Goal: Task Accomplishment & Management: Complete application form

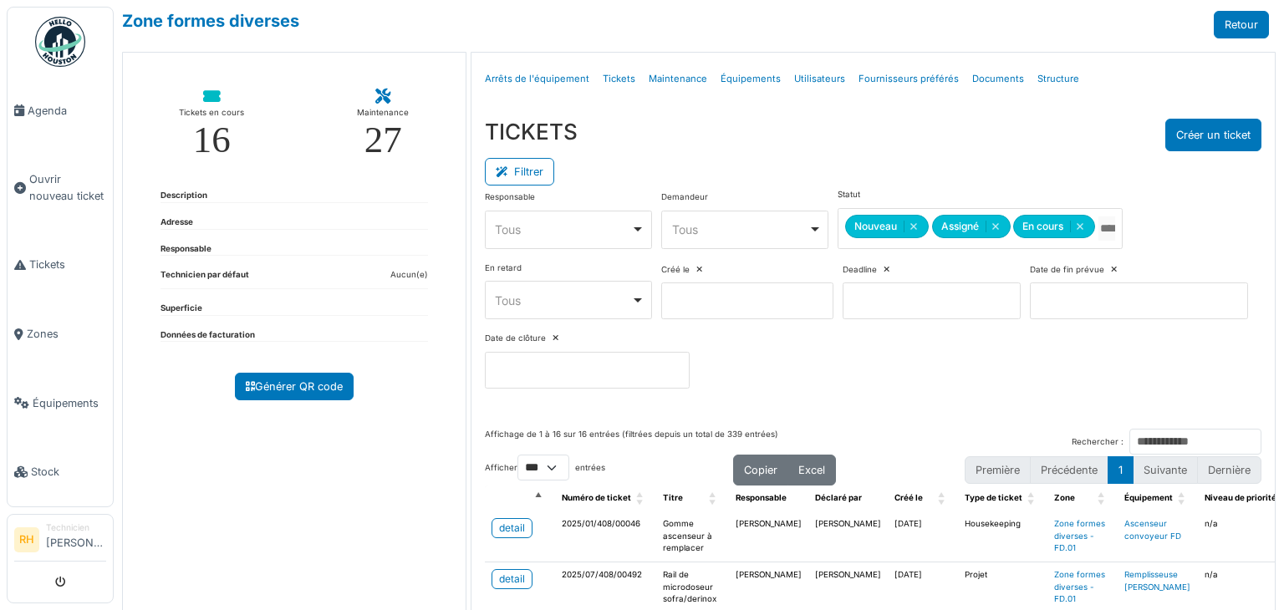
select select "***"
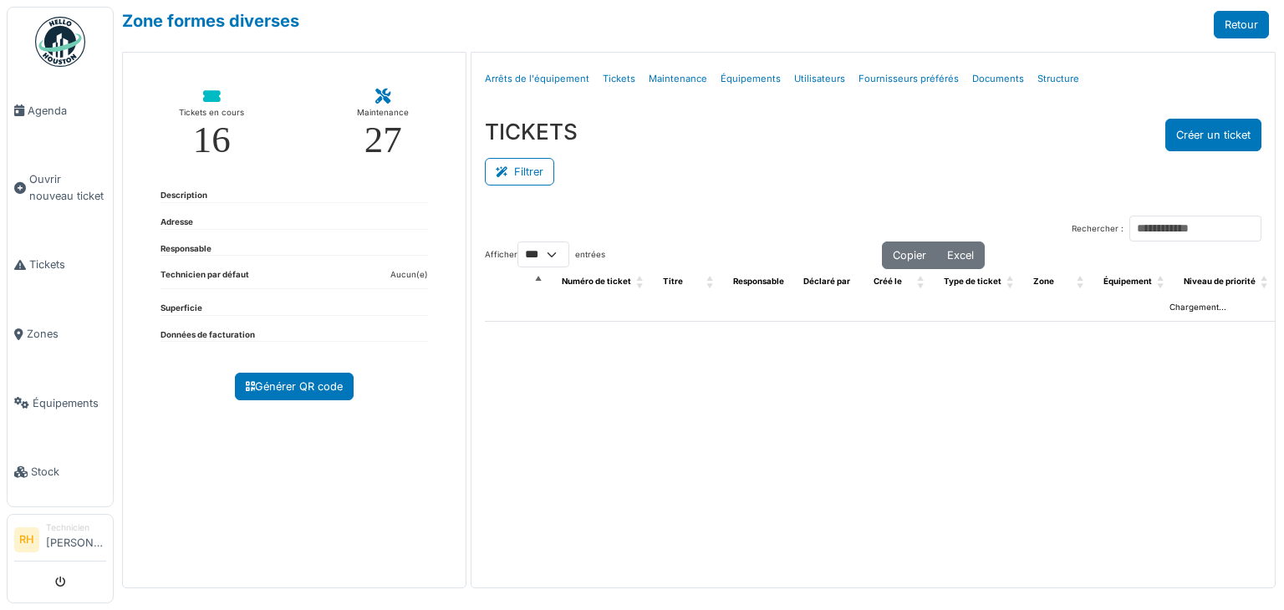
select select "***"
click at [537, 175] on button "Filtrer" at bounding box center [519, 172] width 69 height 28
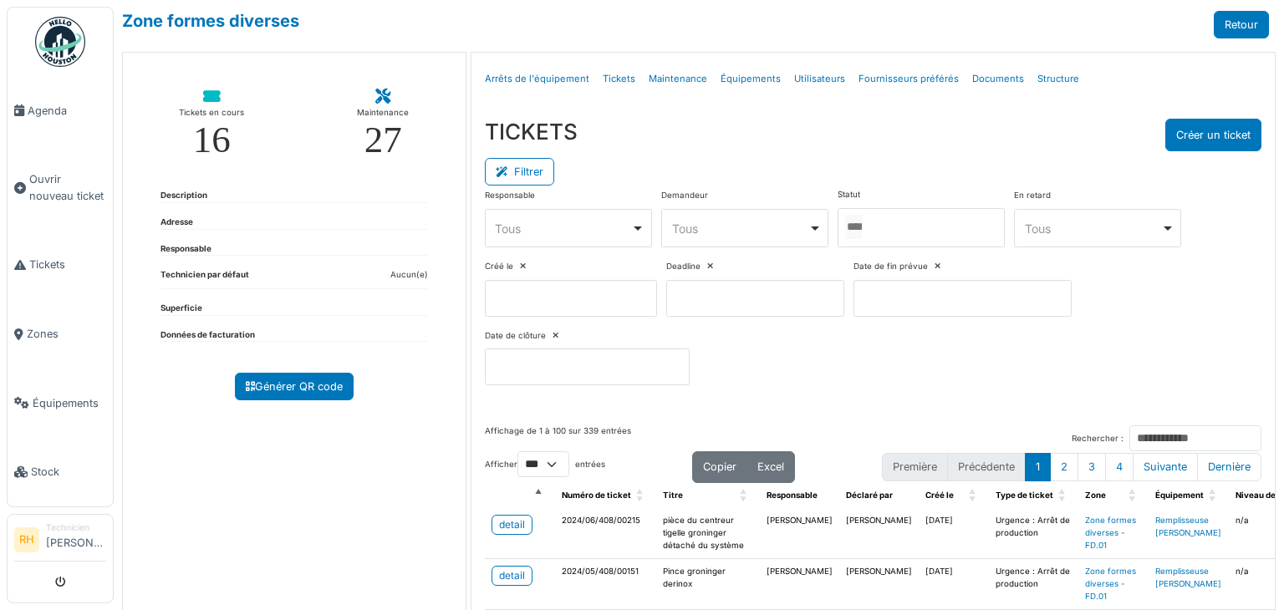
click at [899, 238] on div at bounding box center [921, 227] width 167 height 39
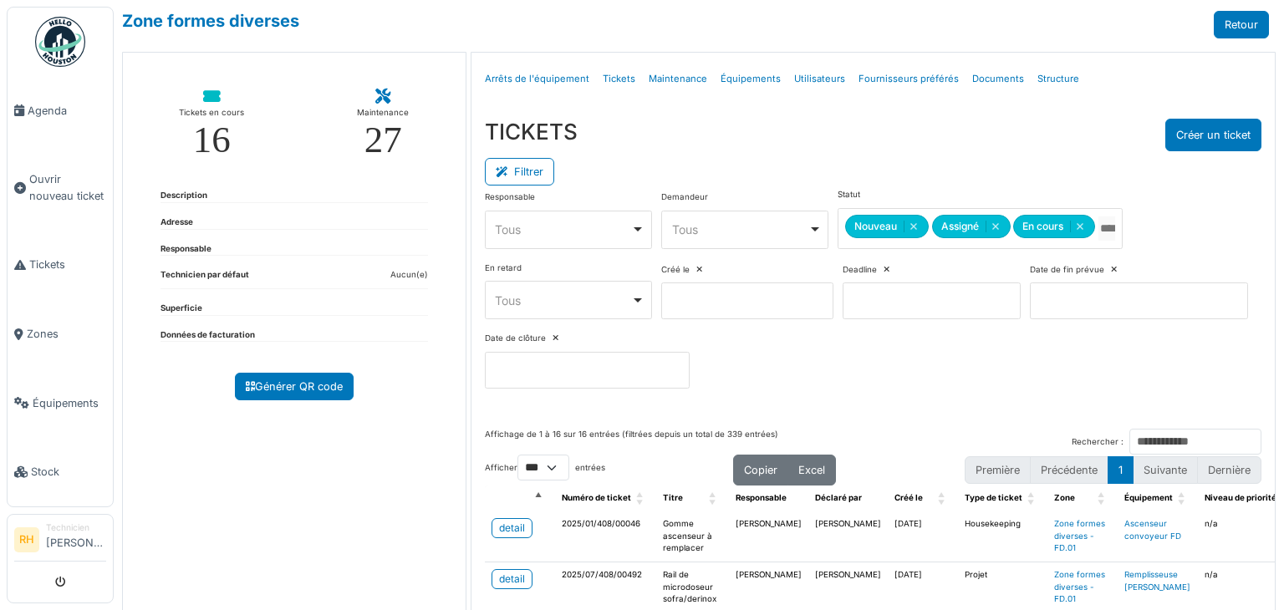
drag, startPoint x: 921, startPoint y: 161, endPoint x: 927, endPoint y: 155, distance: 8.9
click at [923, 161] on div "Filtrer" at bounding box center [873, 170] width 776 height 38
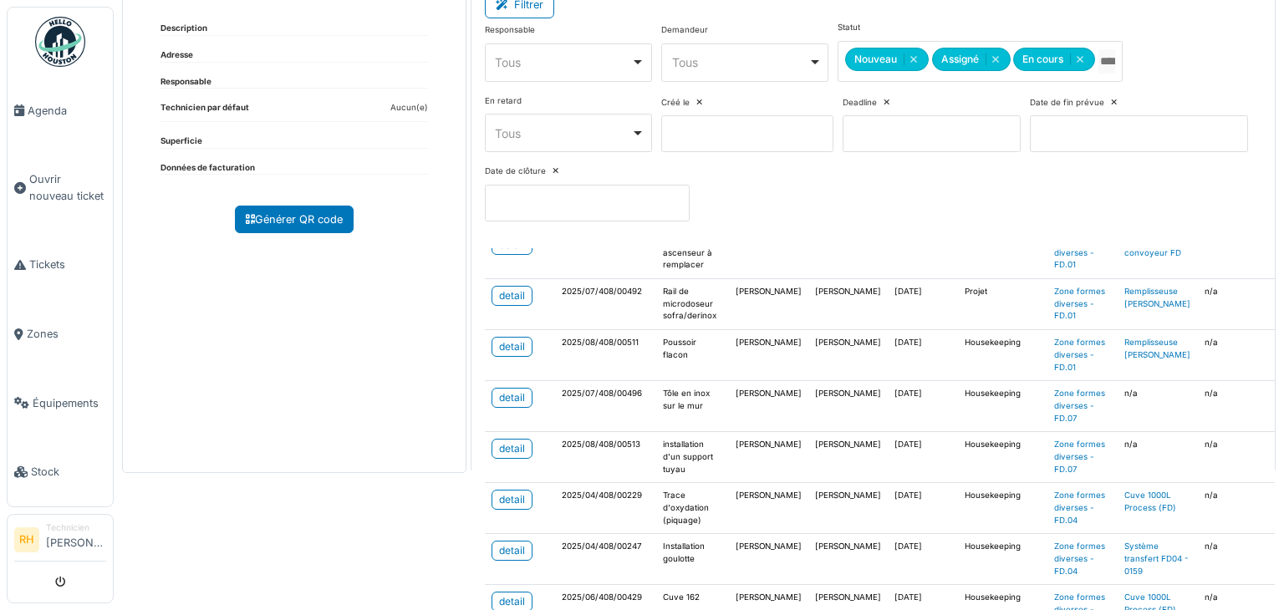
scroll to position [167, 0]
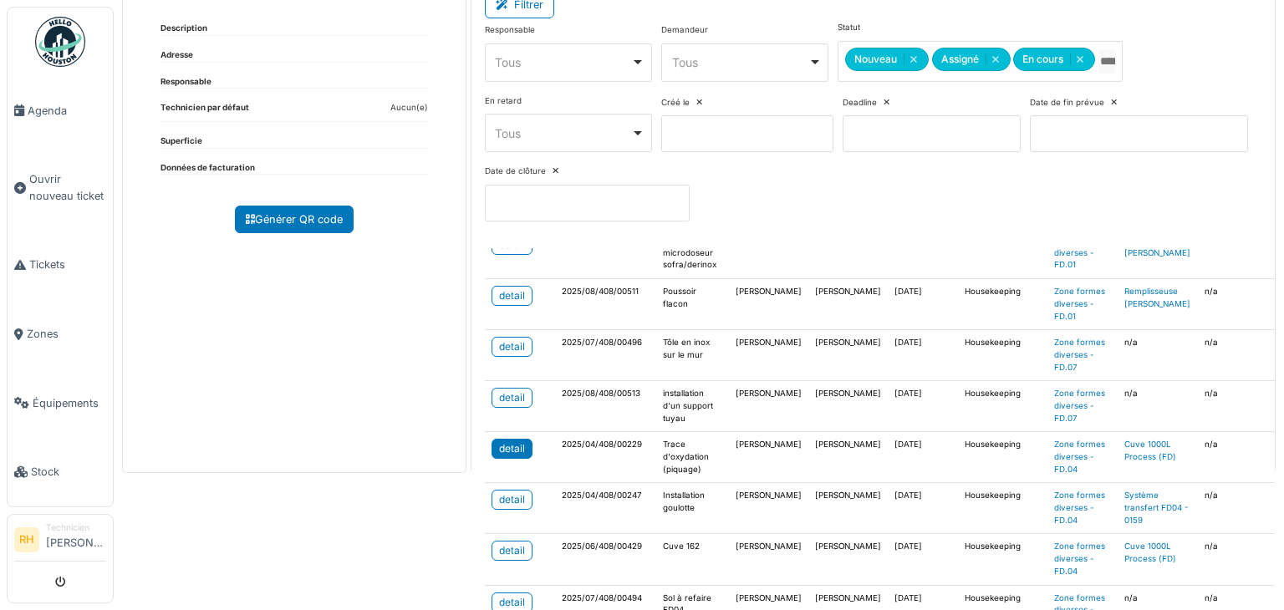
click at [502, 443] on div "detail" at bounding box center [512, 448] width 26 height 15
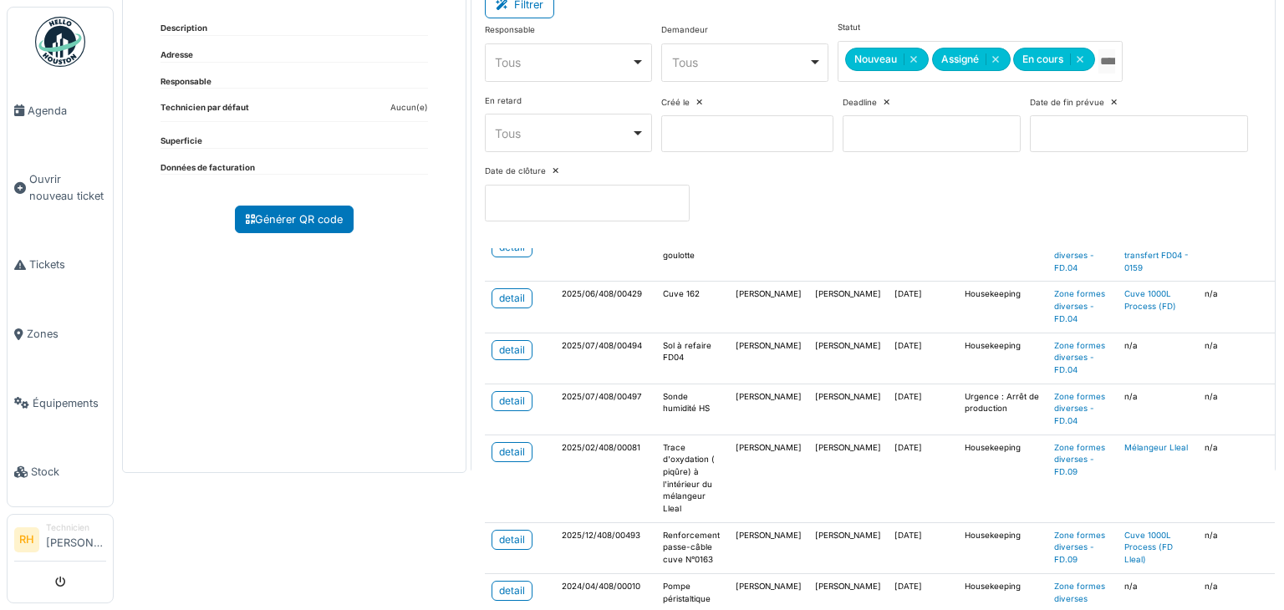
scroll to position [428, 0]
click at [507, 532] on div "detail" at bounding box center [512, 539] width 26 height 15
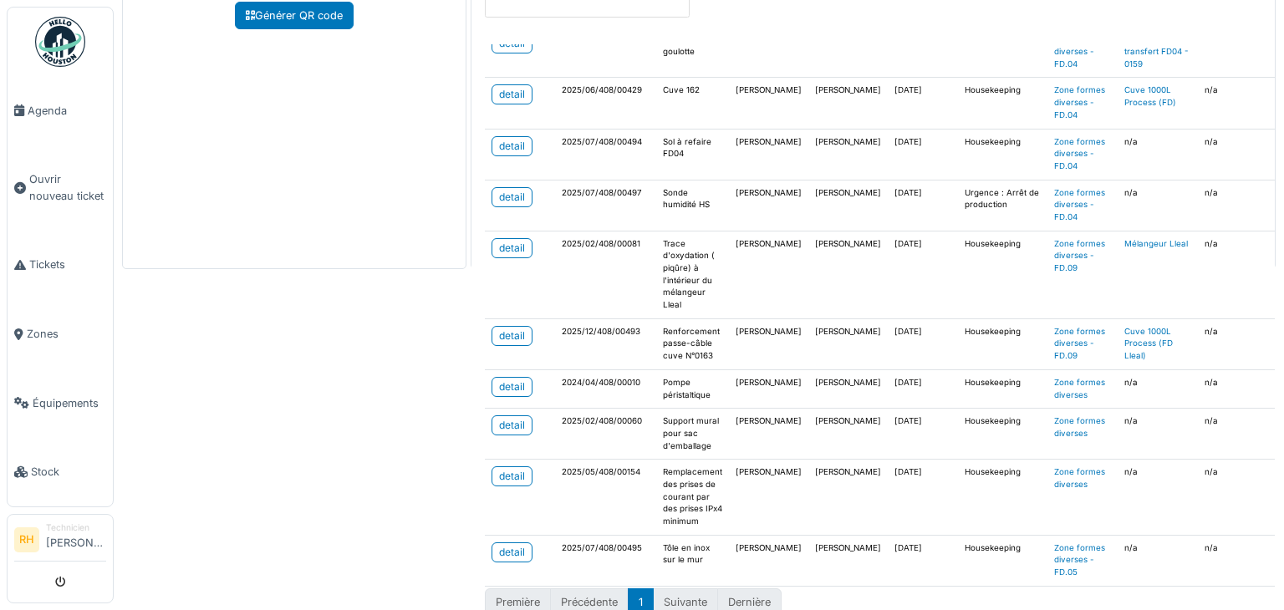
scroll to position [390, 0]
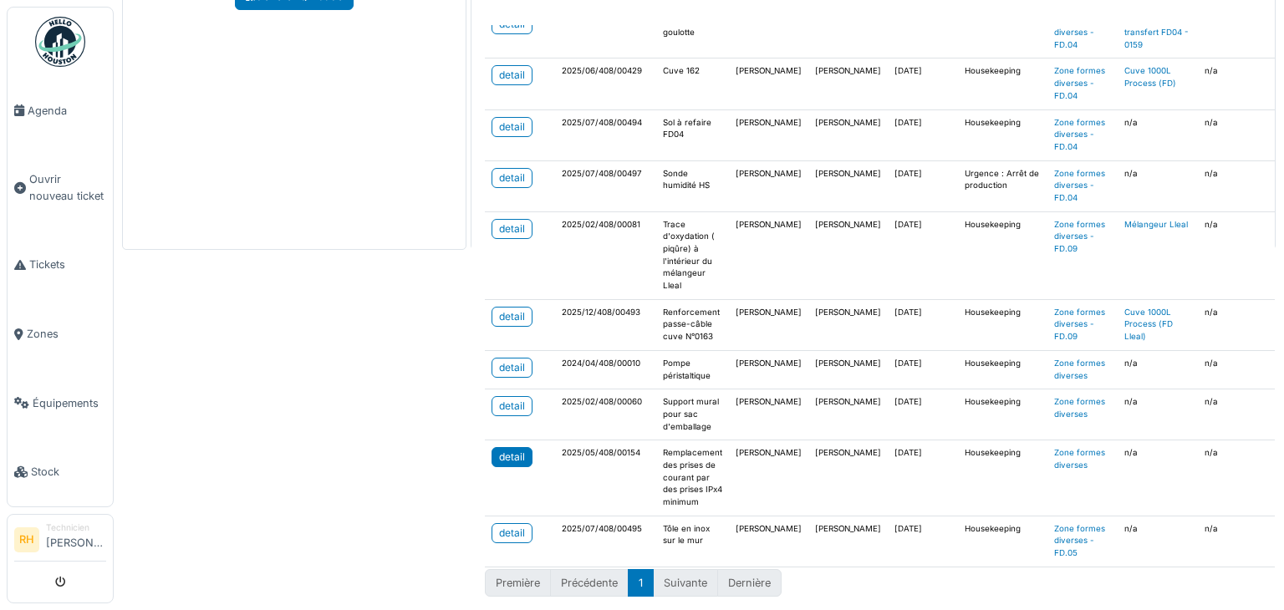
click at [517, 450] on div "detail" at bounding box center [512, 457] width 26 height 15
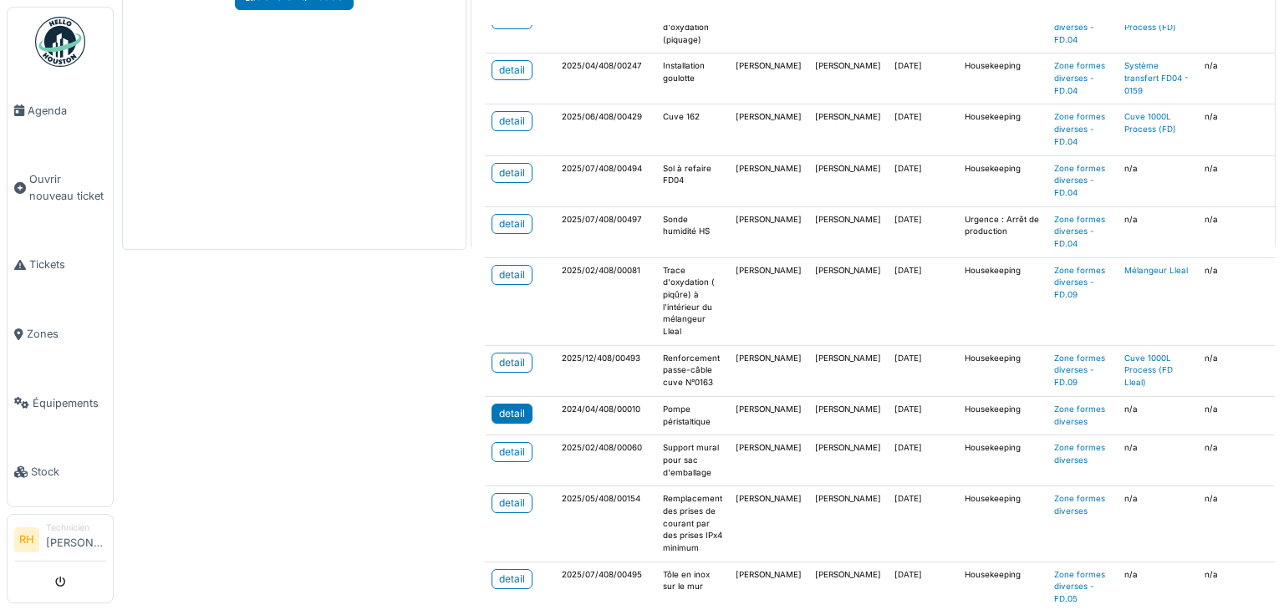
scroll to position [344, 0]
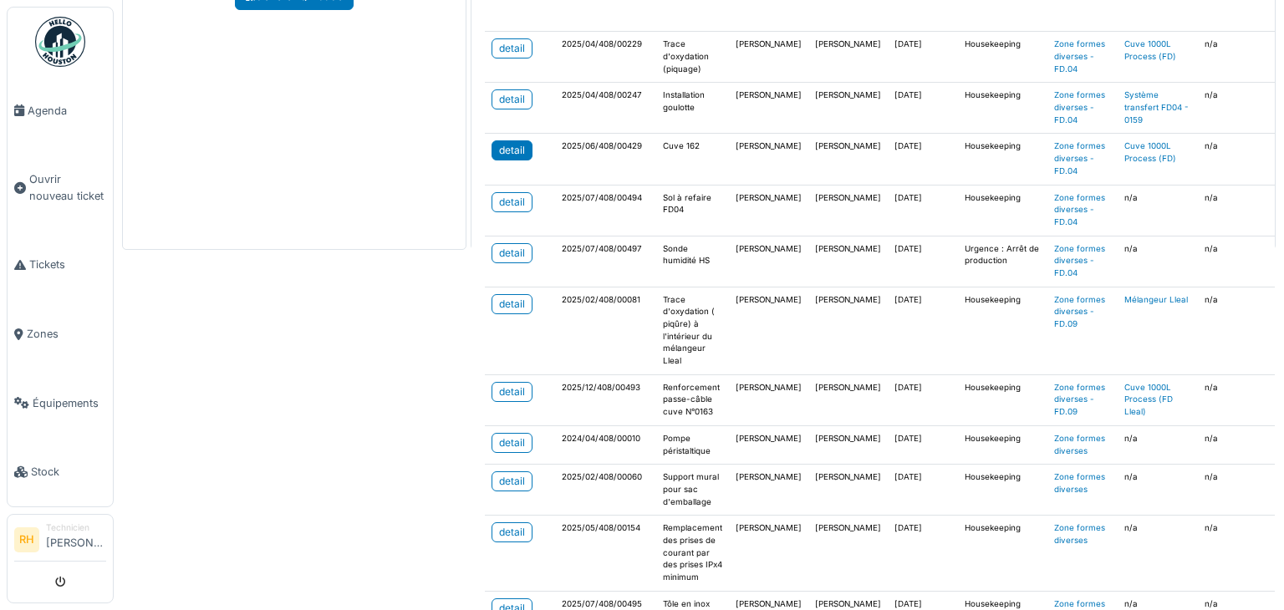
click at [515, 143] on div "detail" at bounding box center [512, 150] width 26 height 15
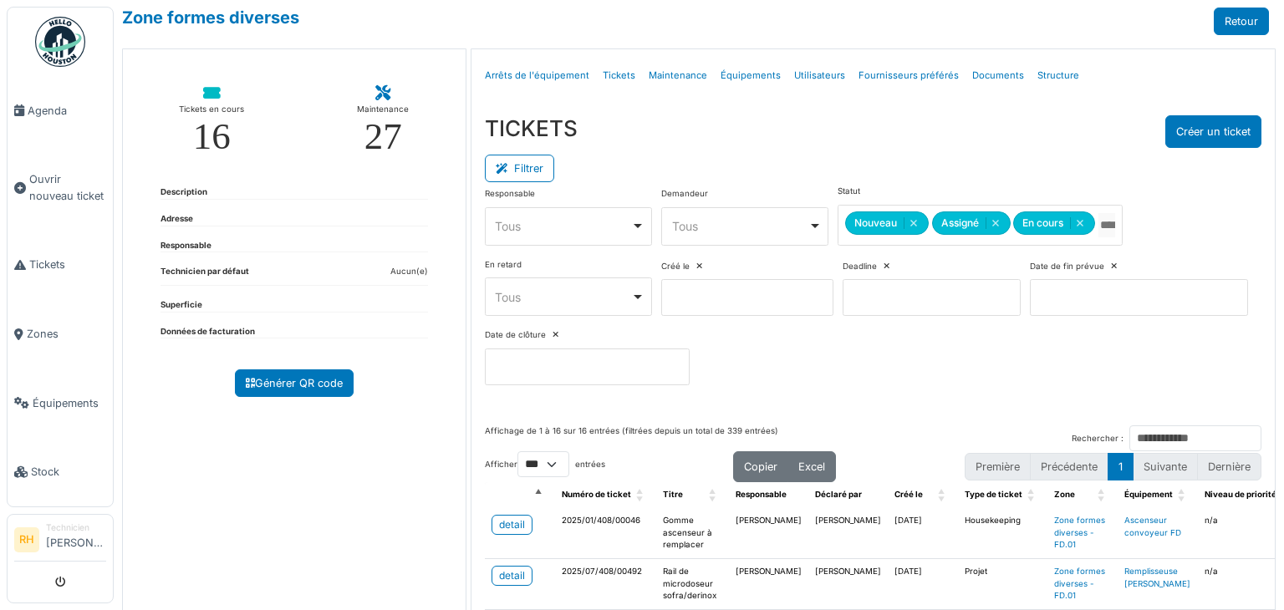
scroll to position [0, 0]
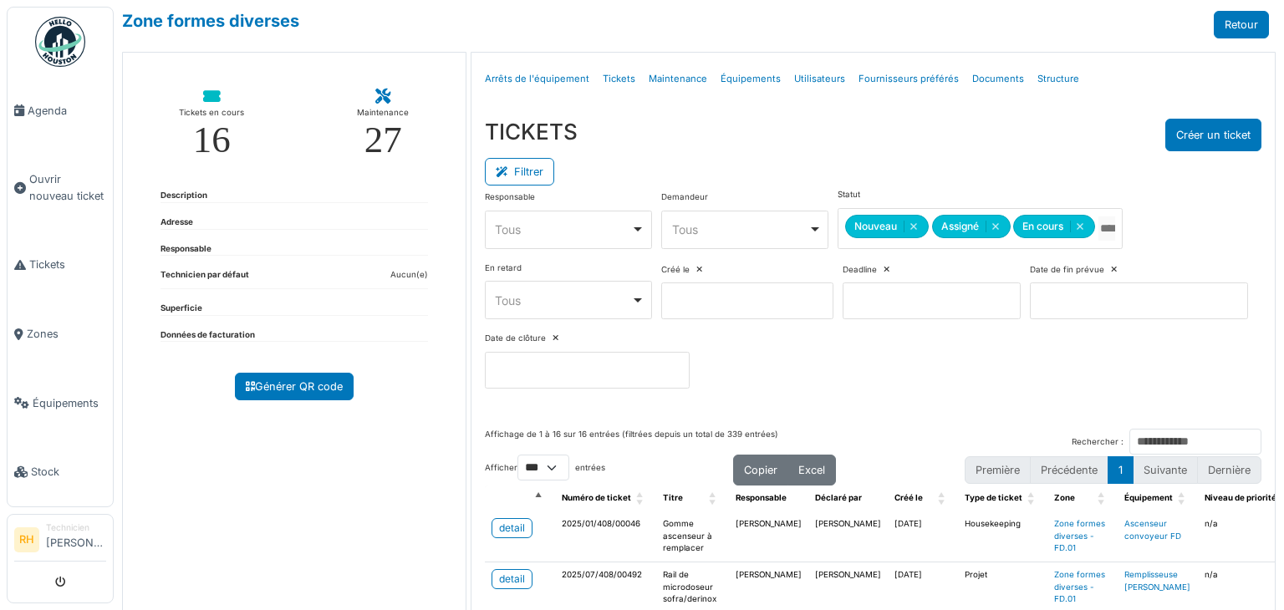
click at [703, 117] on div "TICKETS Créer un ticket Filtrer Responsable **** Tous Remove item Tous Axel Kos…" at bounding box center [872, 260] width 803 height 310
click at [281, 564] on div "Tickets en cours 16 Maintenance 27 Description Adresse Responsable Technicien p…" at bounding box center [294, 346] width 344 height 588
click at [1113, 339] on div "Responsable **** Tous Remove item Tous Axel Koskas Julien André Nicolas Declerc…" at bounding box center [873, 295] width 776 height 213
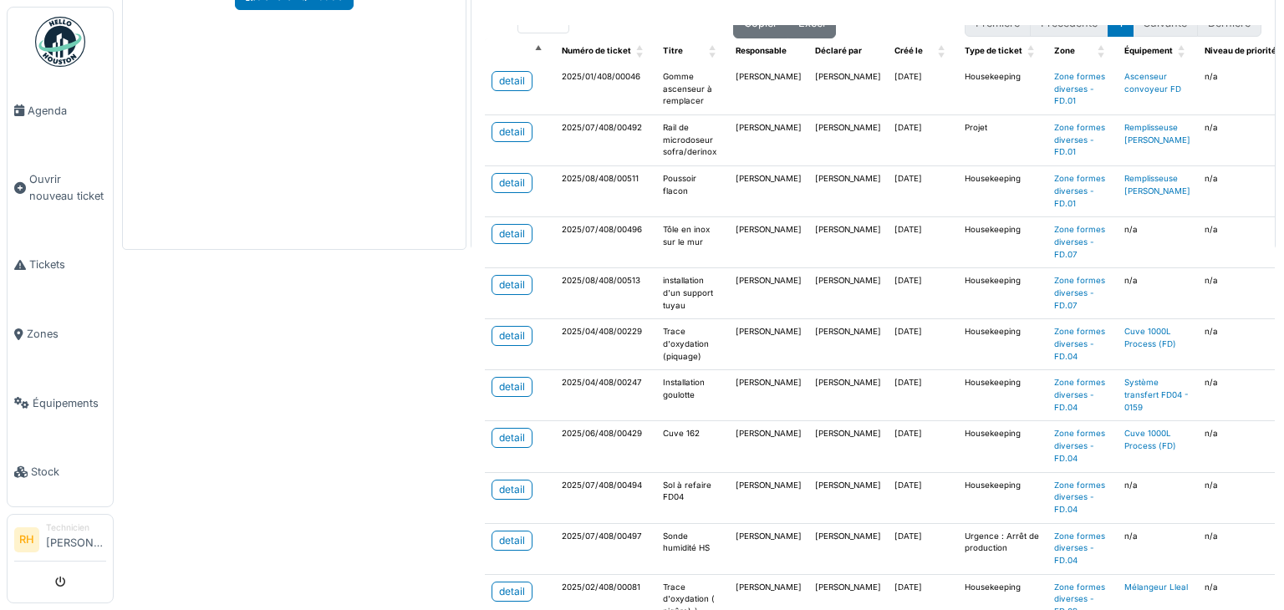
scroll to position [84, 0]
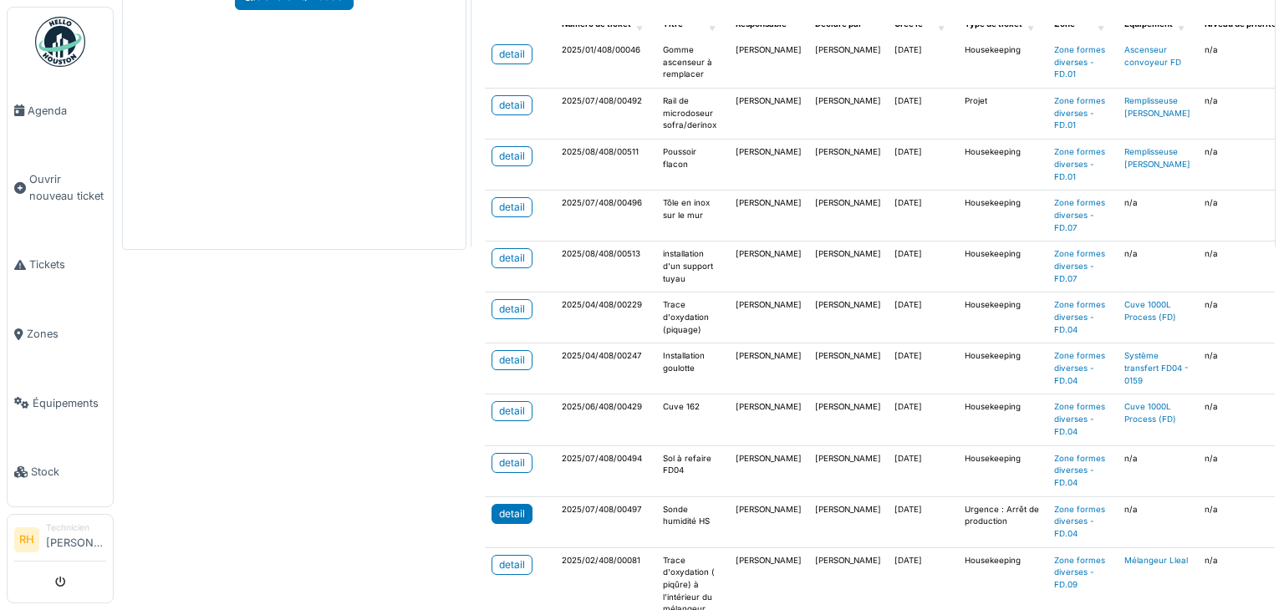
click at [499, 512] on div "detail" at bounding box center [512, 514] width 26 height 15
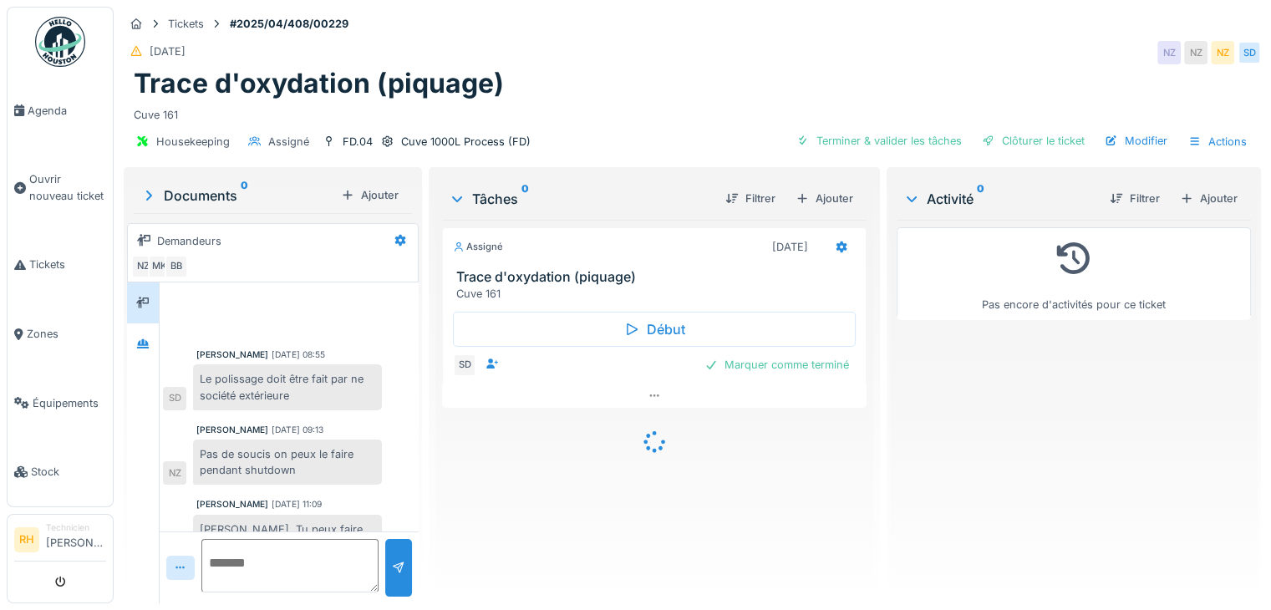
scroll to position [720, 0]
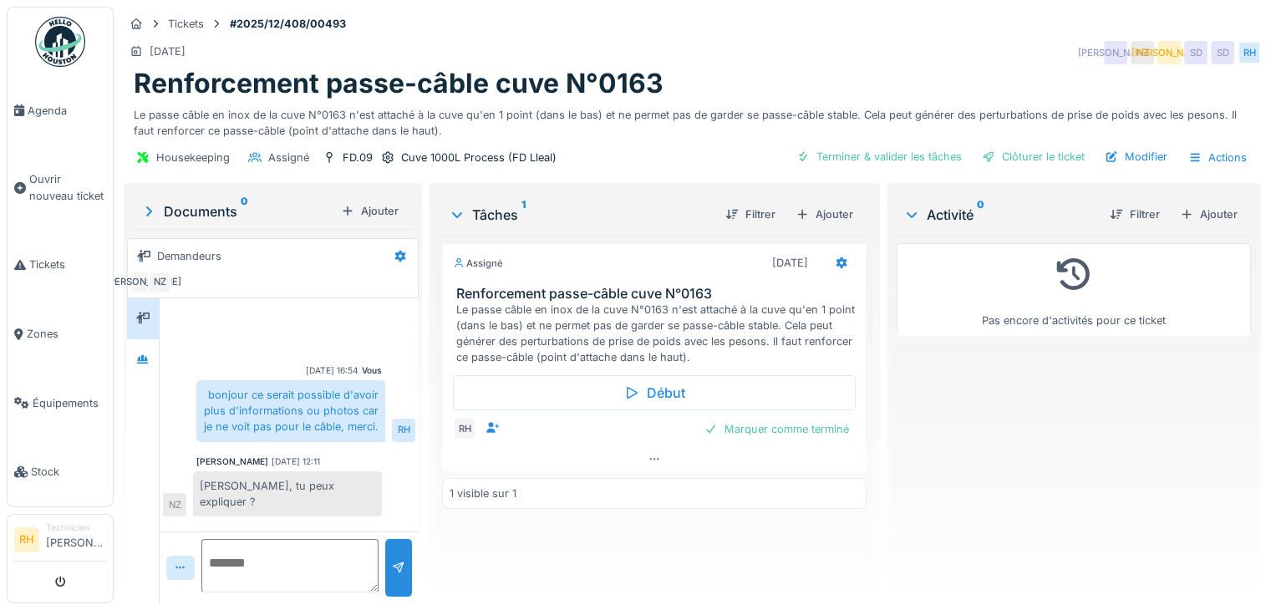
scroll to position [13, 0]
click at [802, 45] on div "28/12/2025 JA NZ JA SD SD RH" at bounding box center [693, 53] width 1138 height 30
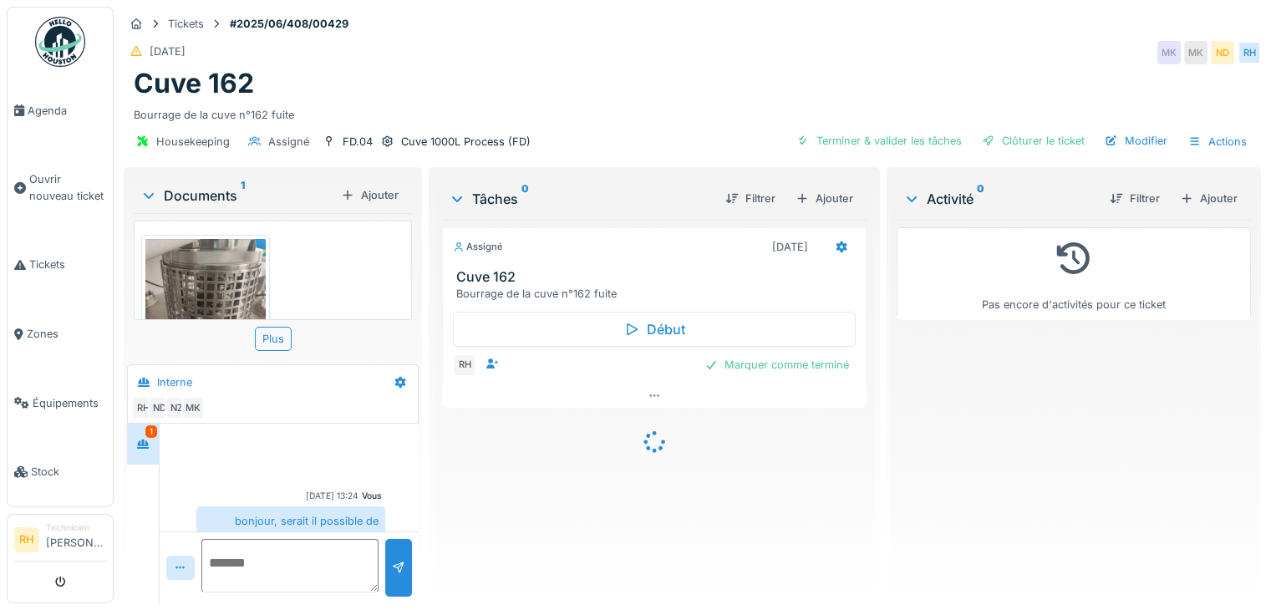
scroll to position [450, 0]
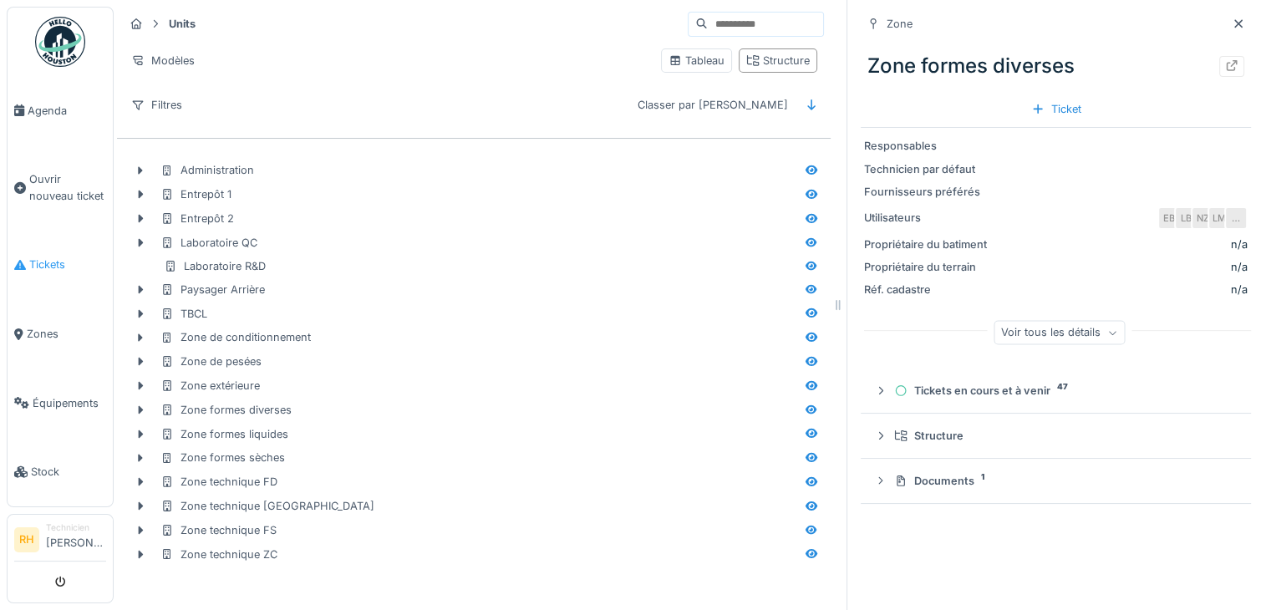
click at [57, 260] on span "Tickets" at bounding box center [67, 265] width 77 height 16
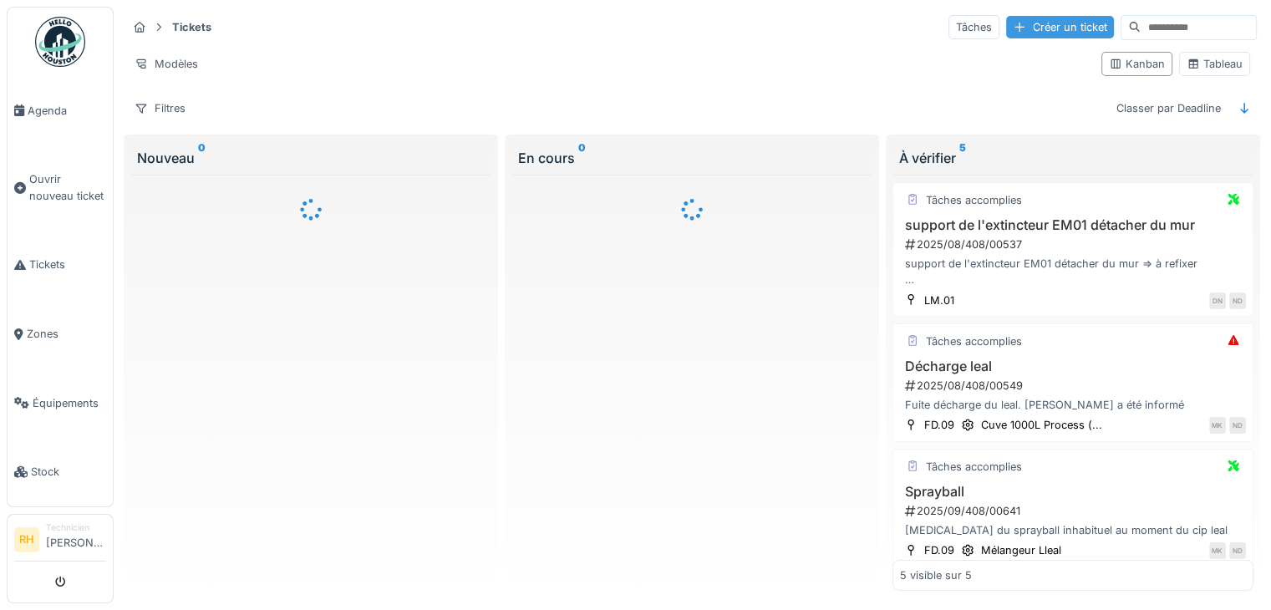
click at [1040, 27] on div "Créer un ticket" at bounding box center [1060, 27] width 108 height 23
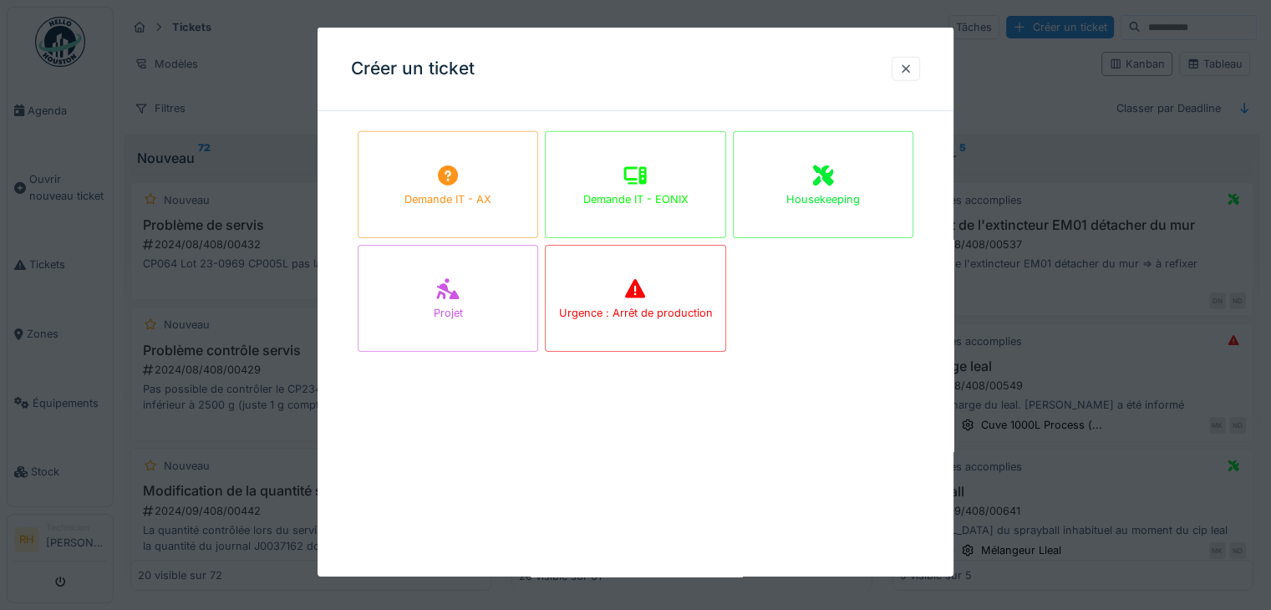
click at [866, 194] on div "Housekeeping" at bounding box center [823, 184] width 181 height 107
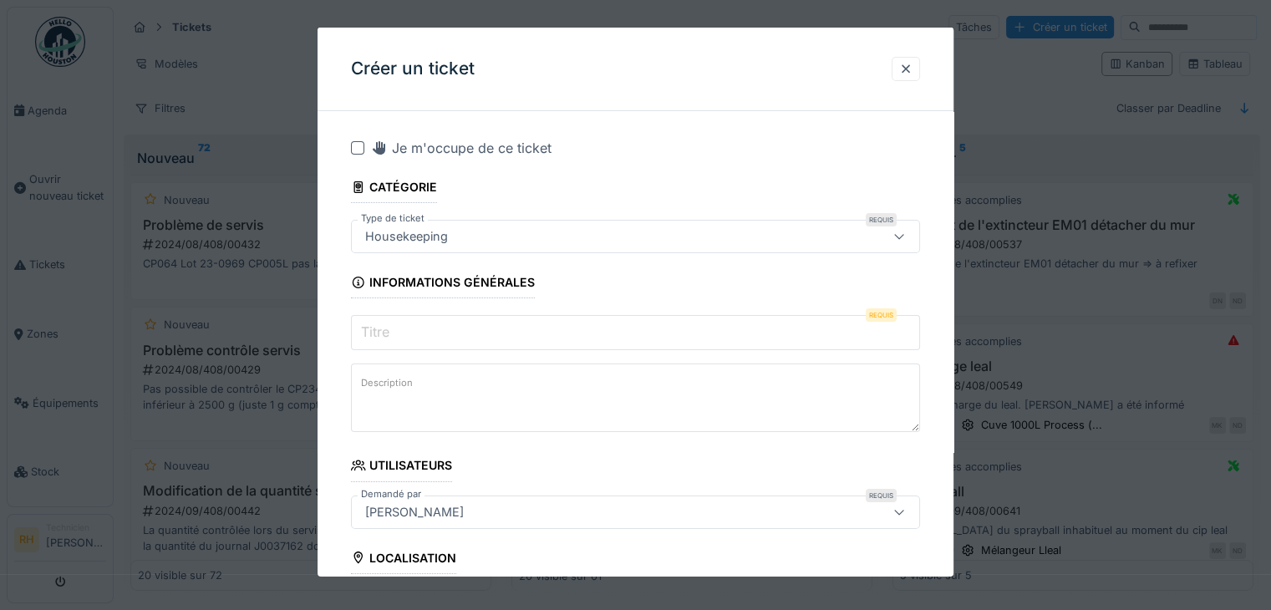
click at [356, 141] on div at bounding box center [357, 147] width 13 height 13
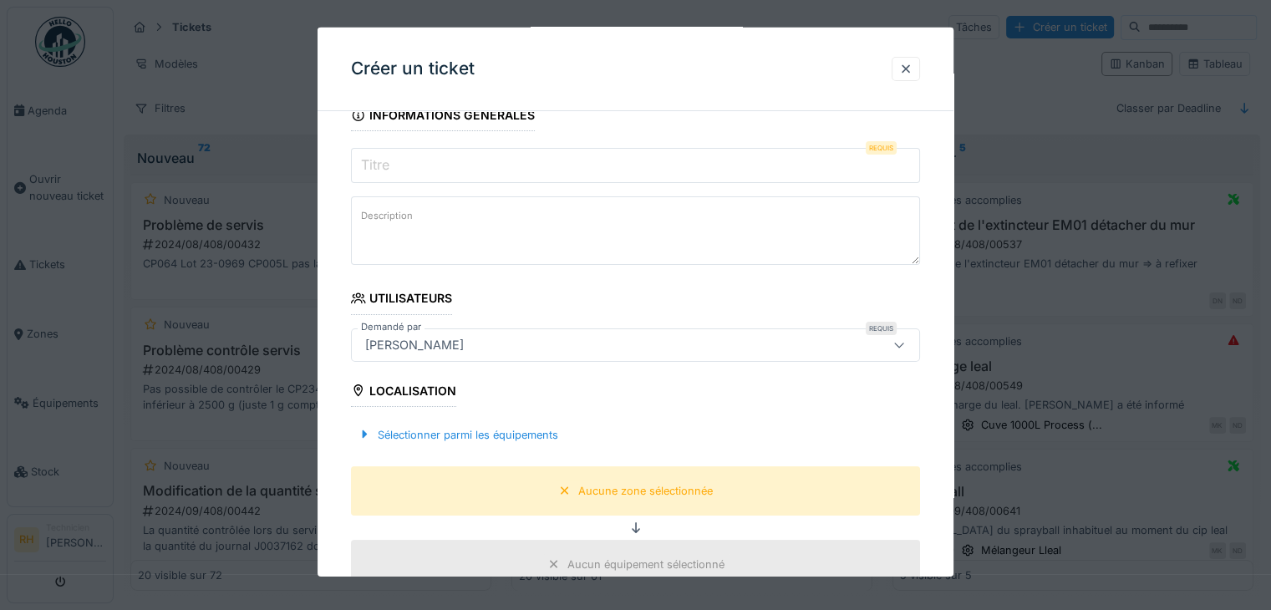
drag, startPoint x: 509, startPoint y: 176, endPoint x: 679, endPoint y: 333, distance: 231.3
click at [512, 176] on input "Titre" at bounding box center [635, 165] width 569 height 35
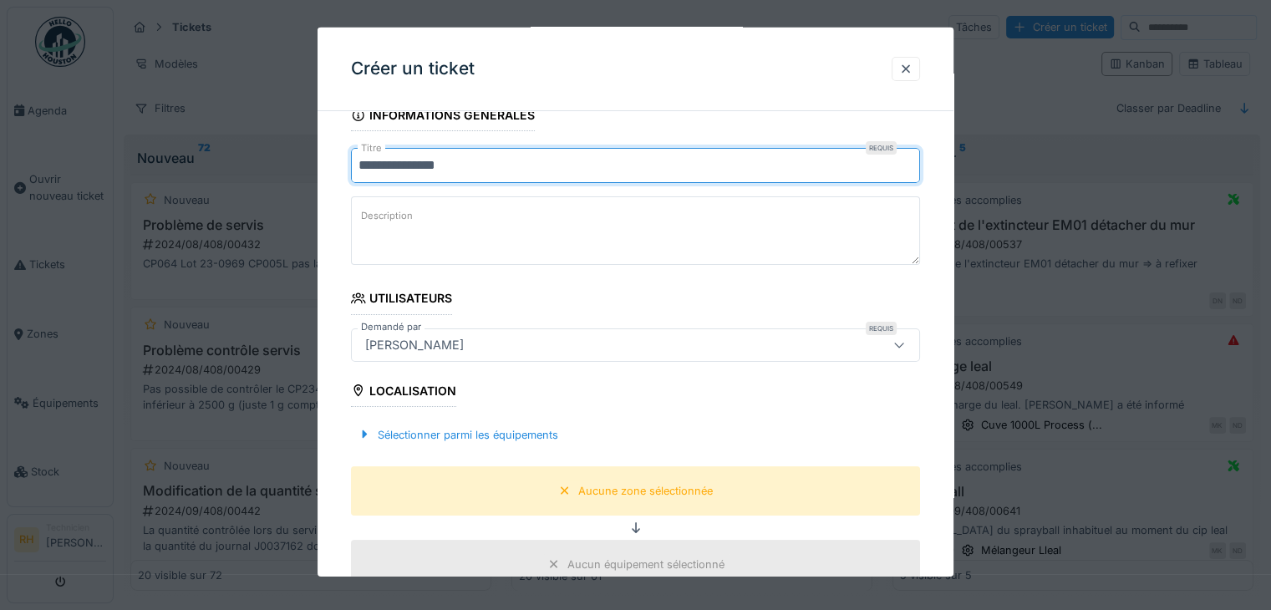
type input "**********"
click at [904, 345] on icon at bounding box center [898, 345] width 9 height 5
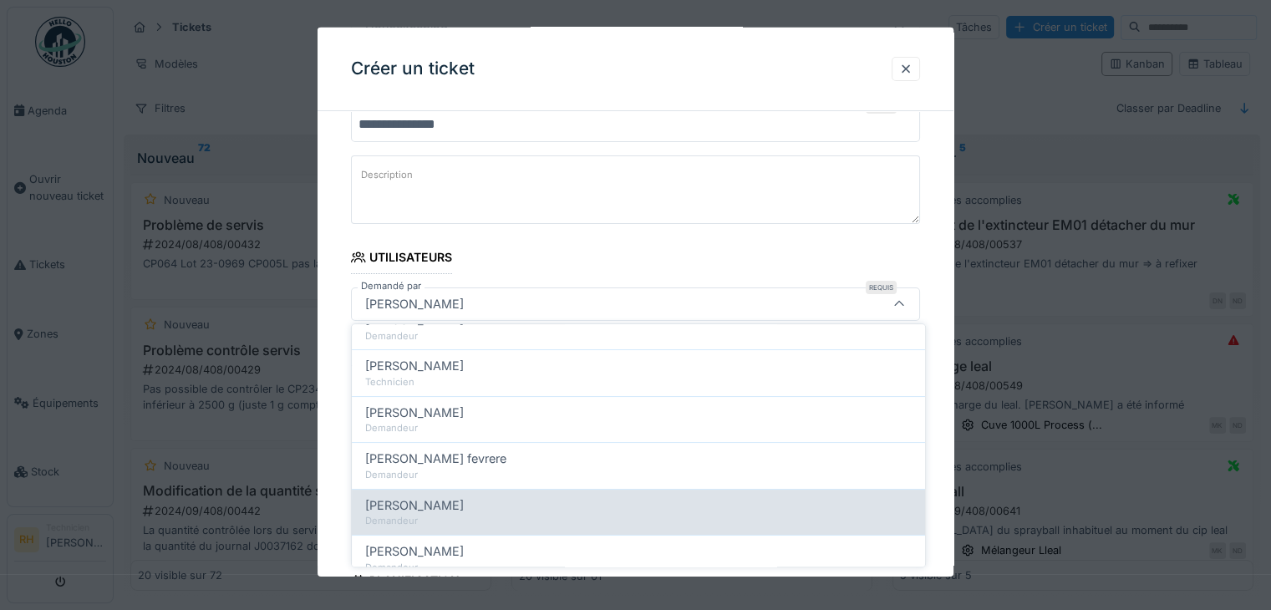
scroll to position [334, 0]
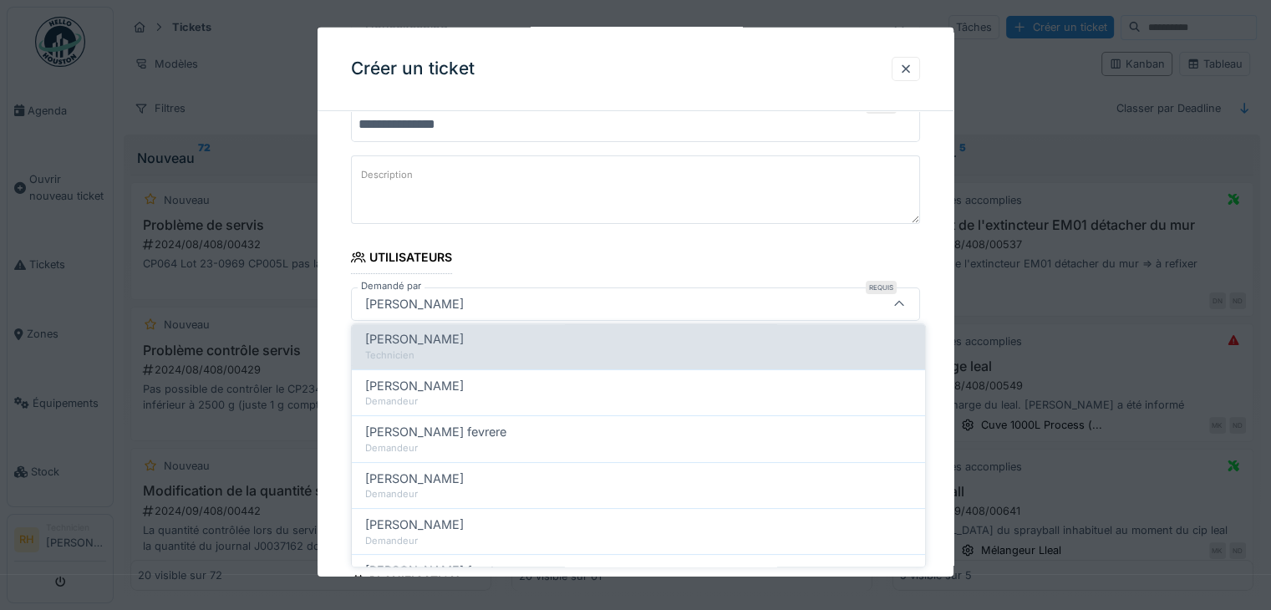
click at [485, 349] on div "Technicien" at bounding box center [638, 356] width 547 height 14
type input "****"
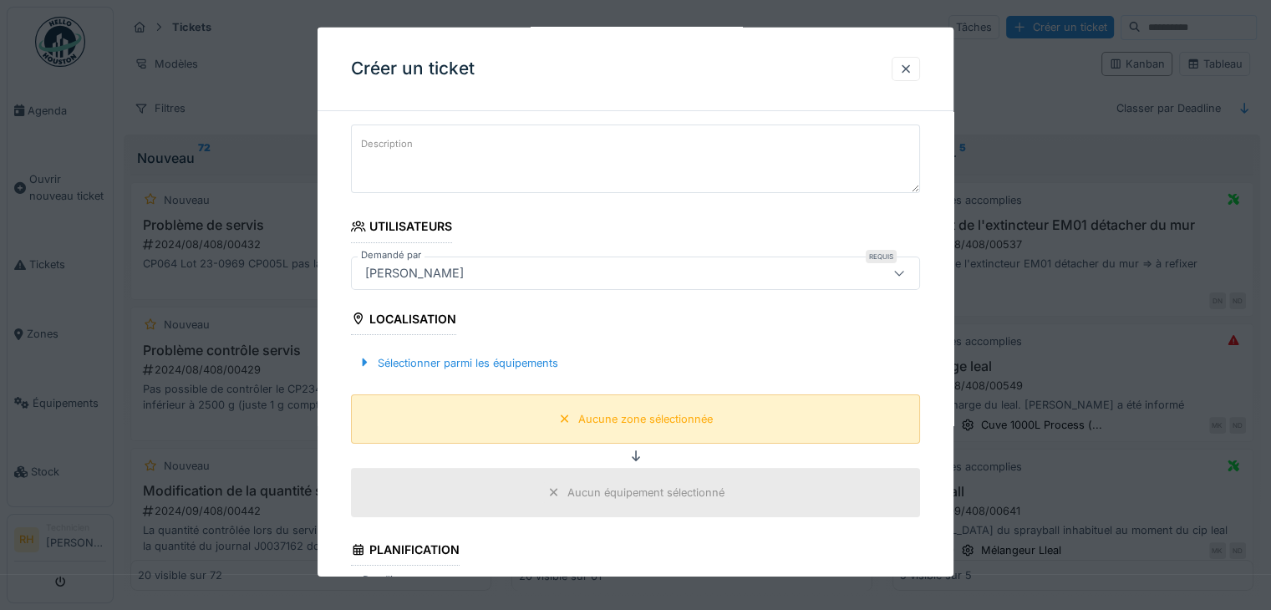
scroll to position [292, 0]
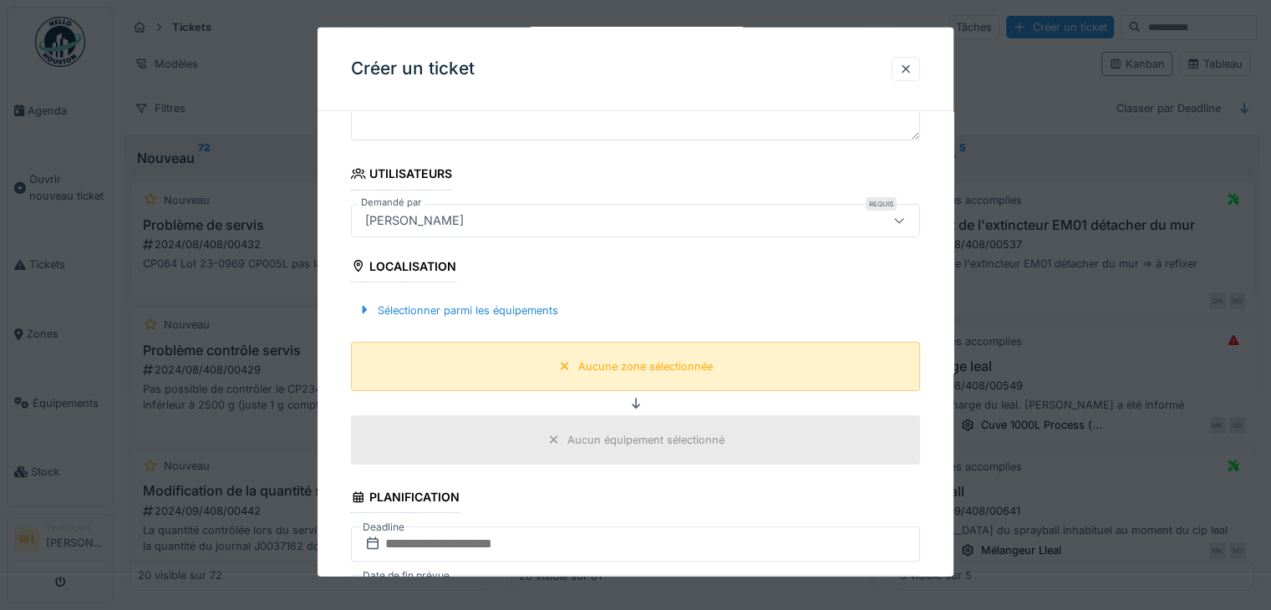
click at [602, 365] on div "Aucune zone sélectionnée" at bounding box center [645, 367] width 135 height 16
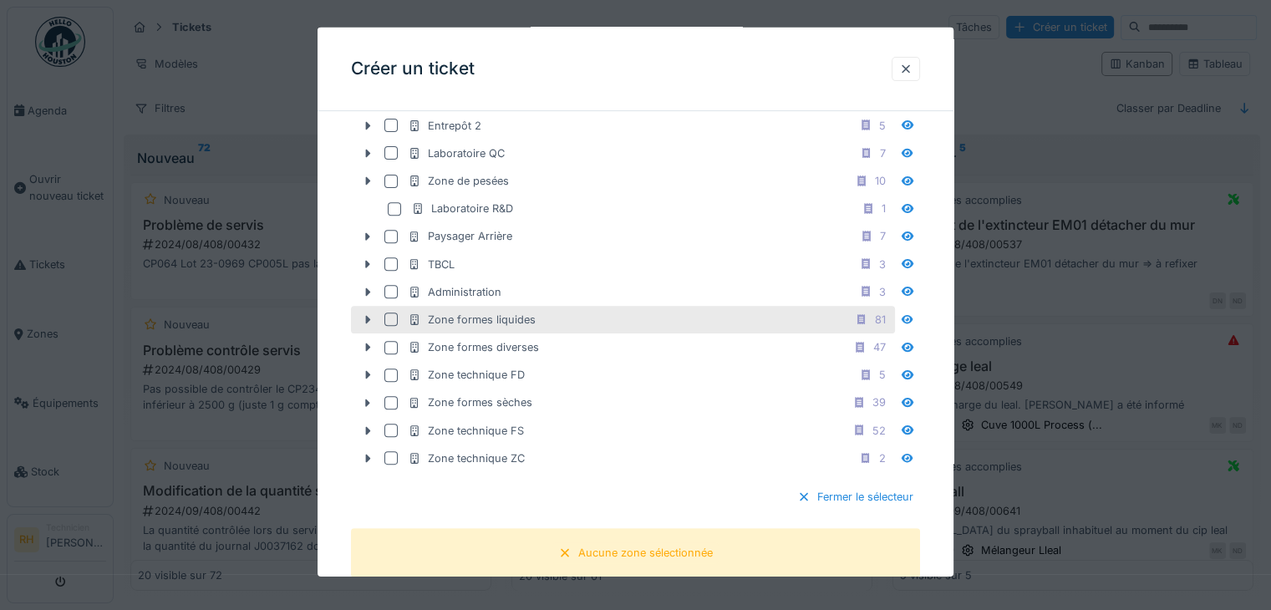
scroll to position [375, 0]
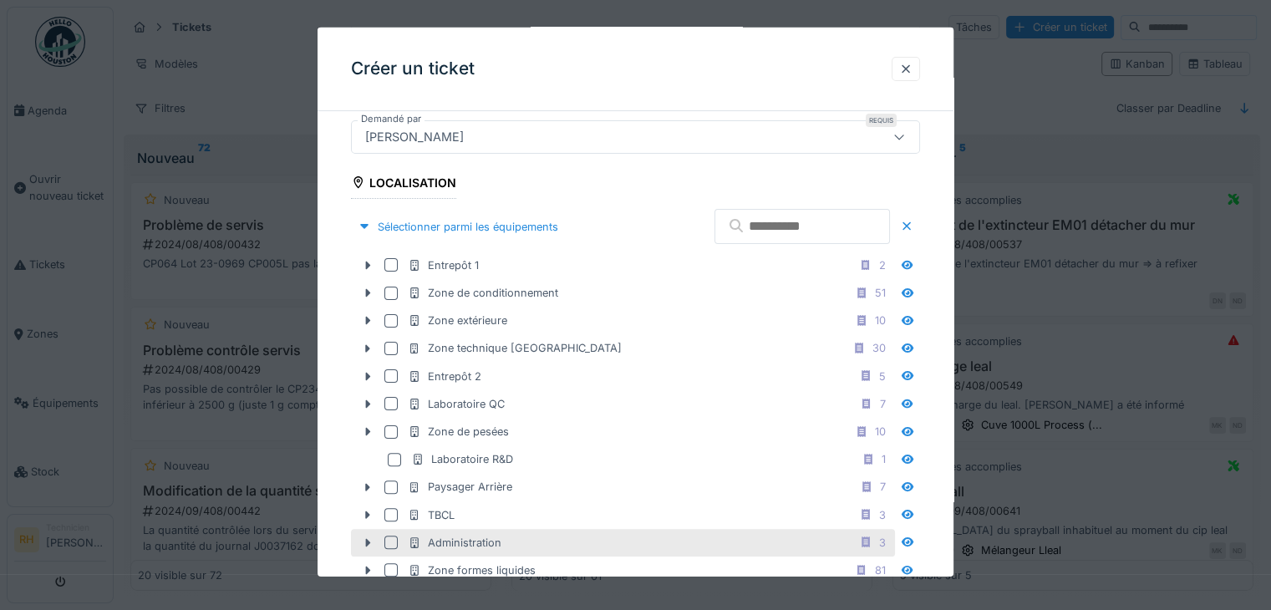
click at [388, 537] on div at bounding box center [390, 542] width 13 height 13
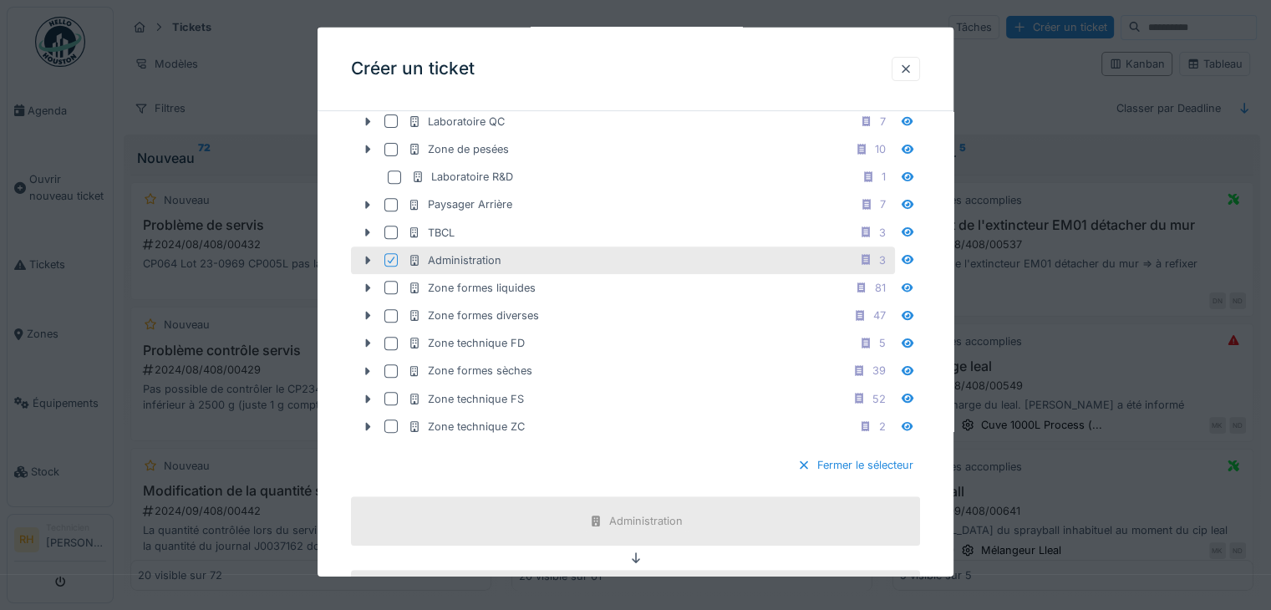
scroll to position [793, 0]
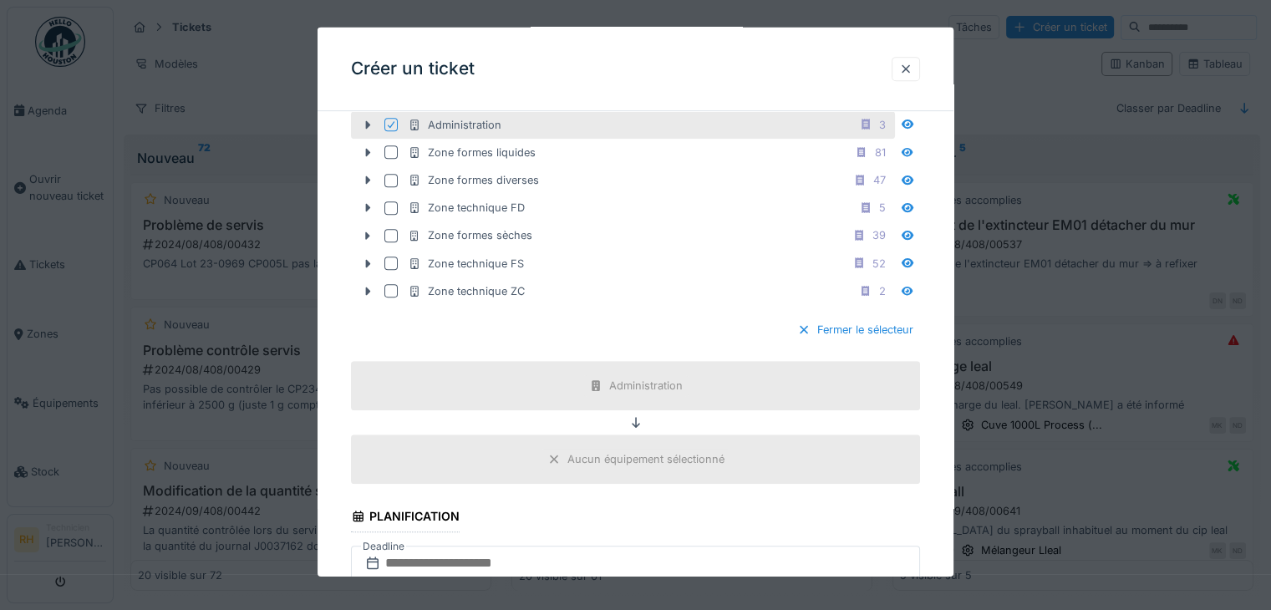
click at [644, 451] on div "Aucun équipement sélectionné" at bounding box center [646, 459] width 157 height 16
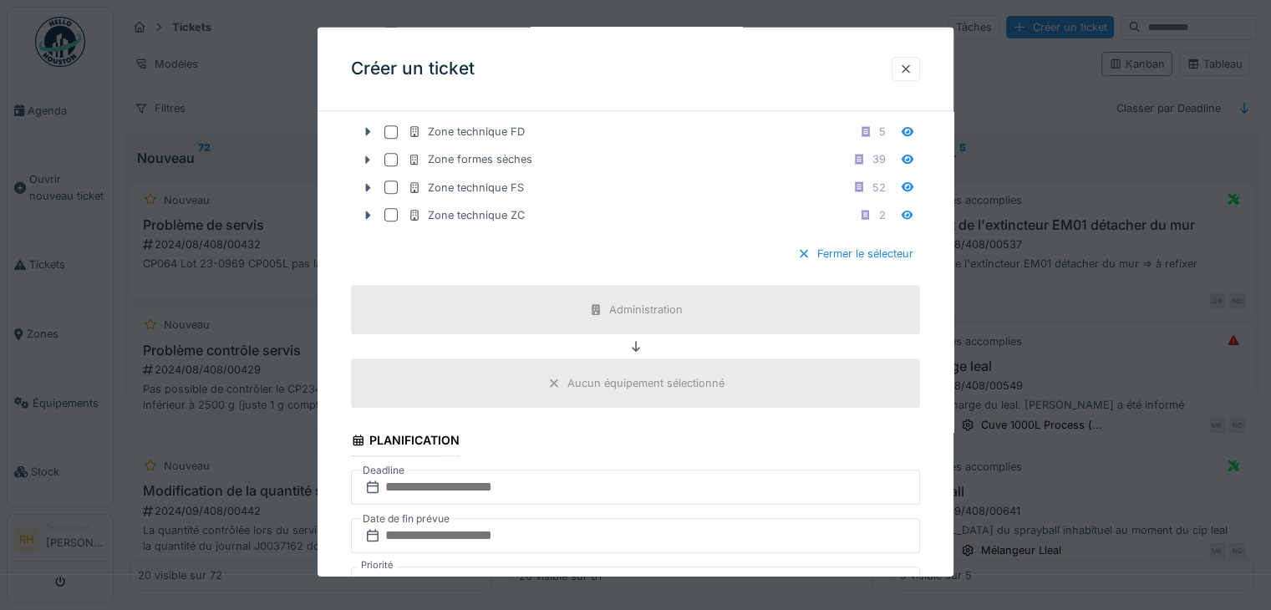
scroll to position [1044, 0]
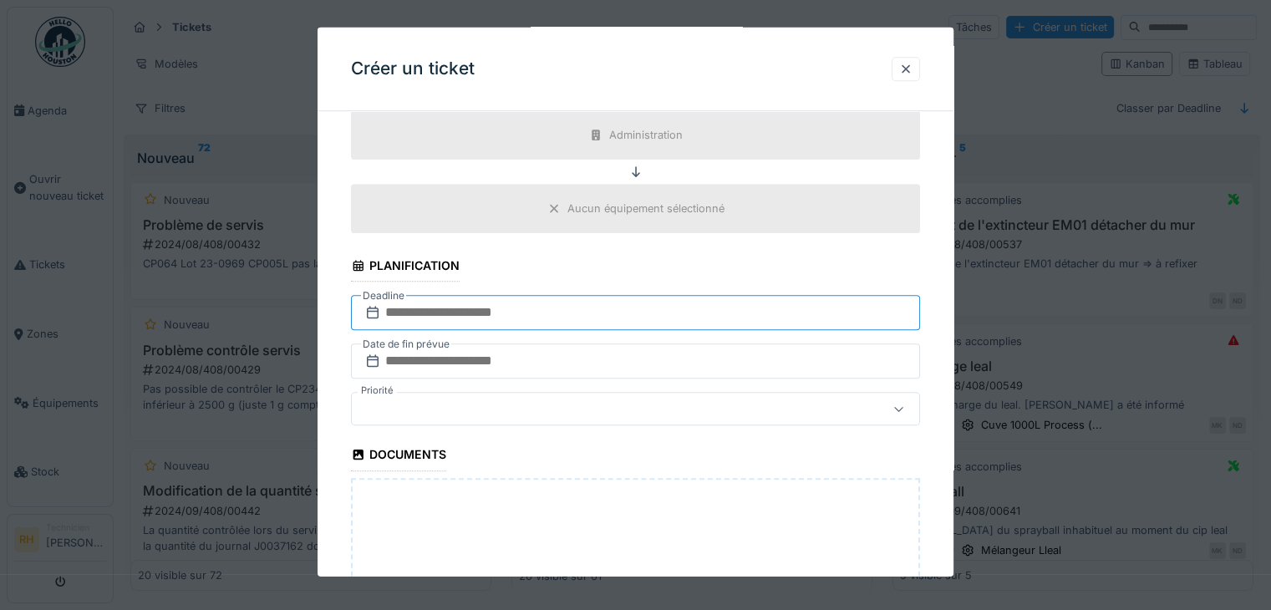
click at [575, 308] on input "text" at bounding box center [635, 312] width 569 height 35
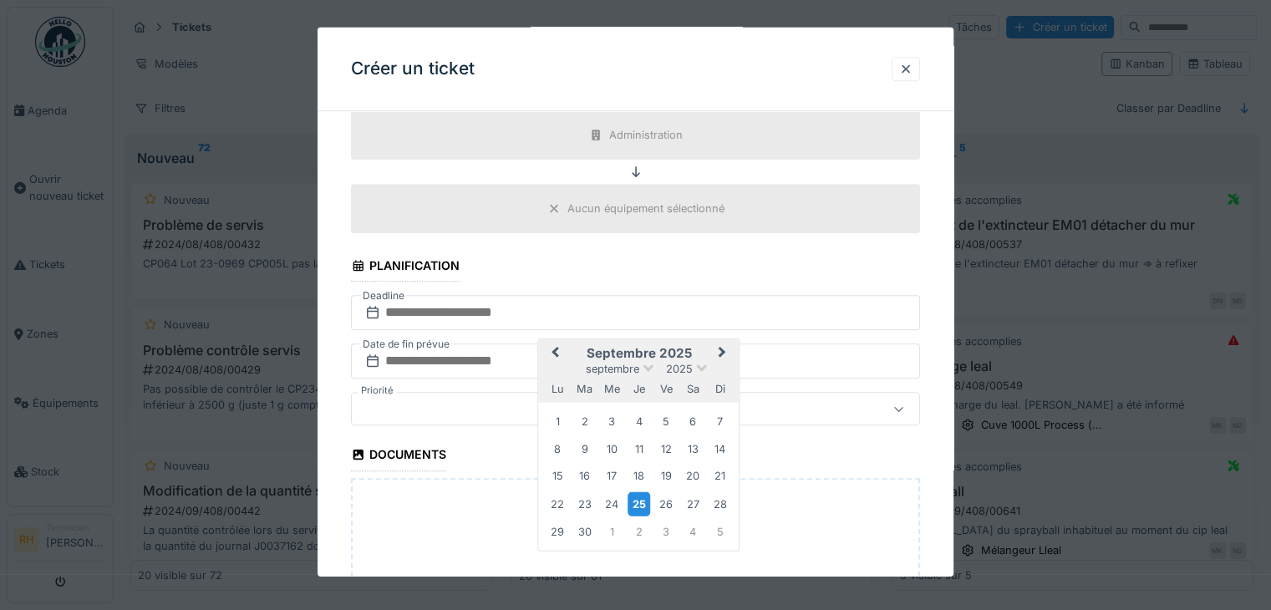
click at [635, 491] on div "25" at bounding box center [639, 503] width 23 height 24
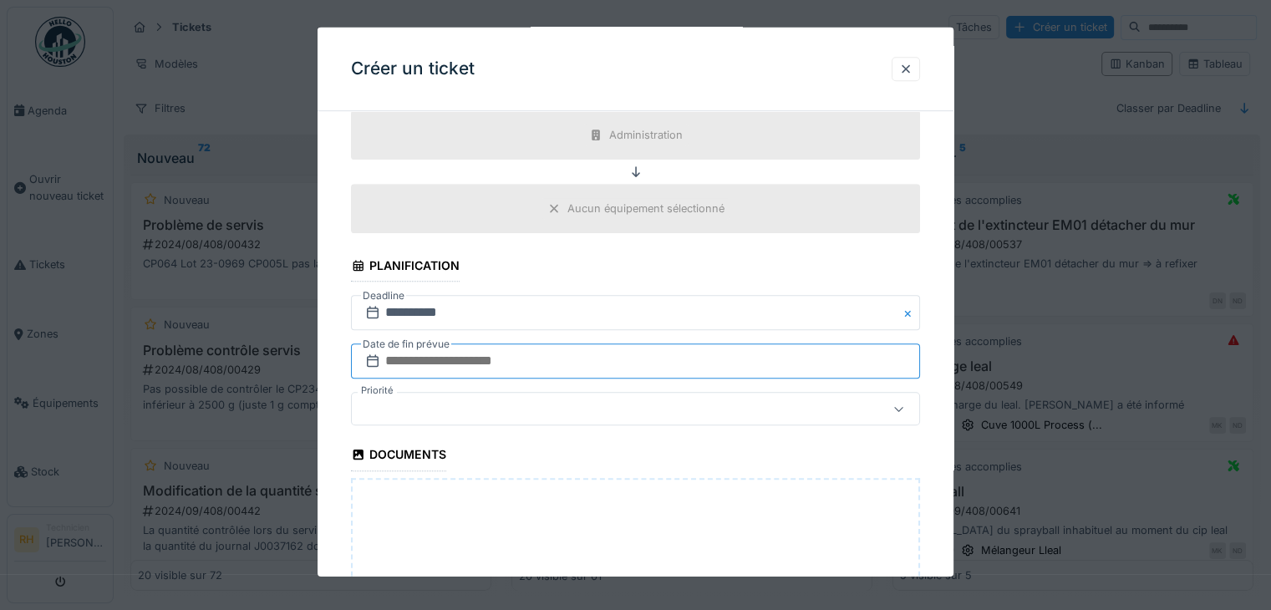
click at [510, 345] on input "text" at bounding box center [635, 361] width 569 height 35
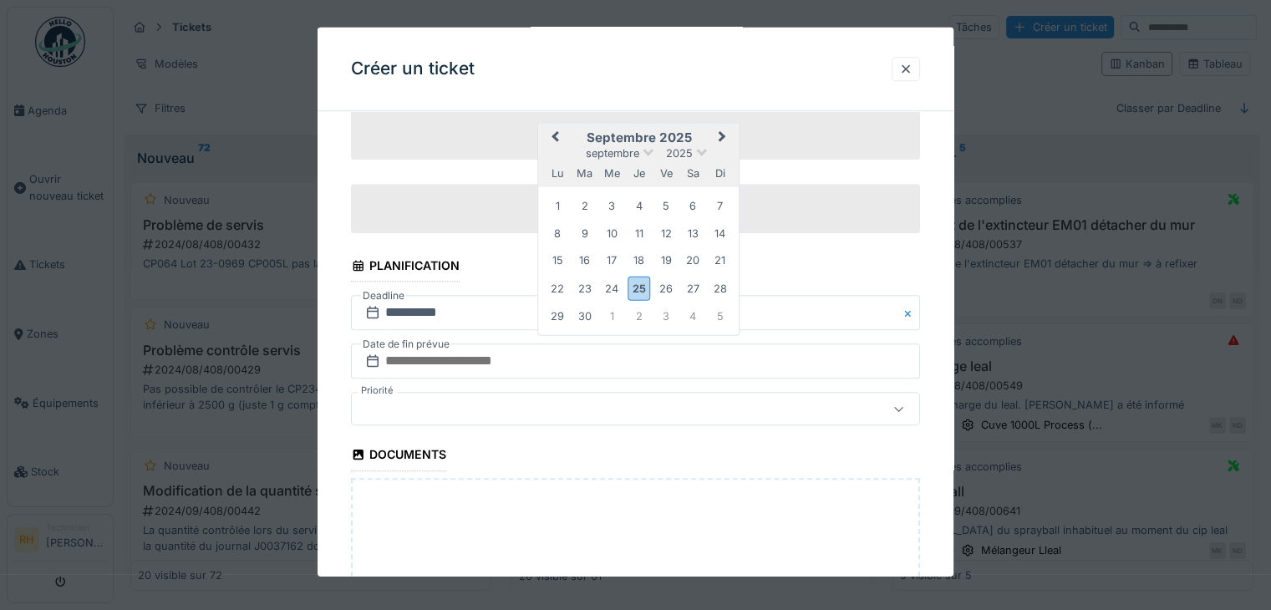
click at [635, 276] on div "25" at bounding box center [639, 288] width 23 height 24
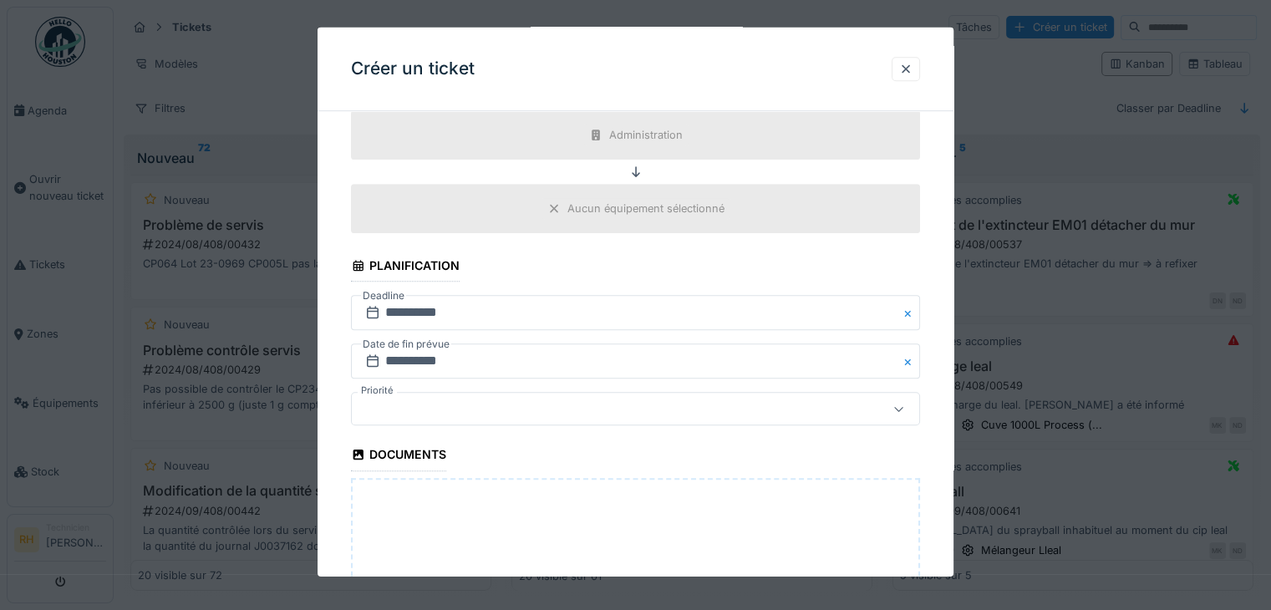
scroll to position [1294, 0]
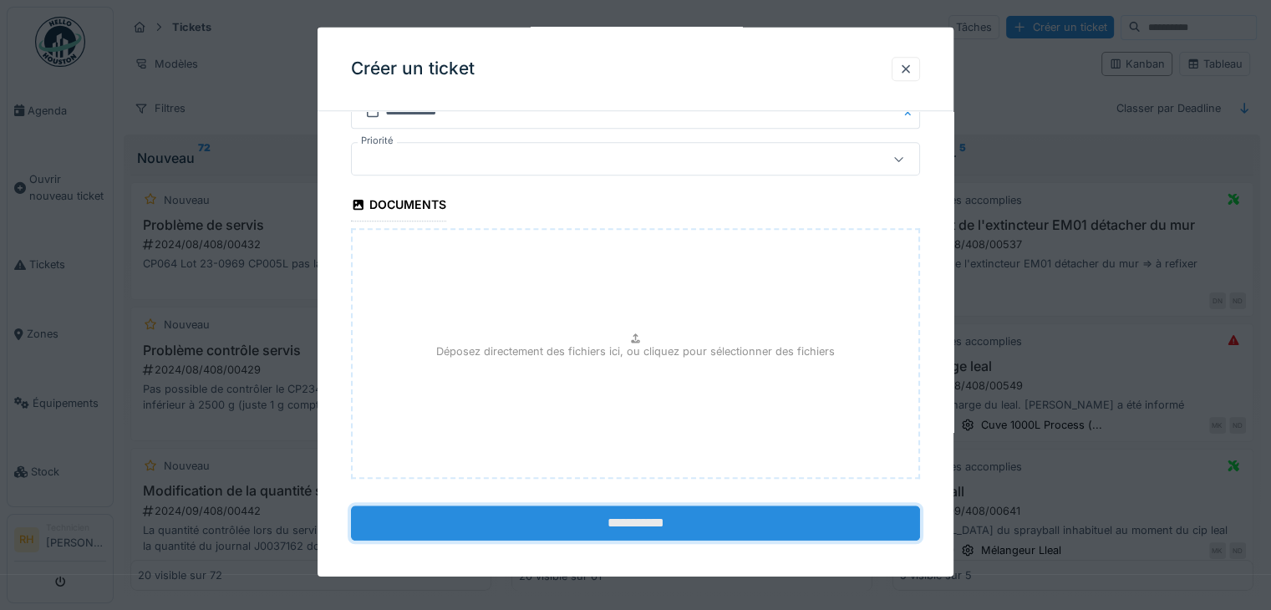
click at [643, 516] on input "**********" at bounding box center [635, 522] width 569 height 35
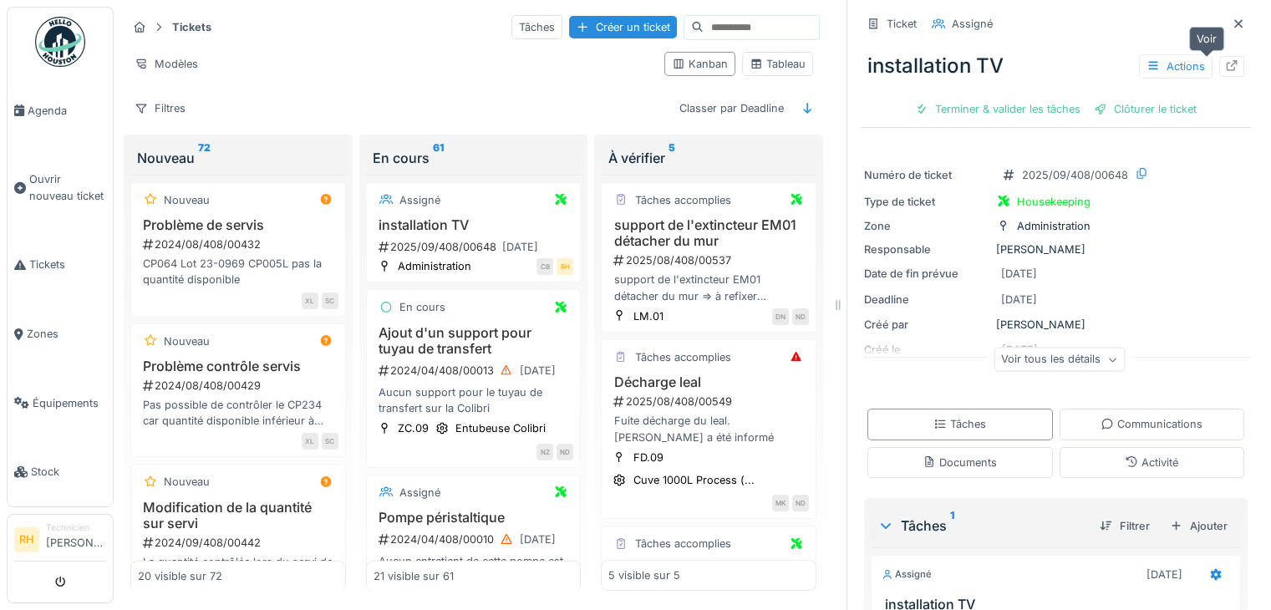
click at [1225, 71] on div at bounding box center [1231, 67] width 13 height 16
click at [588, 29] on div "Créer un ticket" at bounding box center [623, 27] width 108 height 23
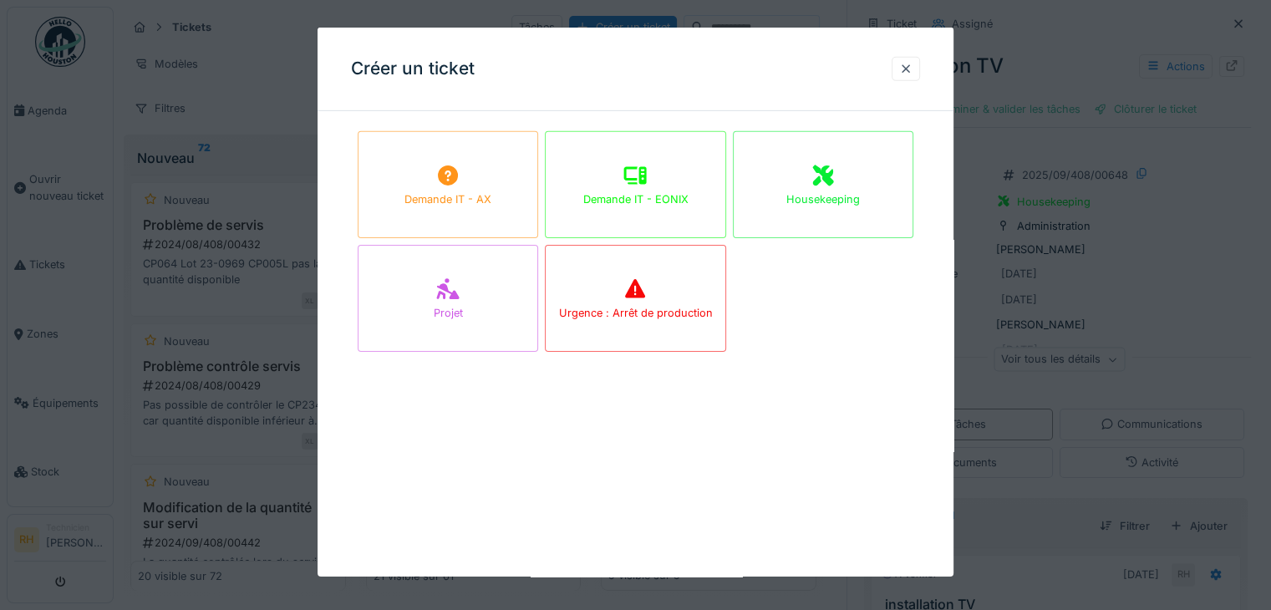
click at [827, 212] on div "Housekeeping" at bounding box center [823, 184] width 181 height 107
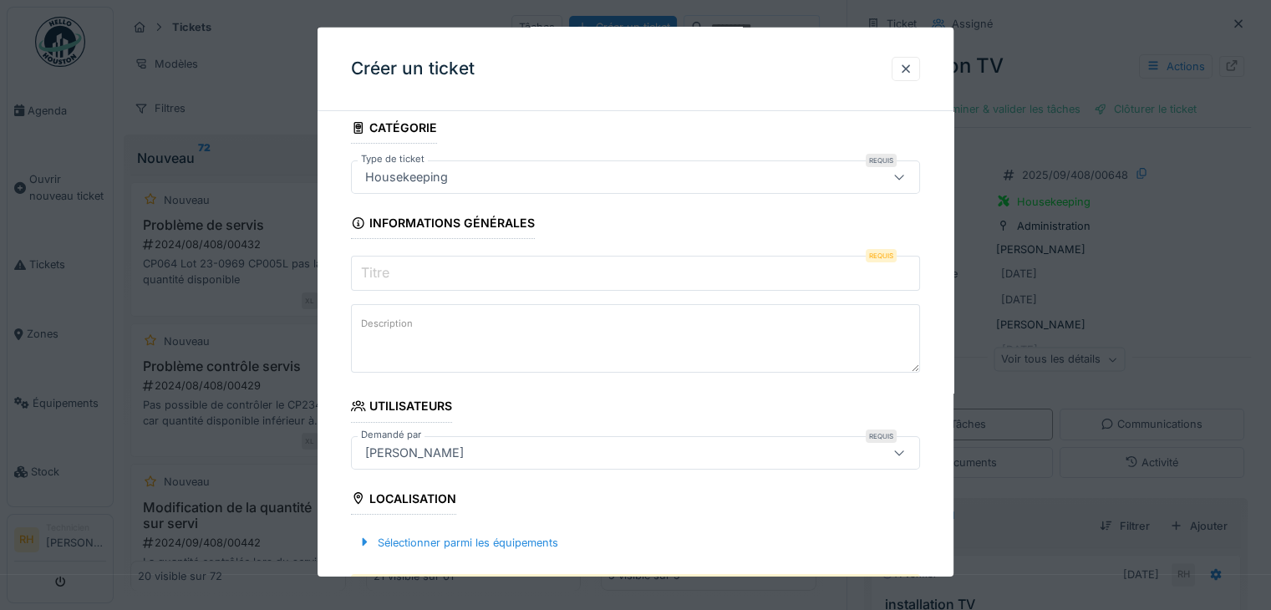
scroll to position [84, 0]
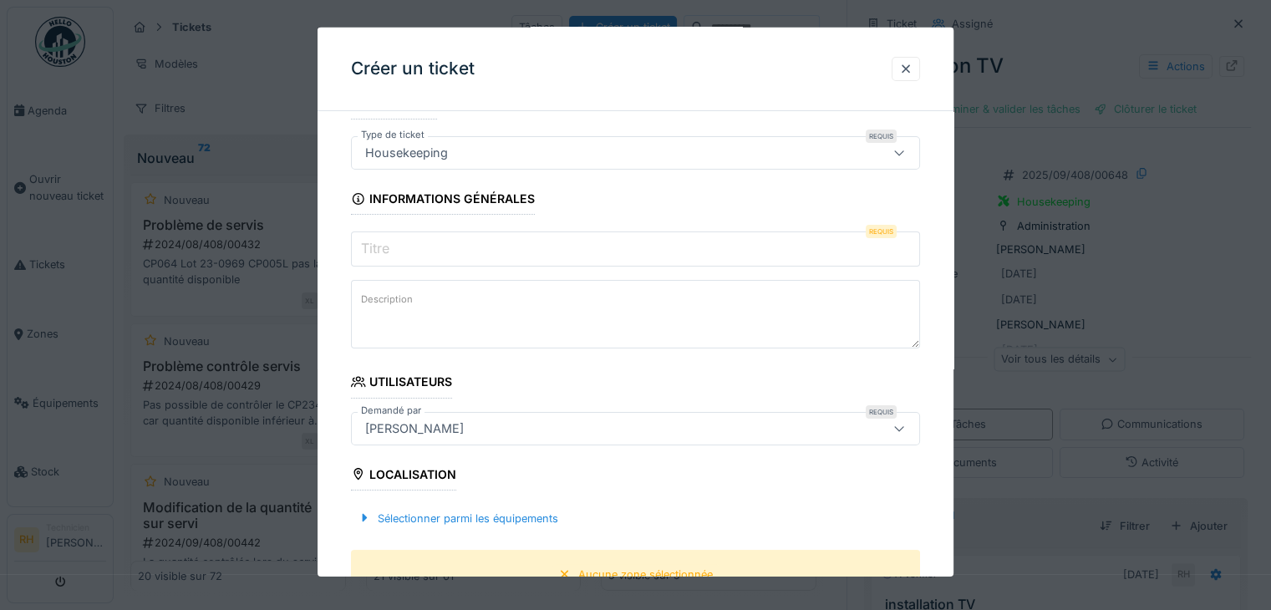
click at [558, 249] on input "Titre" at bounding box center [635, 249] width 569 height 35
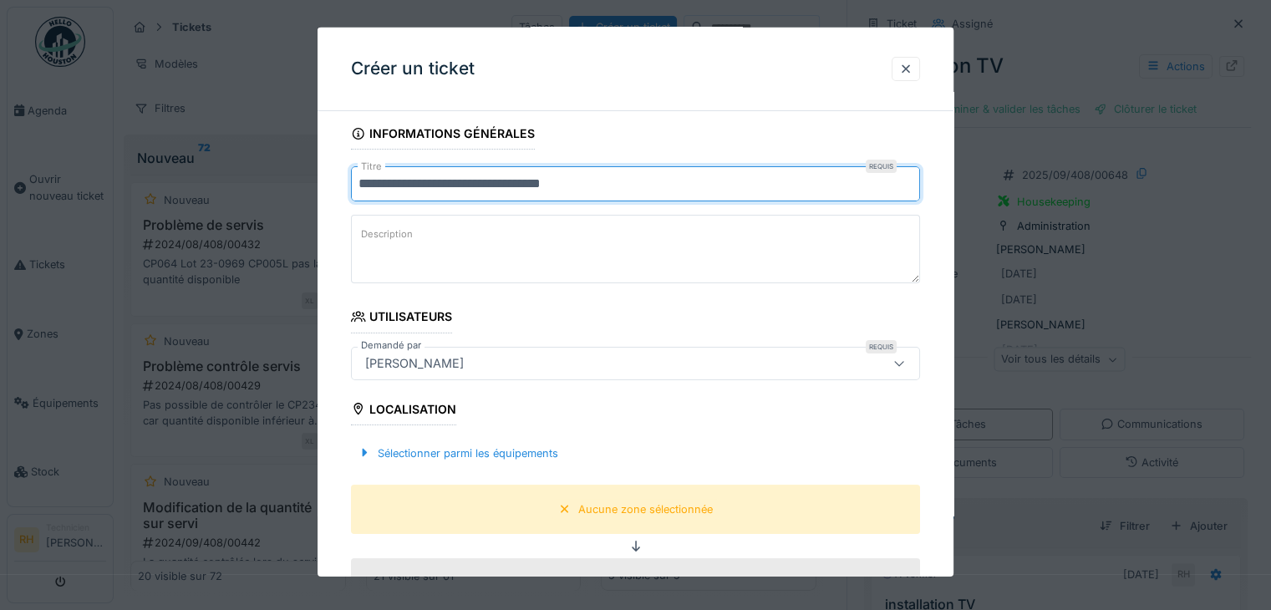
scroll to position [334, 0]
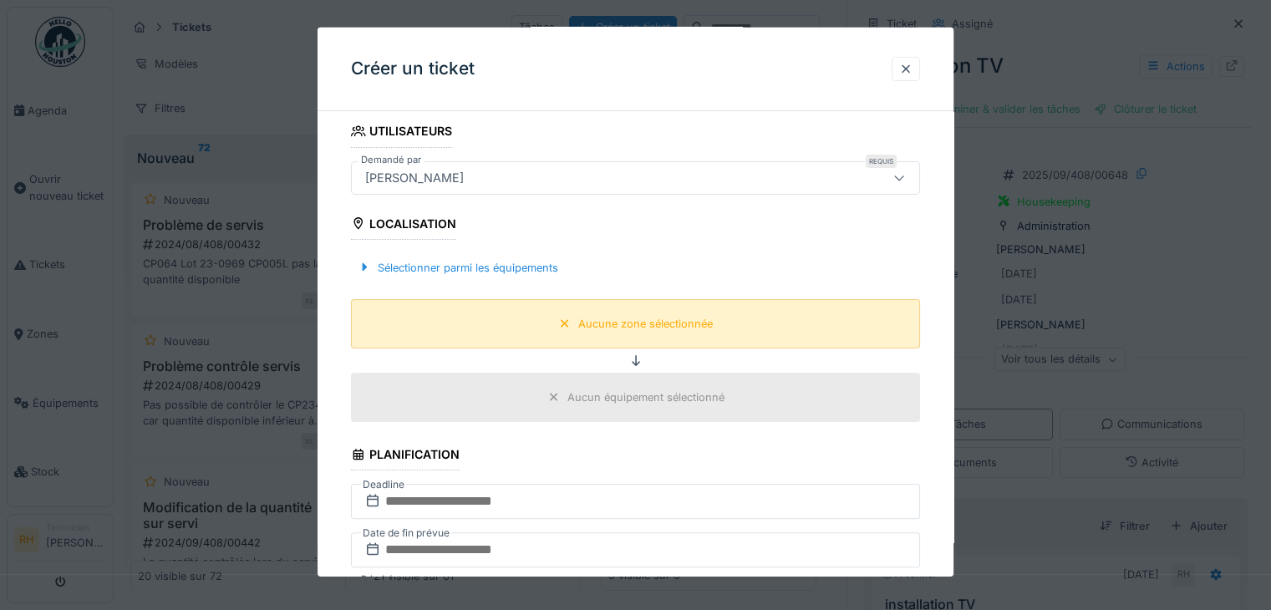
type input "**********"
click at [688, 316] on div "Aucune zone sélectionnée" at bounding box center [645, 324] width 135 height 16
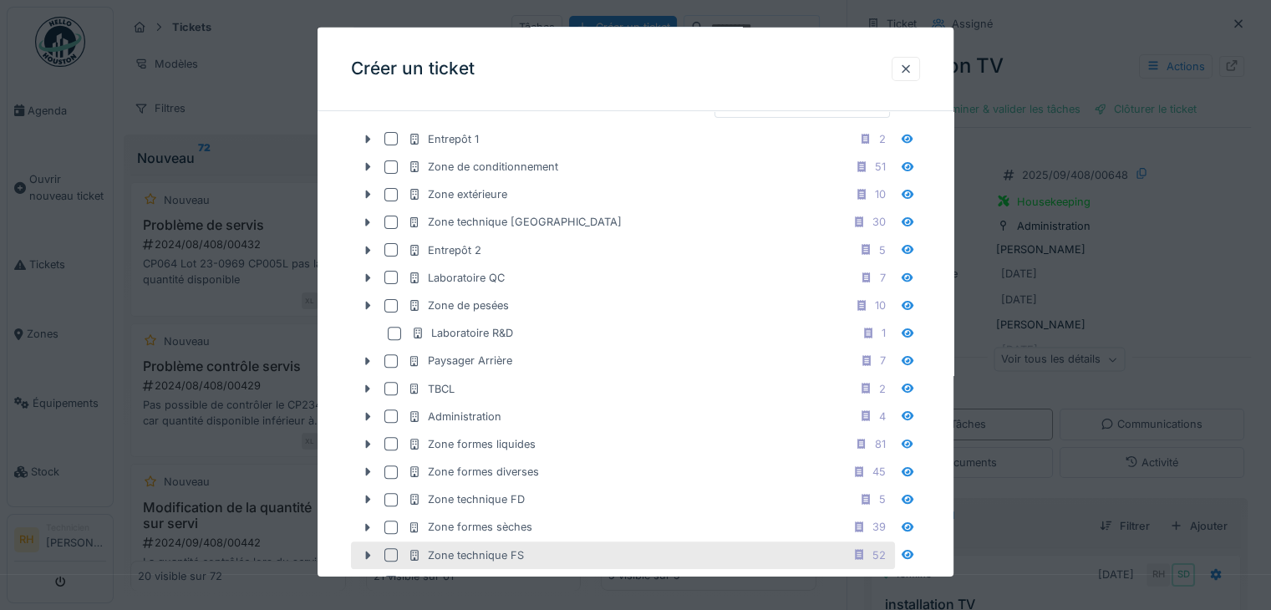
scroll to position [418, 0]
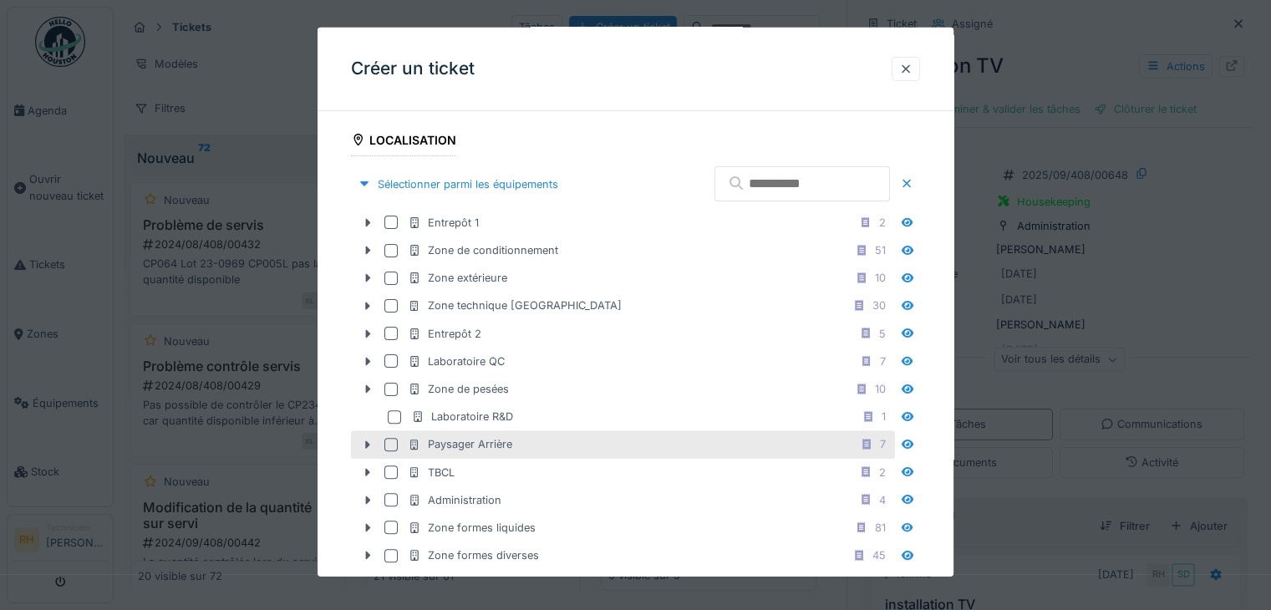
click at [390, 438] on div at bounding box center [390, 444] width 13 height 13
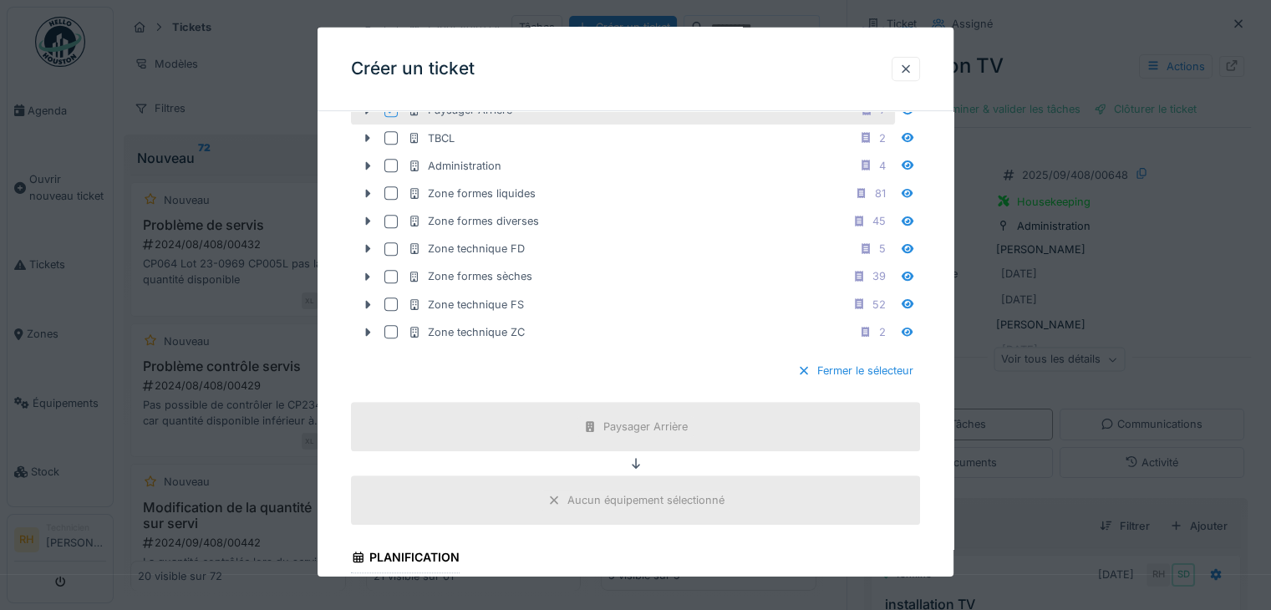
scroll to position [1087, 0]
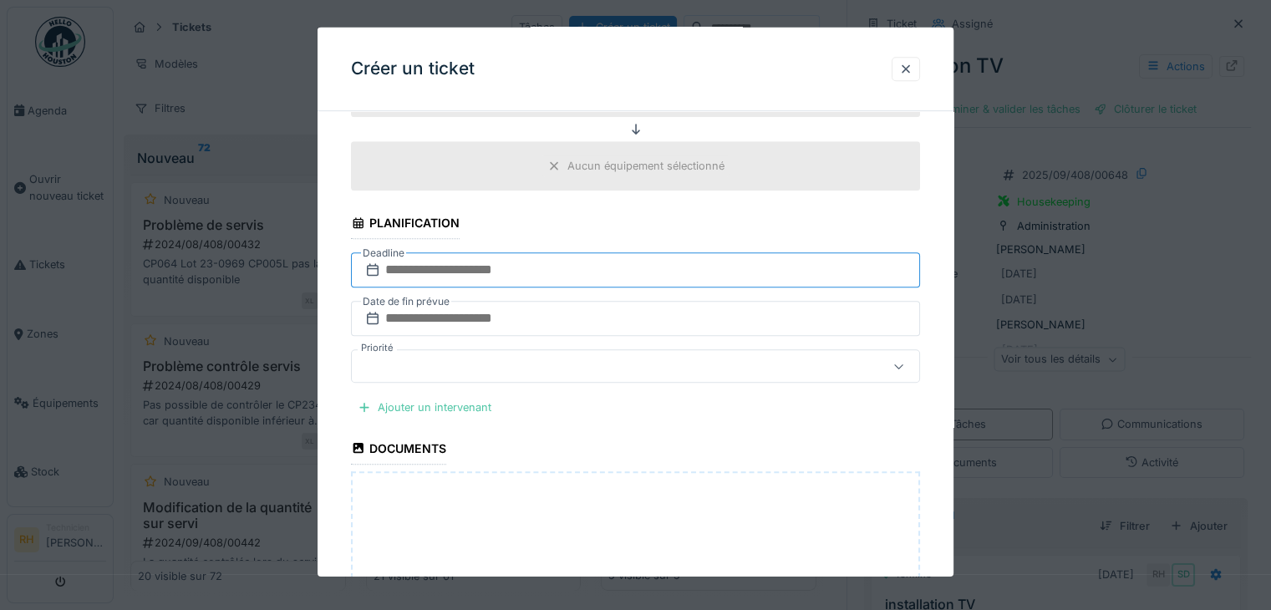
click at [575, 262] on input "text" at bounding box center [635, 269] width 569 height 35
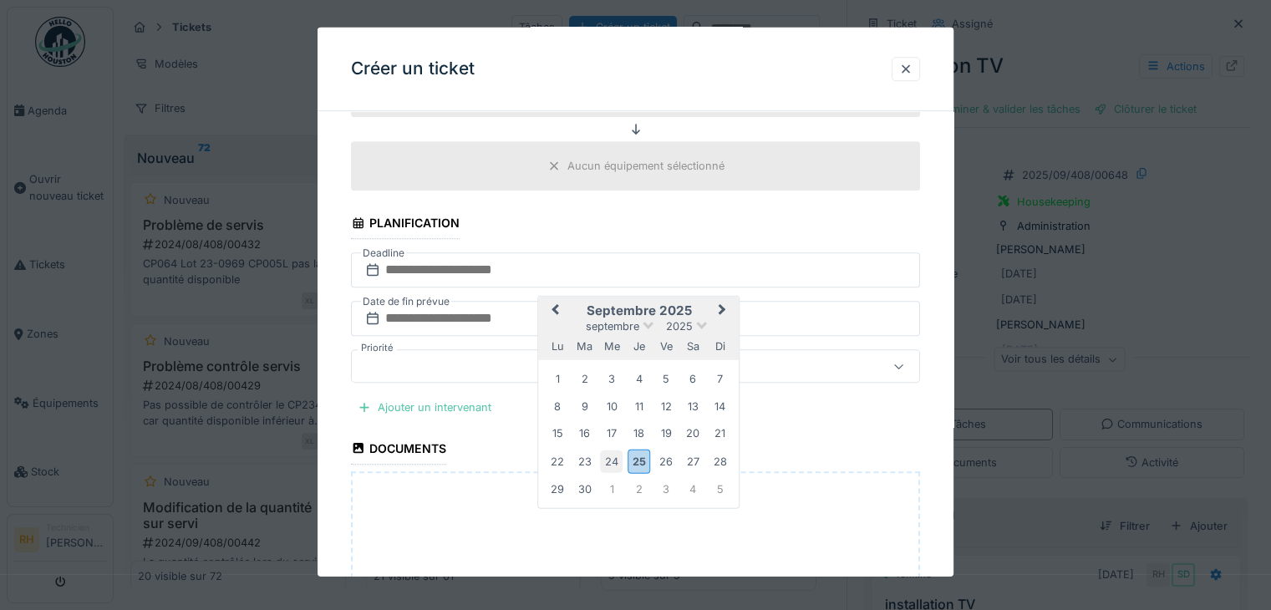
click at [607, 450] on div "24" at bounding box center [611, 461] width 23 height 23
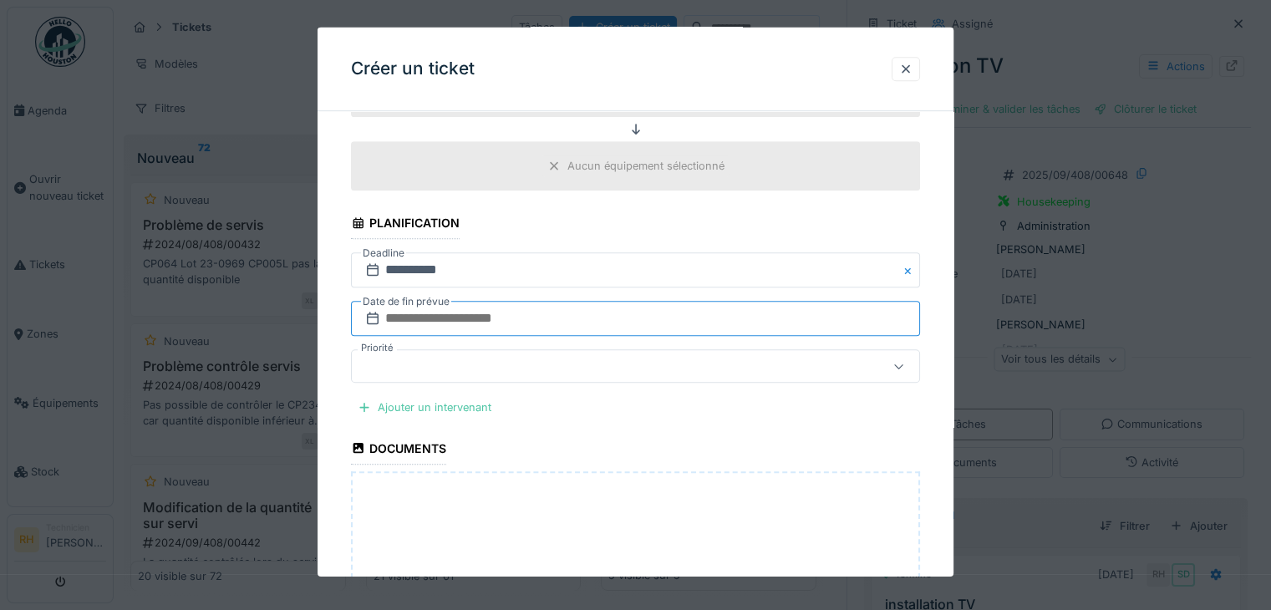
drag, startPoint x: 538, startPoint y: 304, endPoint x: 544, endPoint y: 313, distance: 10.9
click at [538, 304] on input "text" at bounding box center [635, 318] width 569 height 35
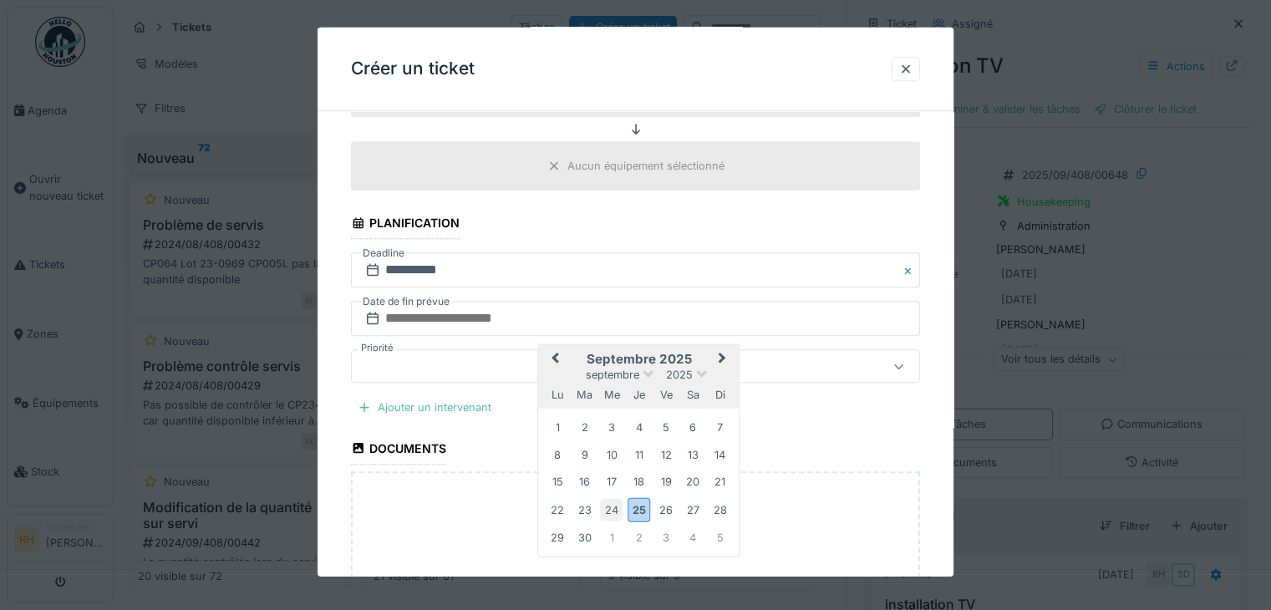
click at [615, 502] on div "24" at bounding box center [611, 509] width 23 height 23
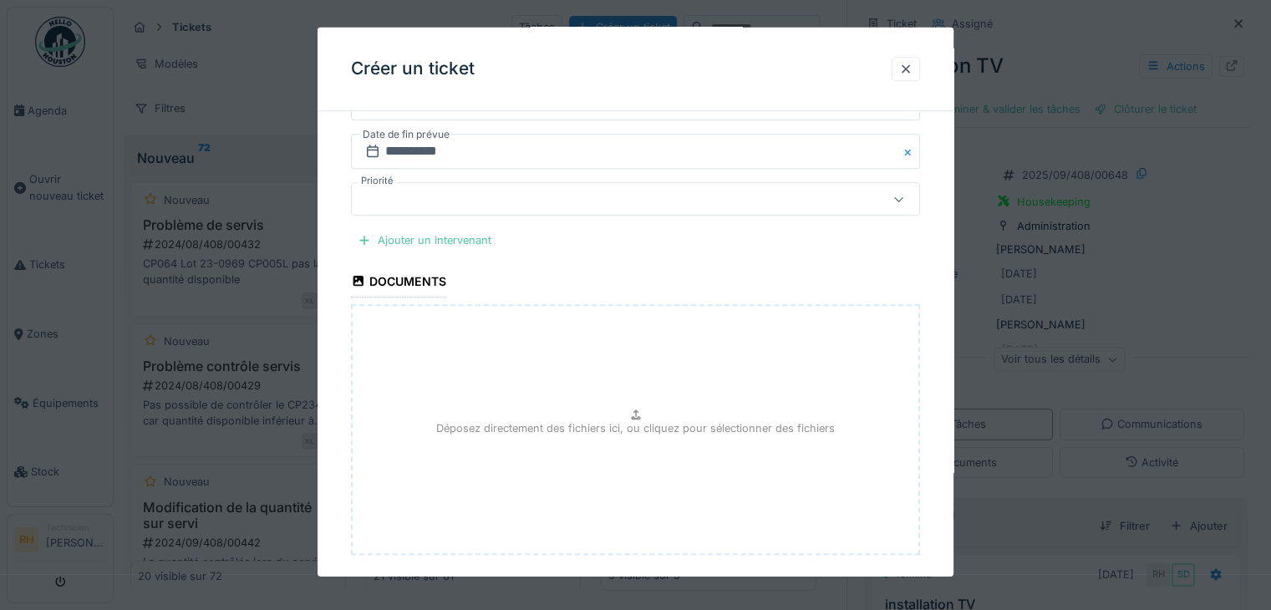
scroll to position [1331, 0]
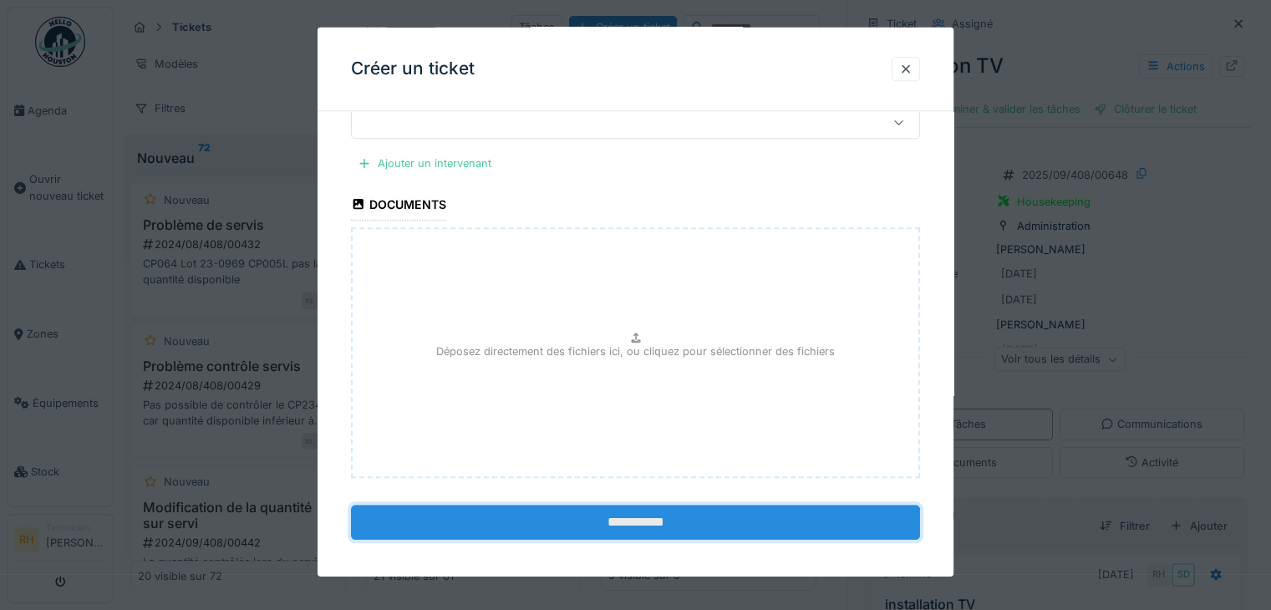
click at [640, 513] on input "**********" at bounding box center [635, 522] width 569 height 35
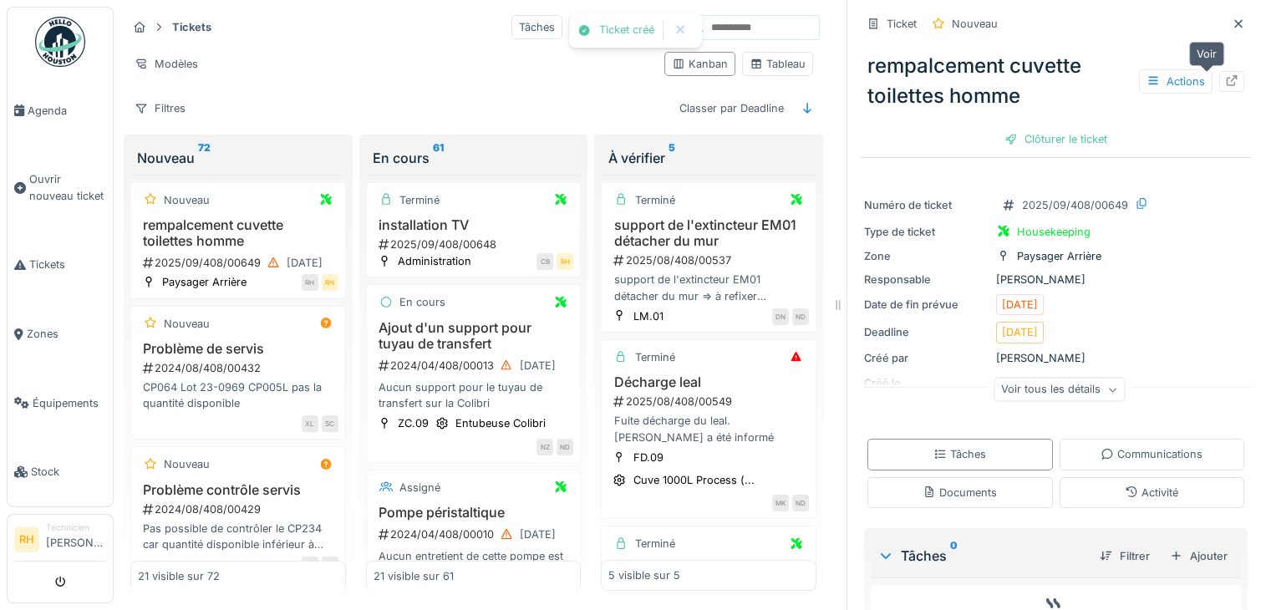
click at [1225, 77] on icon at bounding box center [1231, 80] width 13 height 11
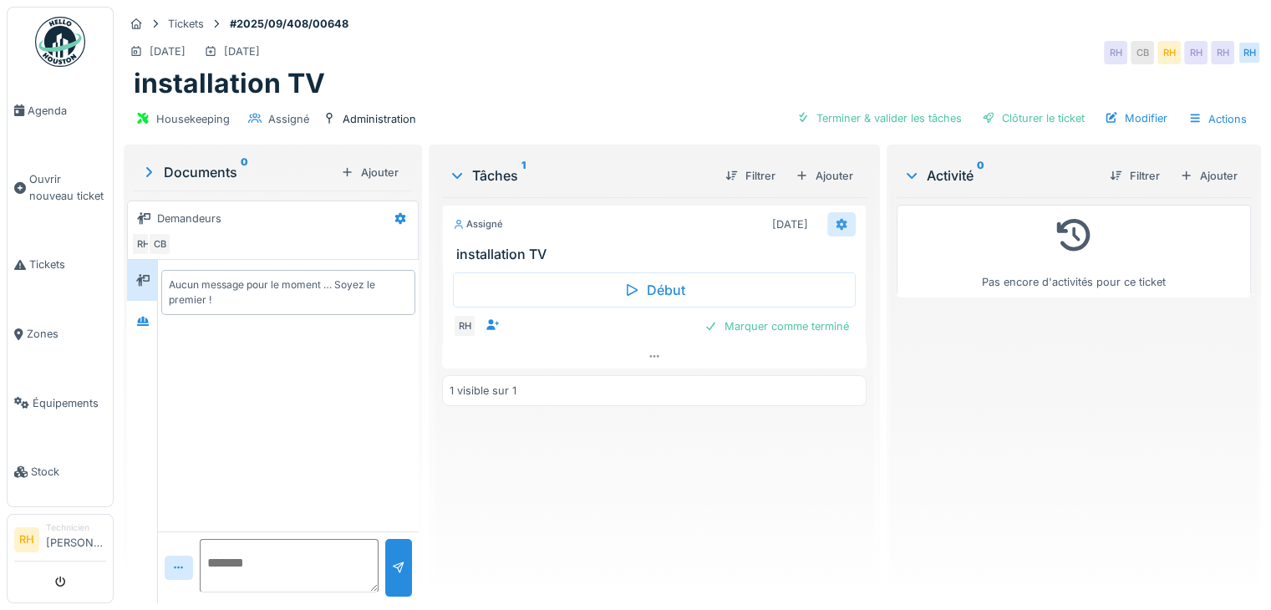
drag, startPoint x: 827, startPoint y: 225, endPoint x: 835, endPoint y: 224, distance: 8.4
click at [835, 224] on icon at bounding box center [841, 224] width 13 height 11
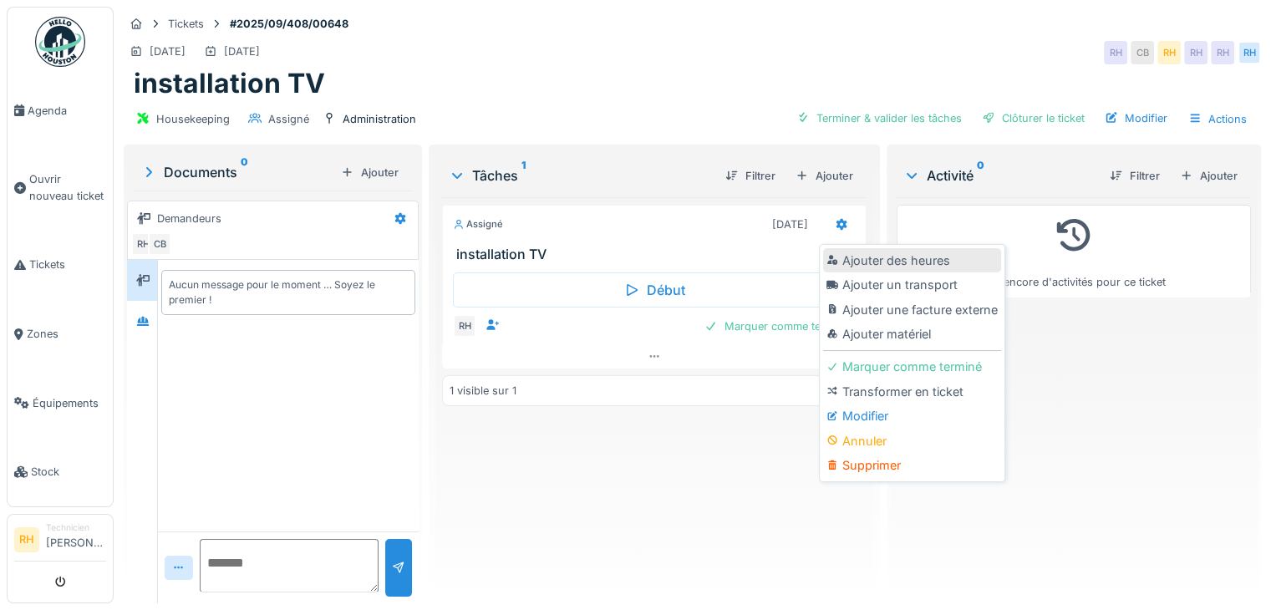
click at [848, 265] on div "Ajouter des heures" at bounding box center [912, 260] width 178 height 25
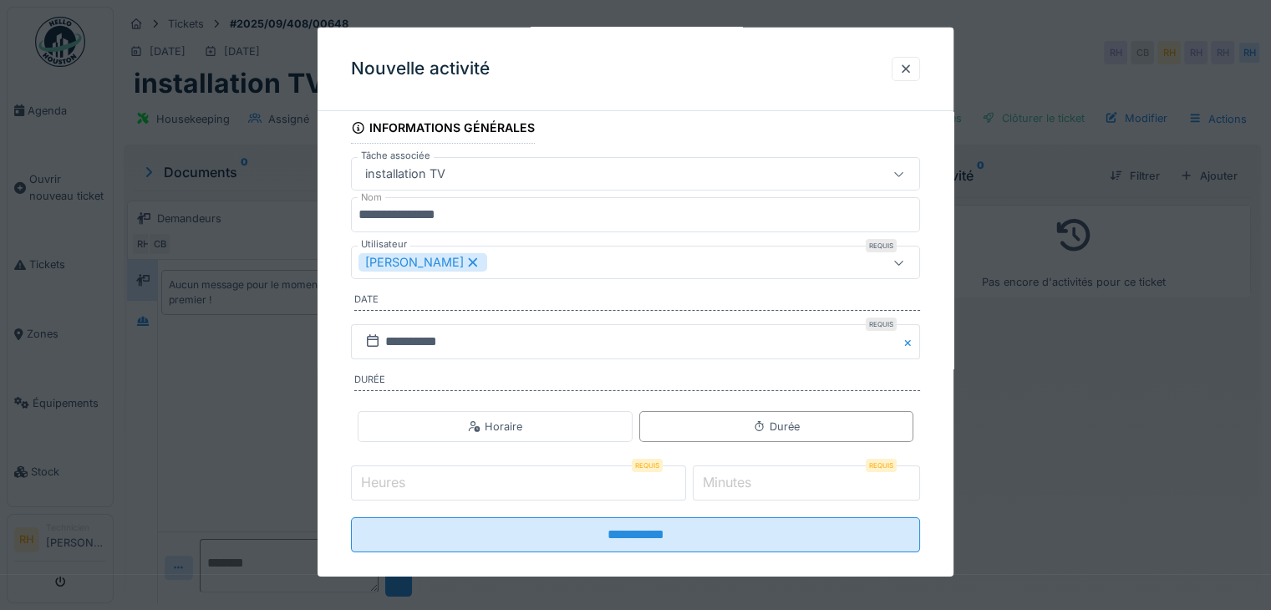
click at [534, 256] on div "[PERSON_NAME]" at bounding box center [601, 262] width 485 height 18
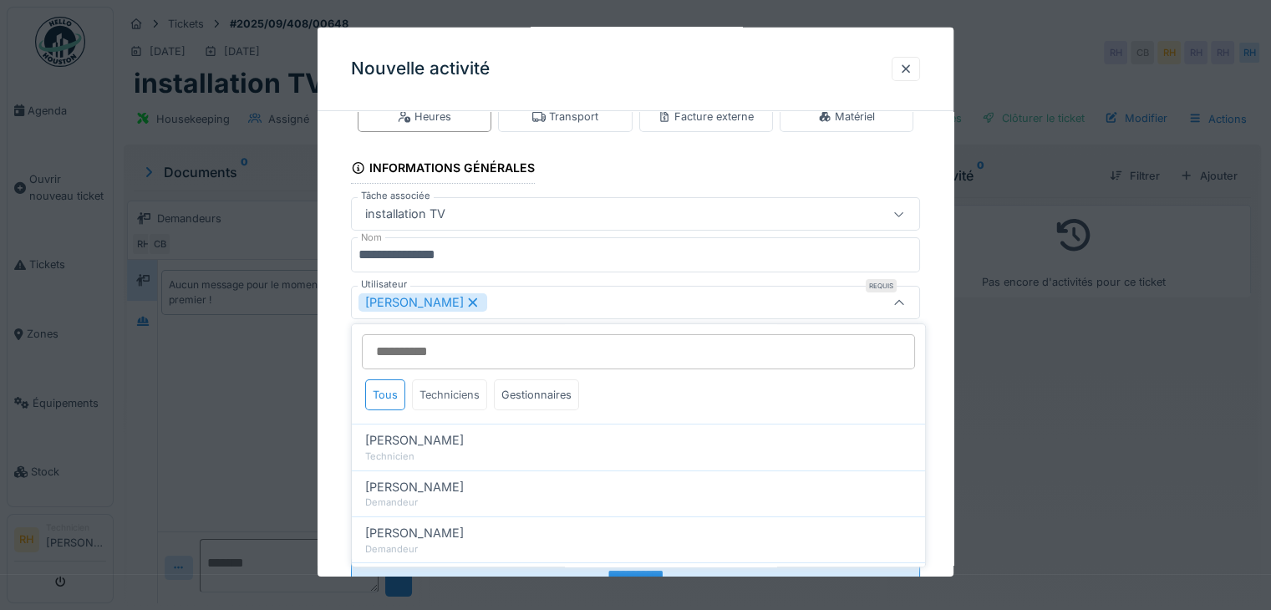
click at [443, 399] on div "Techniciens" at bounding box center [449, 394] width 75 height 31
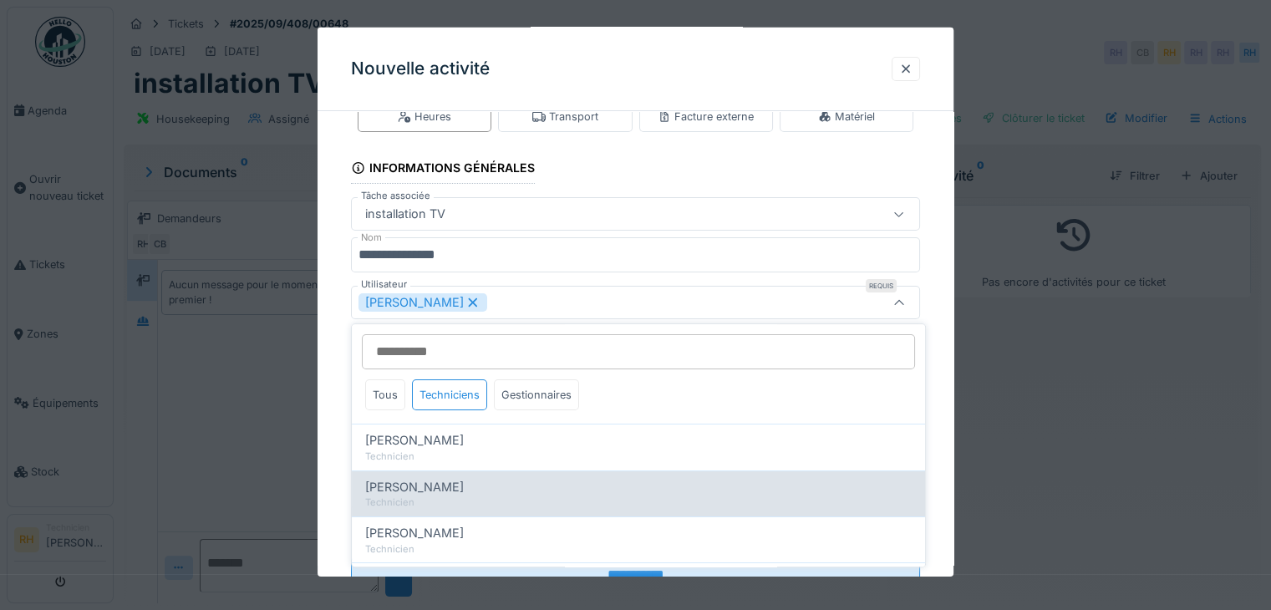
click at [442, 498] on div "Technicien" at bounding box center [638, 503] width 547 height 14
type input "**********"
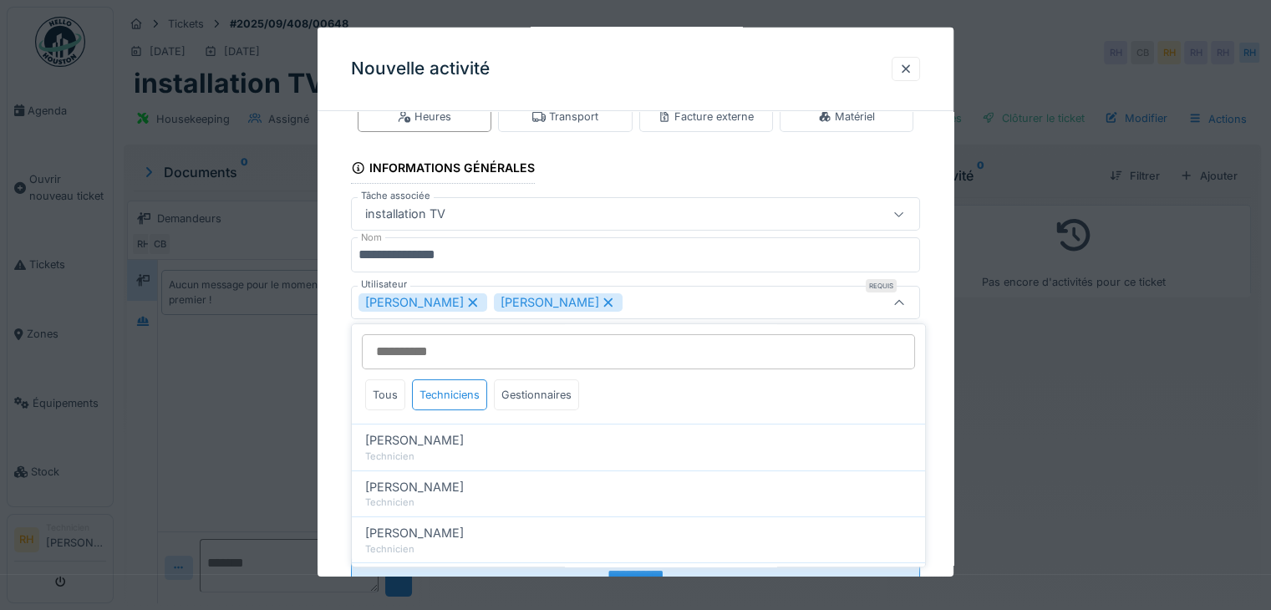
click at [274, 415] on div at bounding box center [635, 305] width 1271 height 610
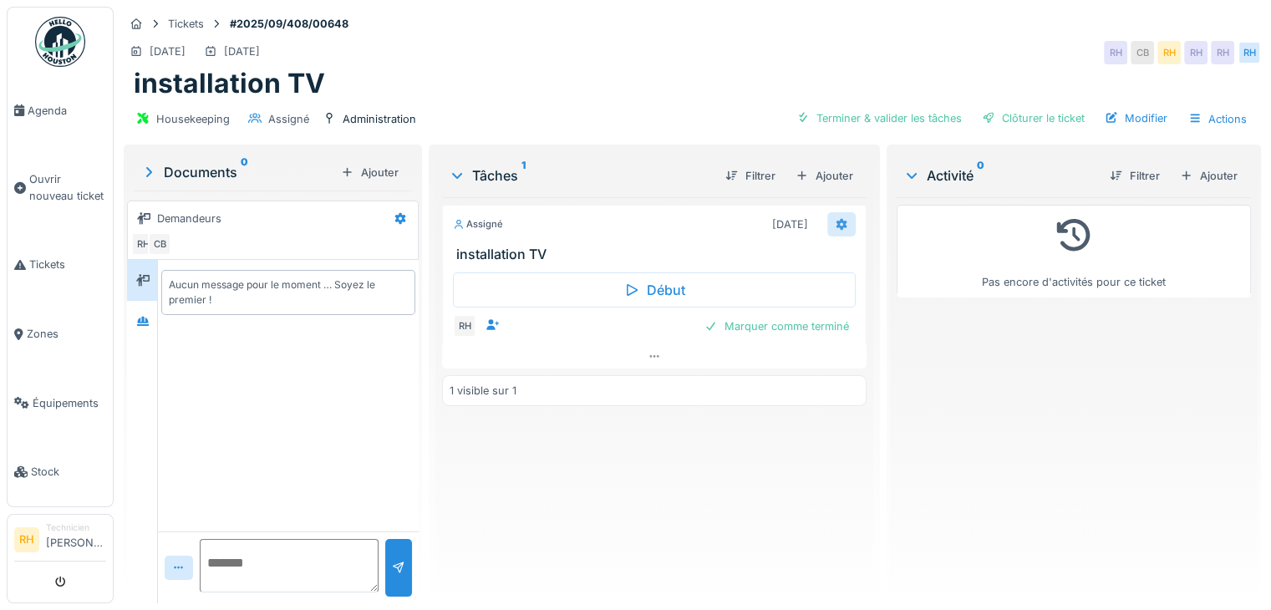
click at [827, 221] on div at bounding box center [841, 224] width 28 height 24
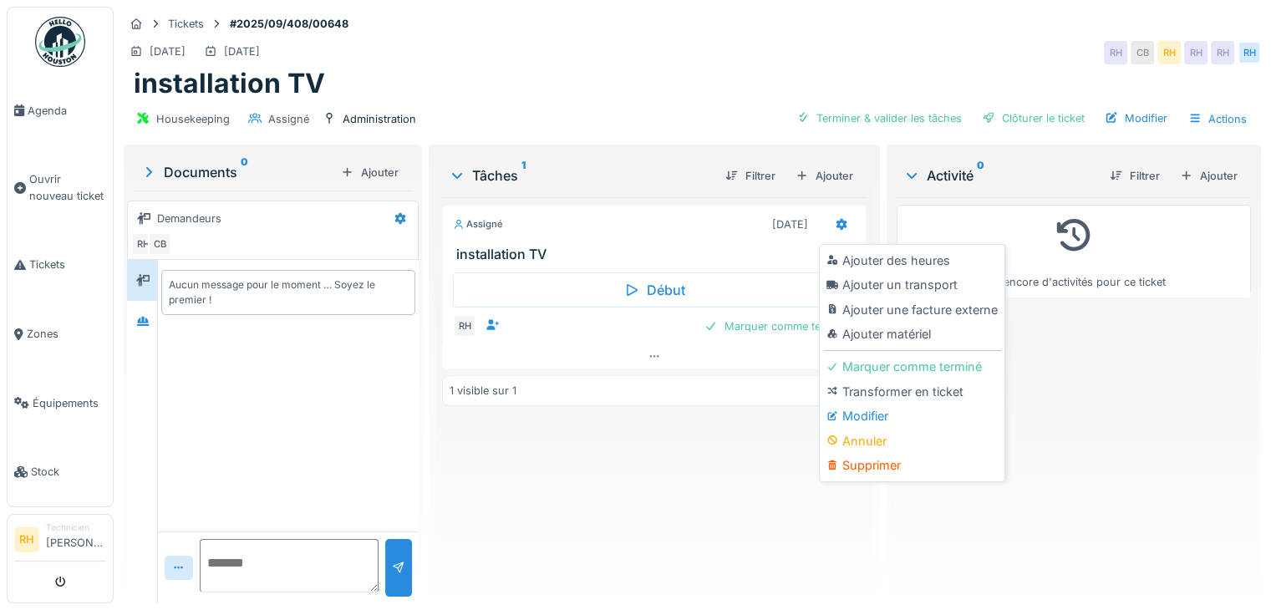
click at [870, 261] on div "Ajouter des heures" at bounding box center [912, 260] width 178 height 25
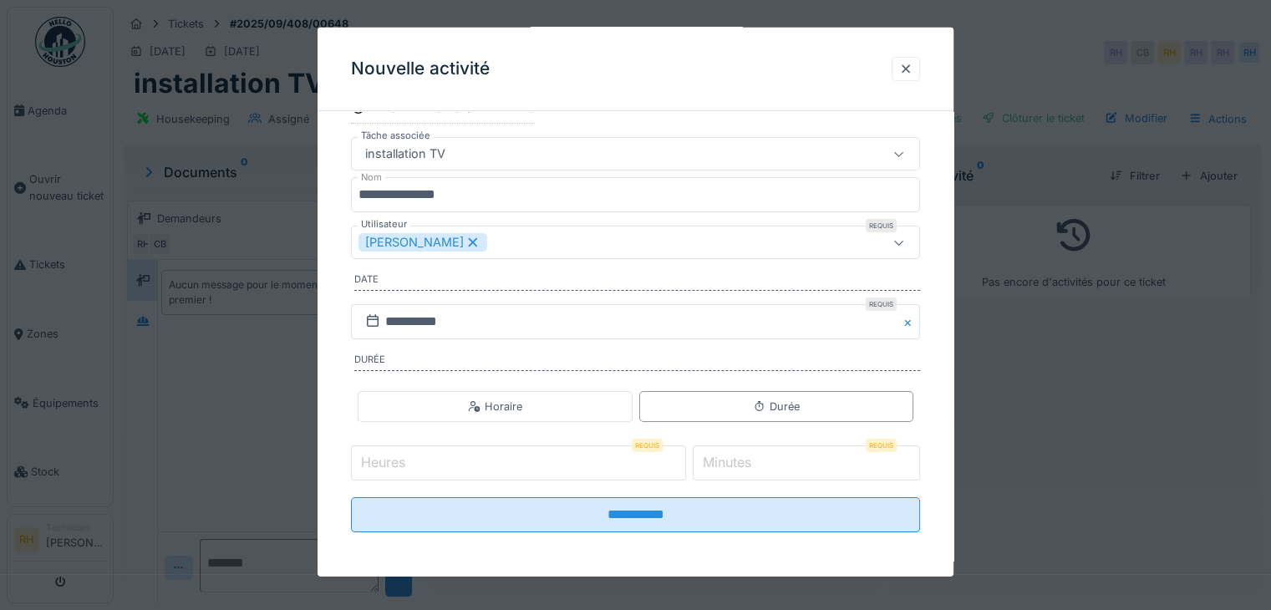
click at [523, 246] on div "[PERSON_NAME]" at bounding box center [601, 242] width 485 height 18
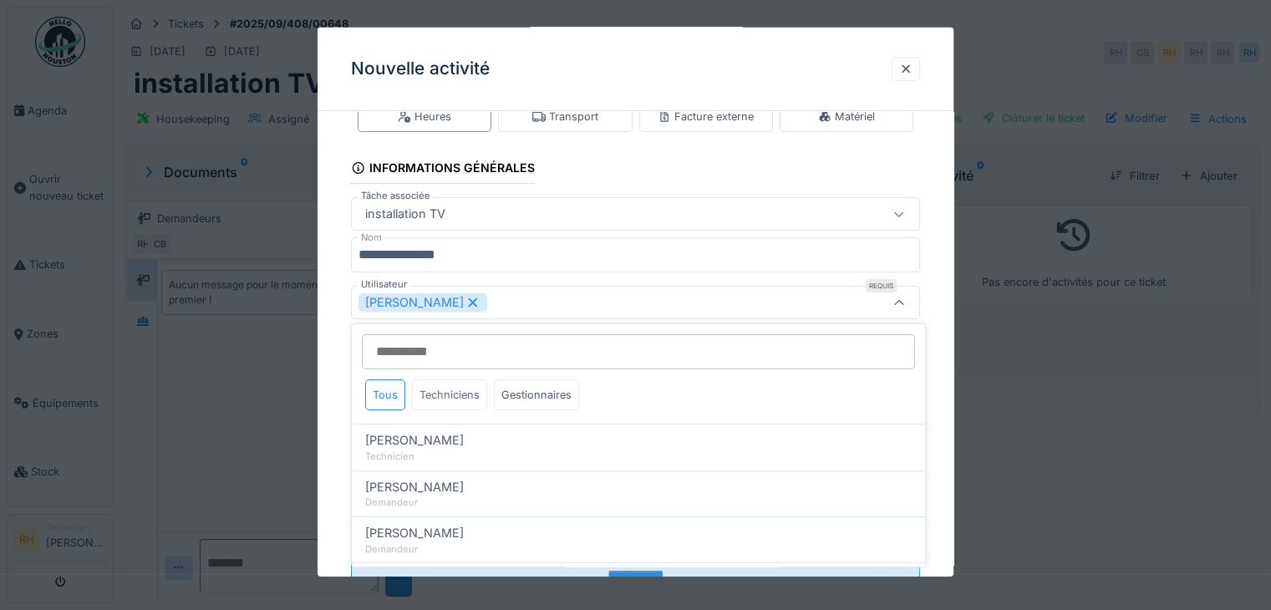
click at [475, 401] on div "Techniciens" at bounding box center [449, 394] width 75 height 31
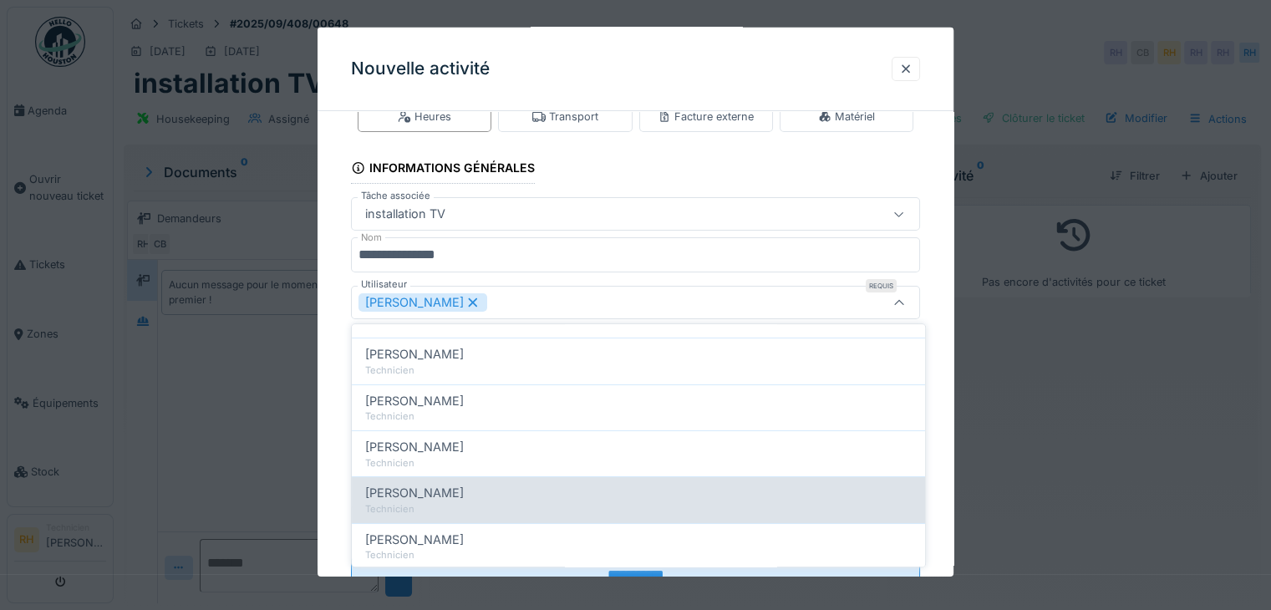
scroll to position [0, 0]
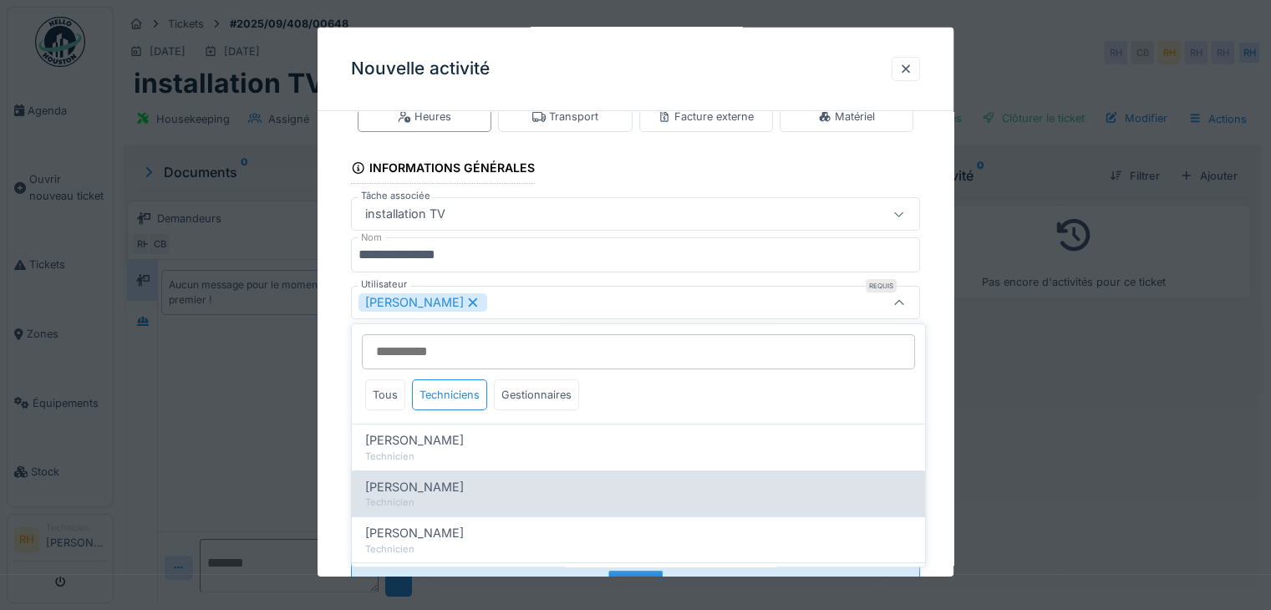
click at [456, 493] on div "Charles Boilly" at bounding box center [638, 487] width 547 height 18
type input "**********"
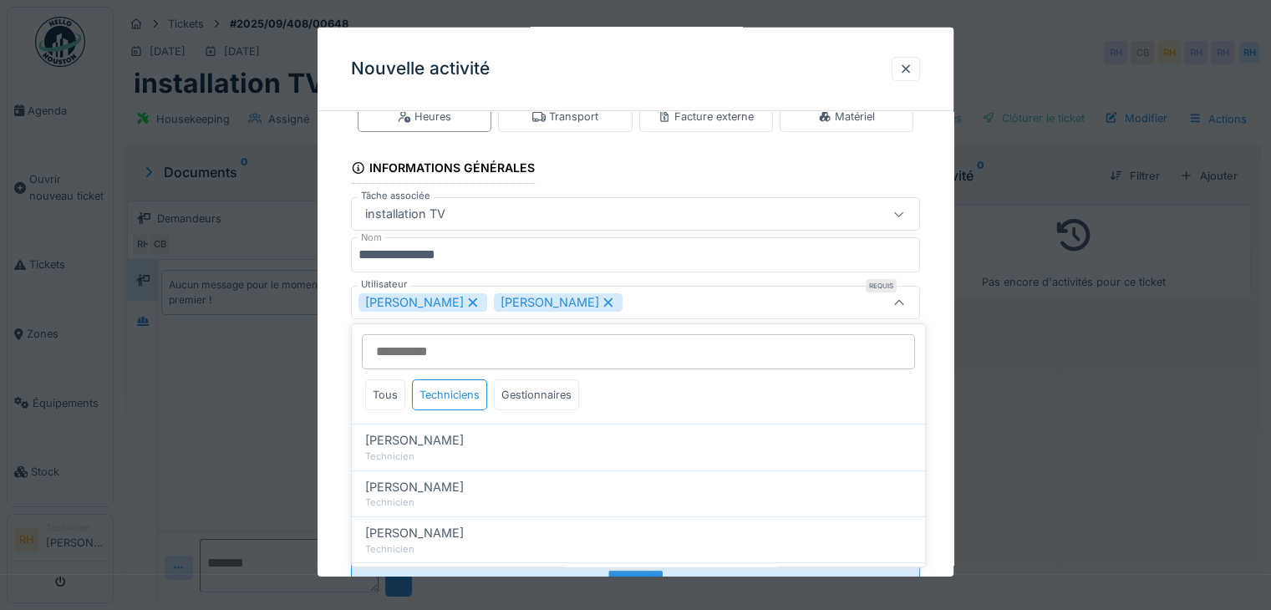
click at [929, 272] on div "**********" at bounding box center [636, 360] width 636 height 558
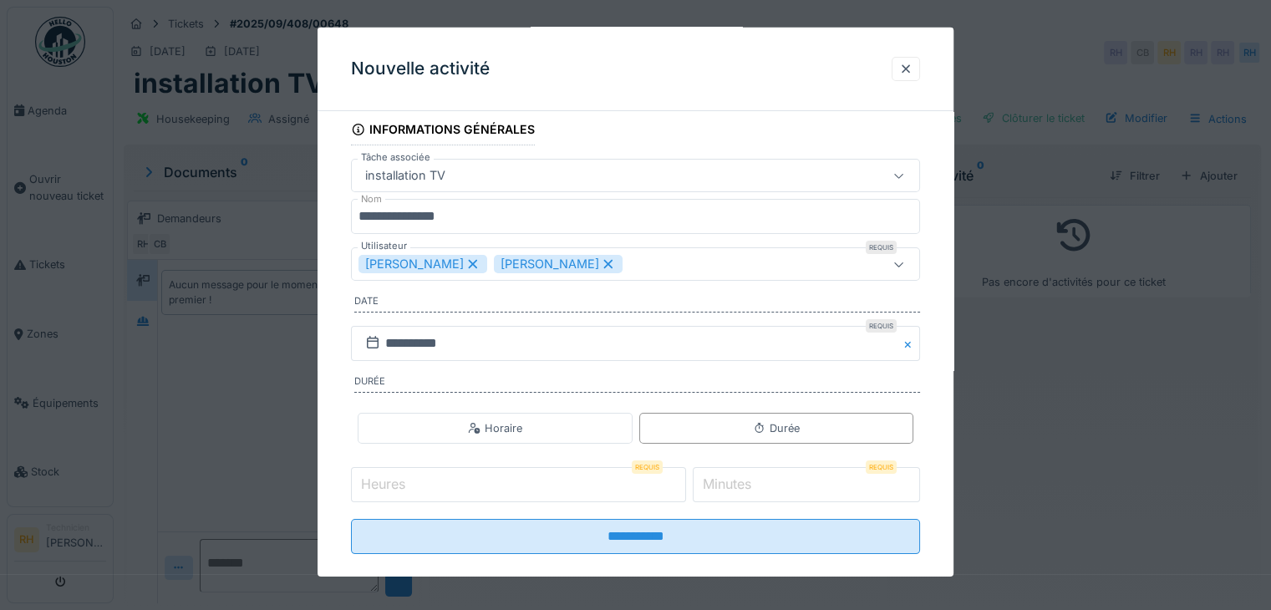
scroll to position [104, 0]
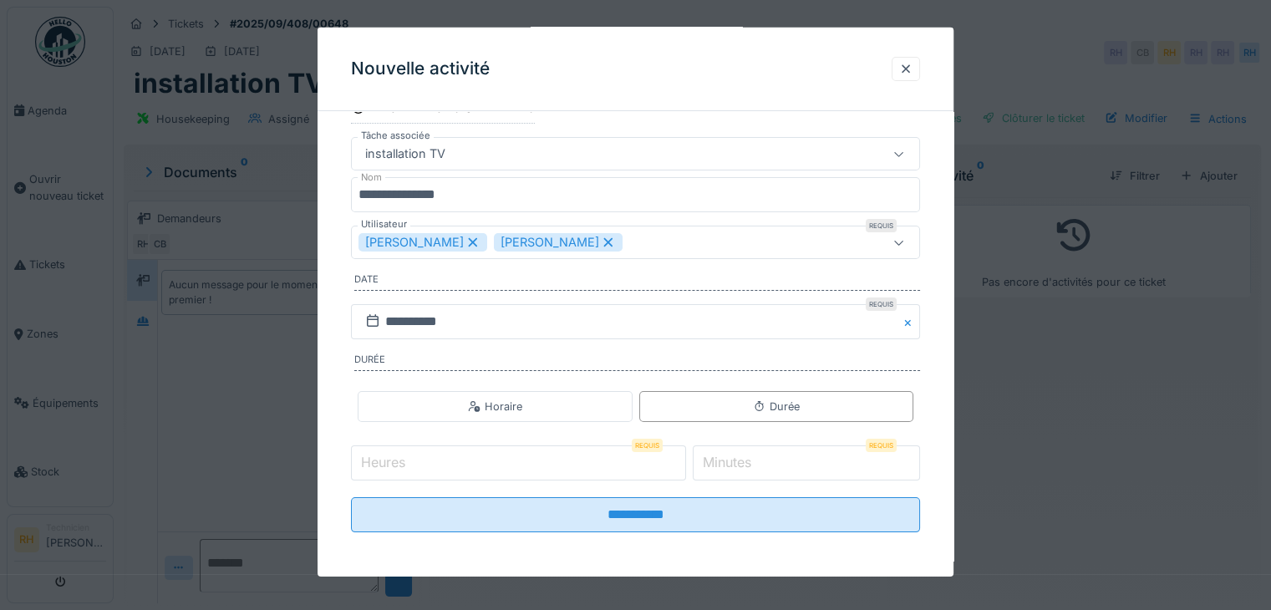
click at [527, 453] on input "Heures" at bounding box center [518, 463] width 335 height 35
type input "*"
click at [753, 461] on label "Minutes" at bounding box center [727, 462] width 55 height 20
click at [753, 461] on input "*" at bounding box center [806, 463] width 227 height 35
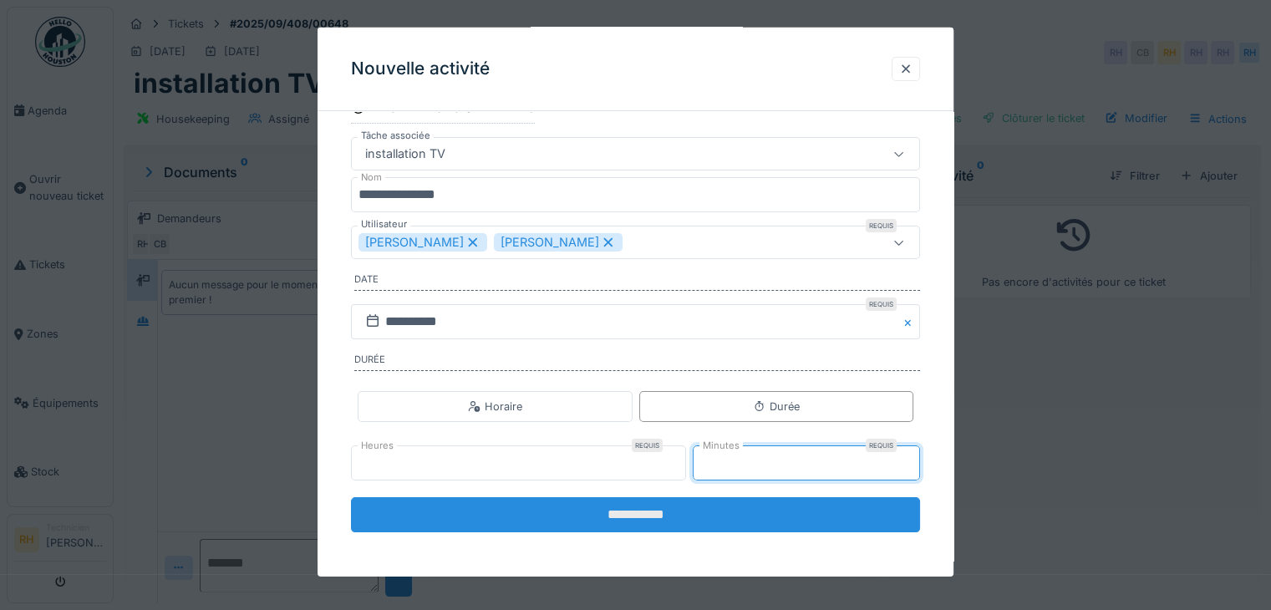
type input "**"
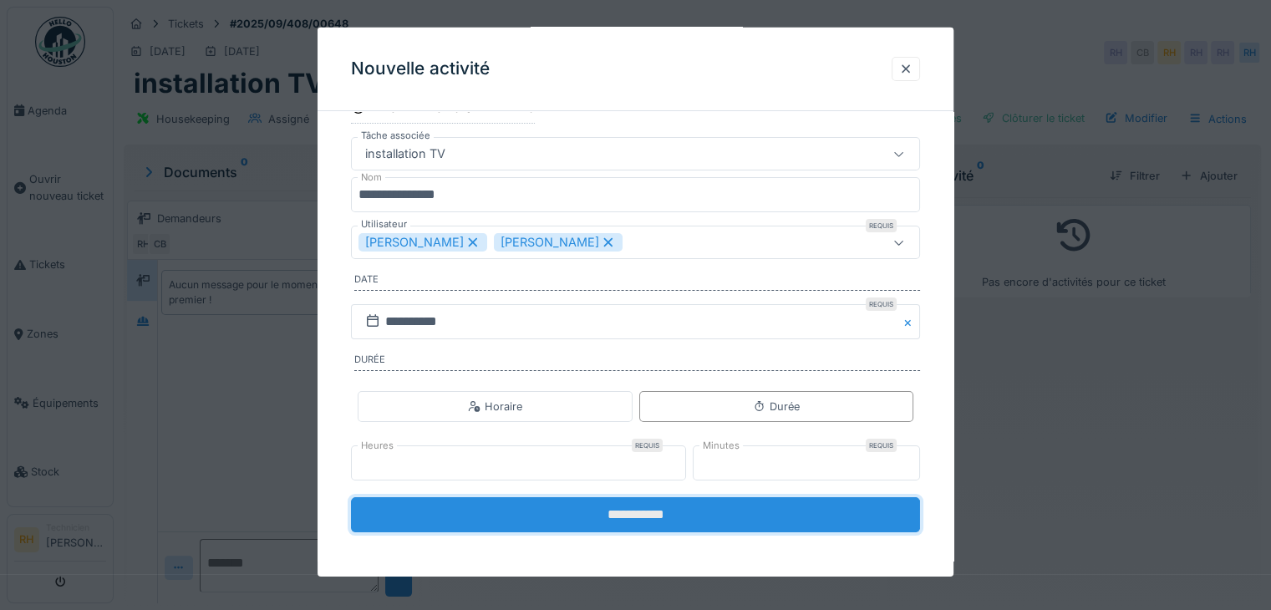
click at [540, 516] on input "**********" at bounding box center [635, 514] width 569 height 35
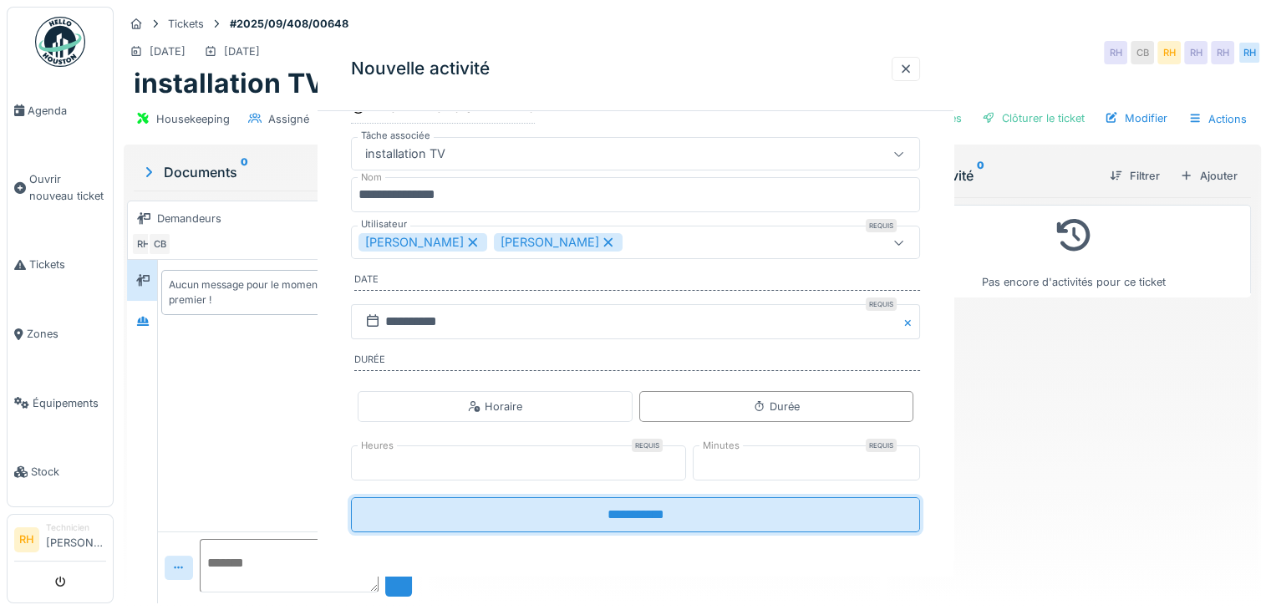
scroll to position [0, 0]
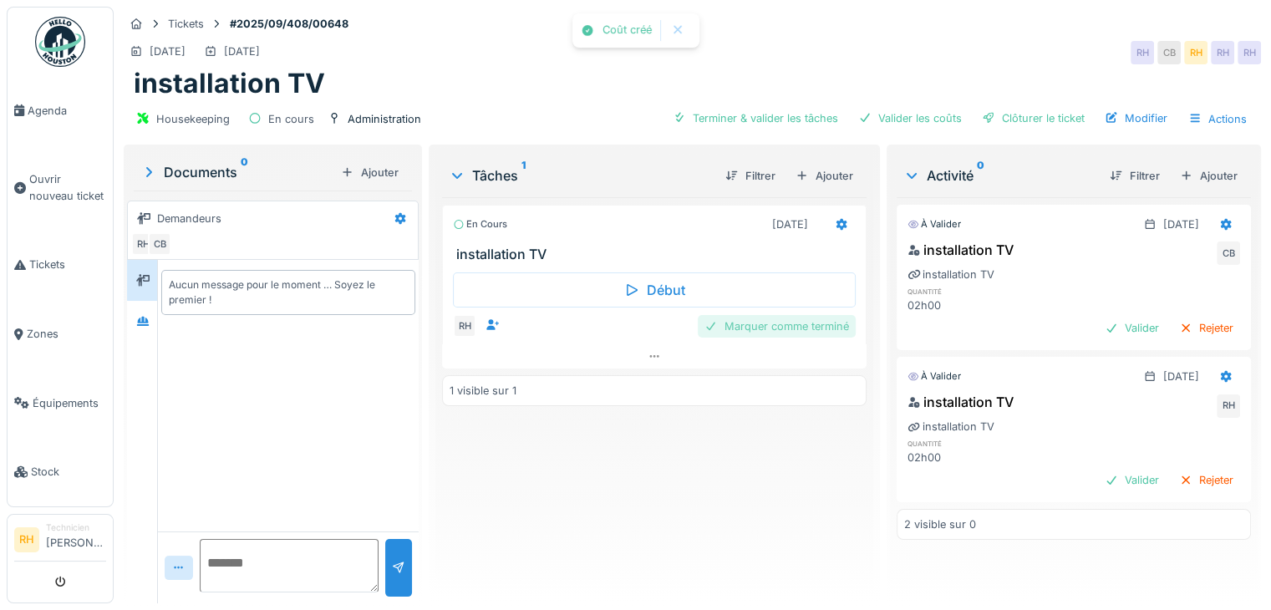
click at [758, 321] on div "Marquer comme terminé" at bounding box center [777, 326] width 158 height 23
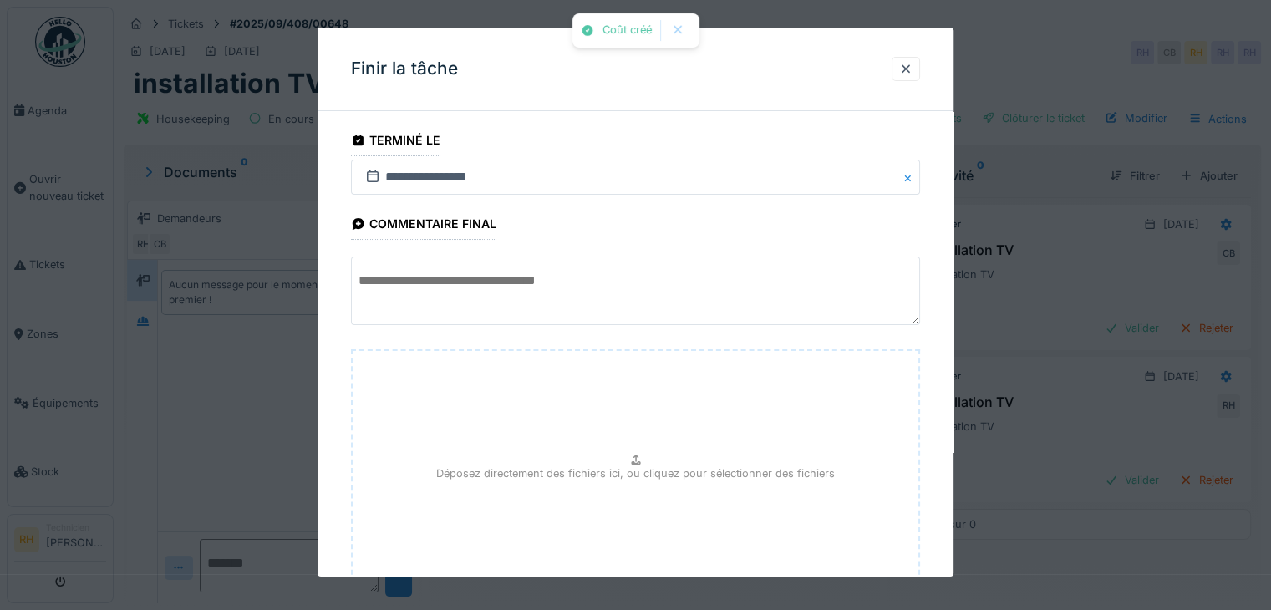
click at [581, 282] on textarea at bounding box center [635, 291] width 569 height 69
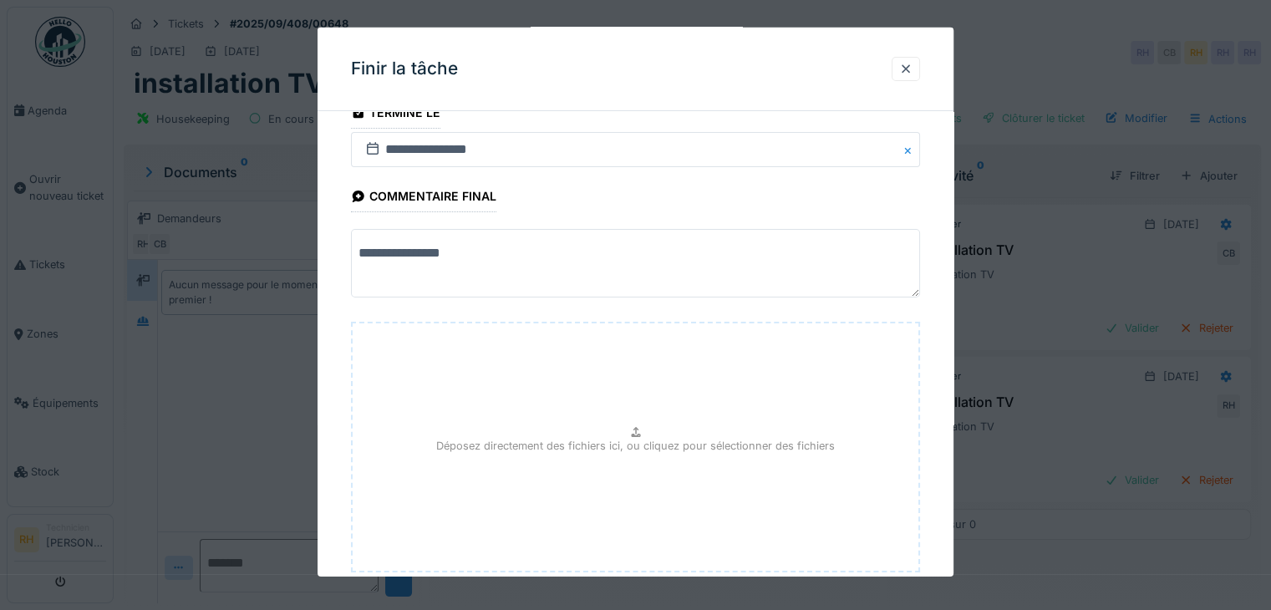
scroll to position [130, 0]
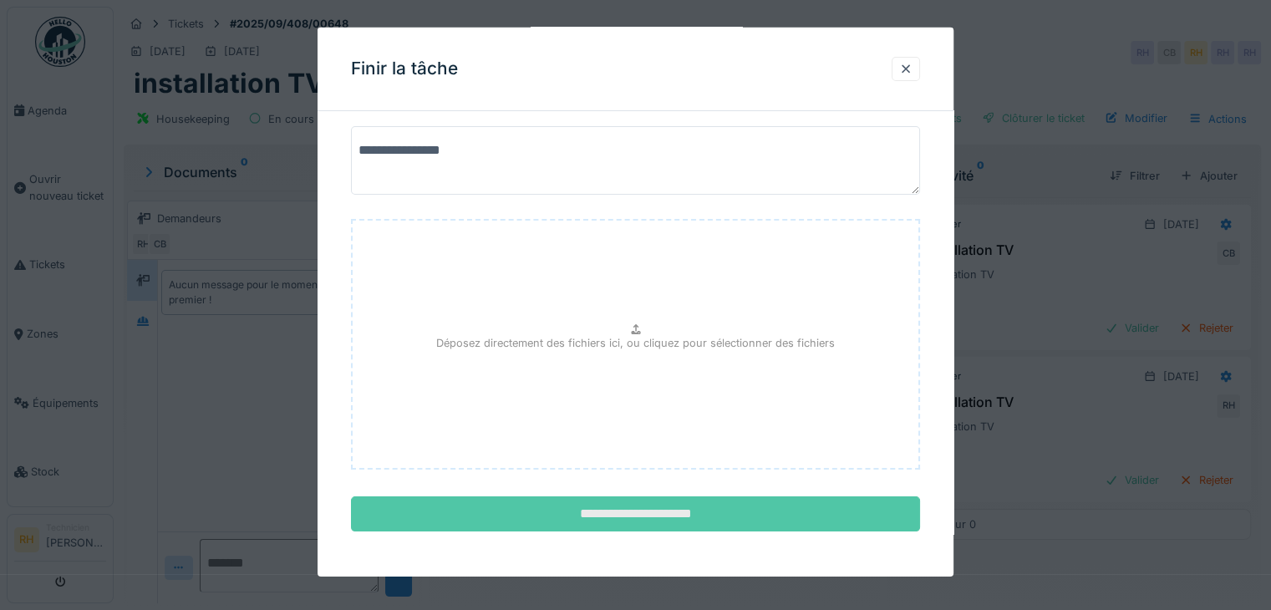
type textarea "**********"
click at [715, 514] on input "**********" at bounding box center [635, 513] width 569 height 35
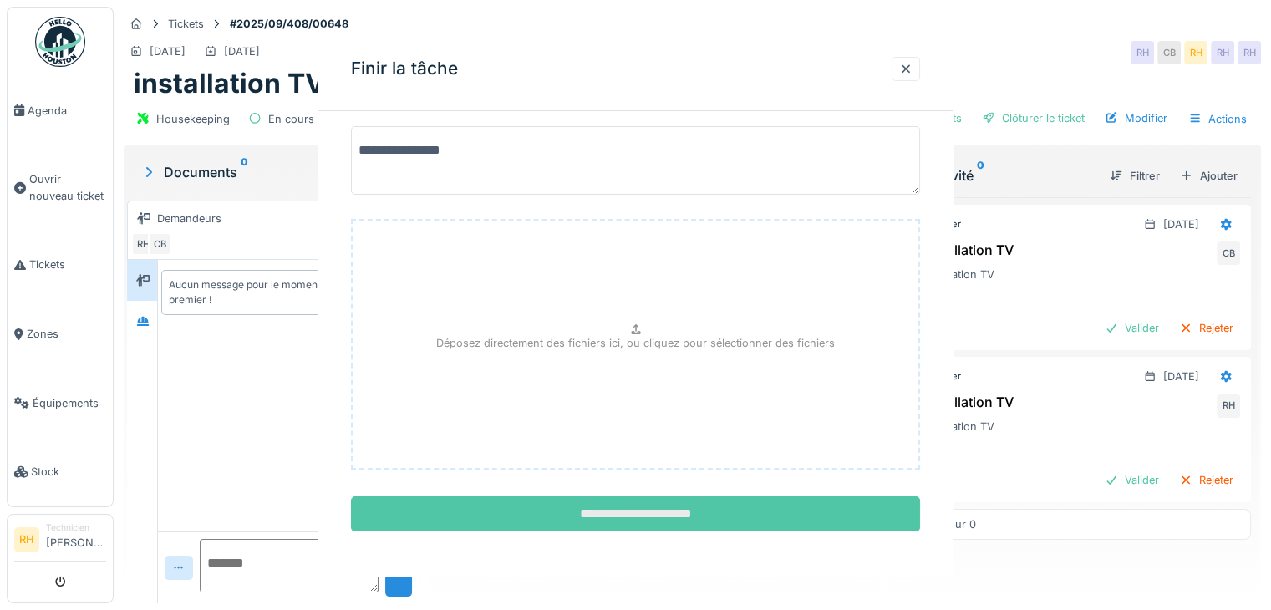
scroll to position [0, 0]
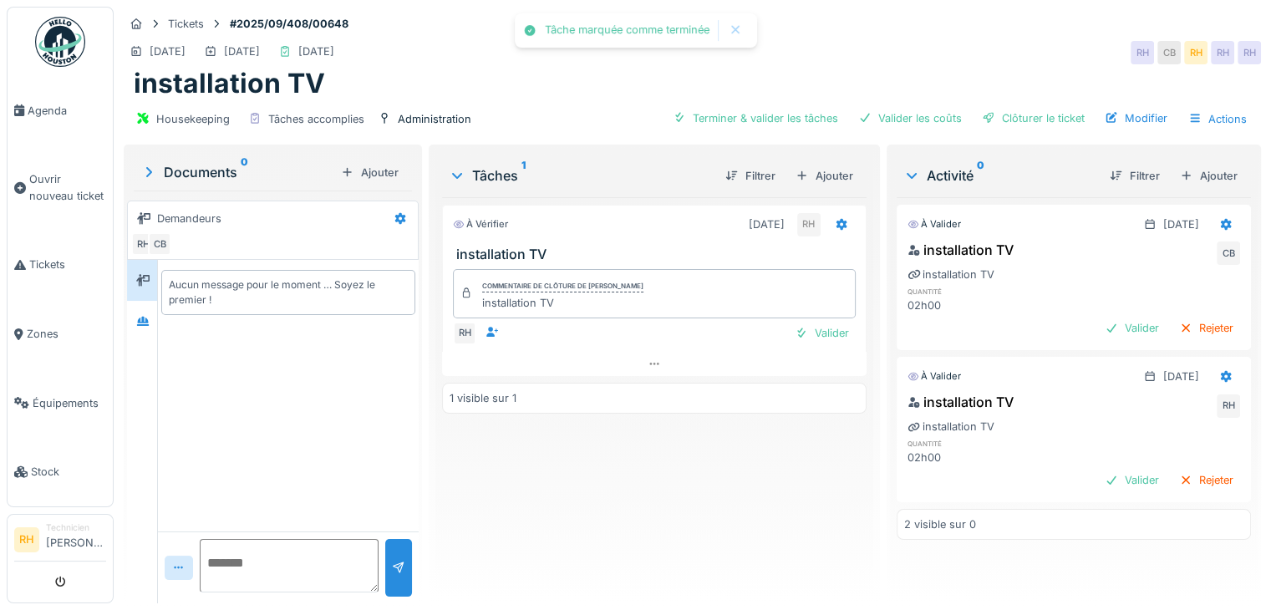
click at [751, 544] on div "À vérifier 25/09/2025 RH installation TV Commentaire de clôture de Renaud Horen…" at bounding box center [654, 393] width 425 height 393
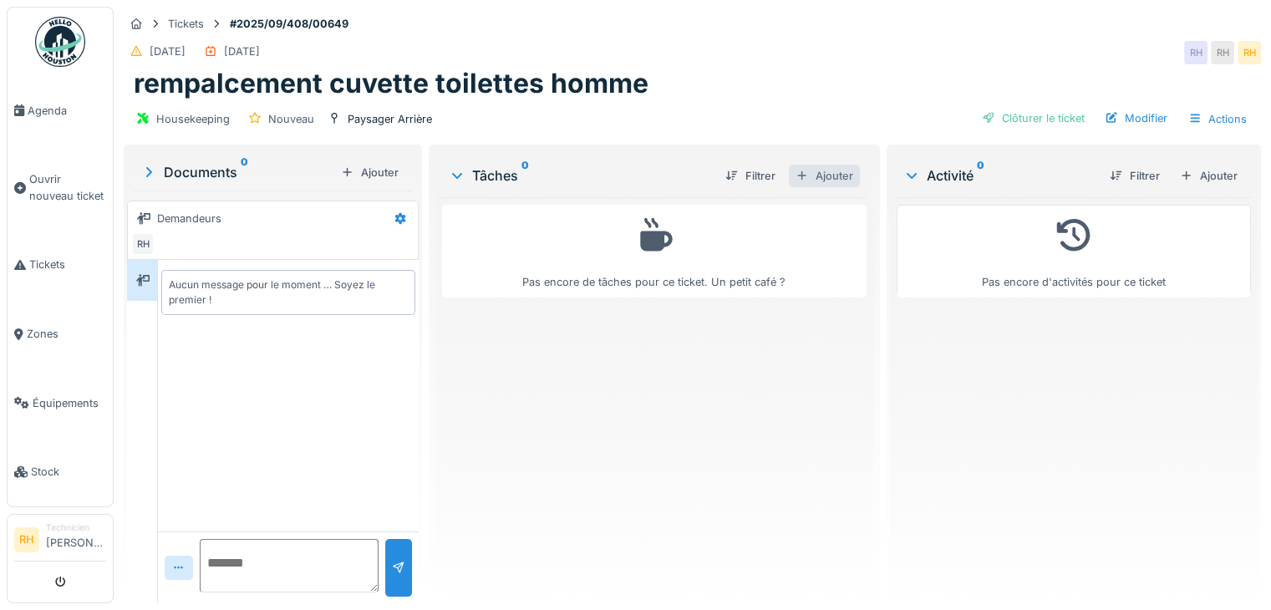
click at [806, 175] on div "Ajouter" at bounding box center [824, 176] width 71 height 23
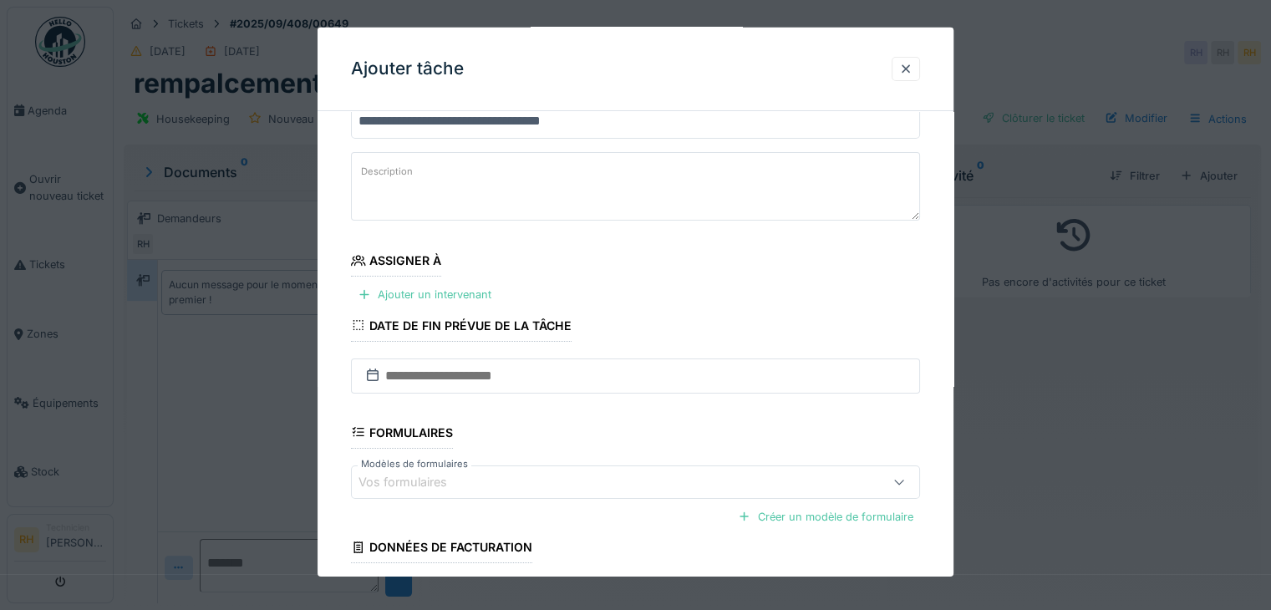
scroll to position [167, 0]
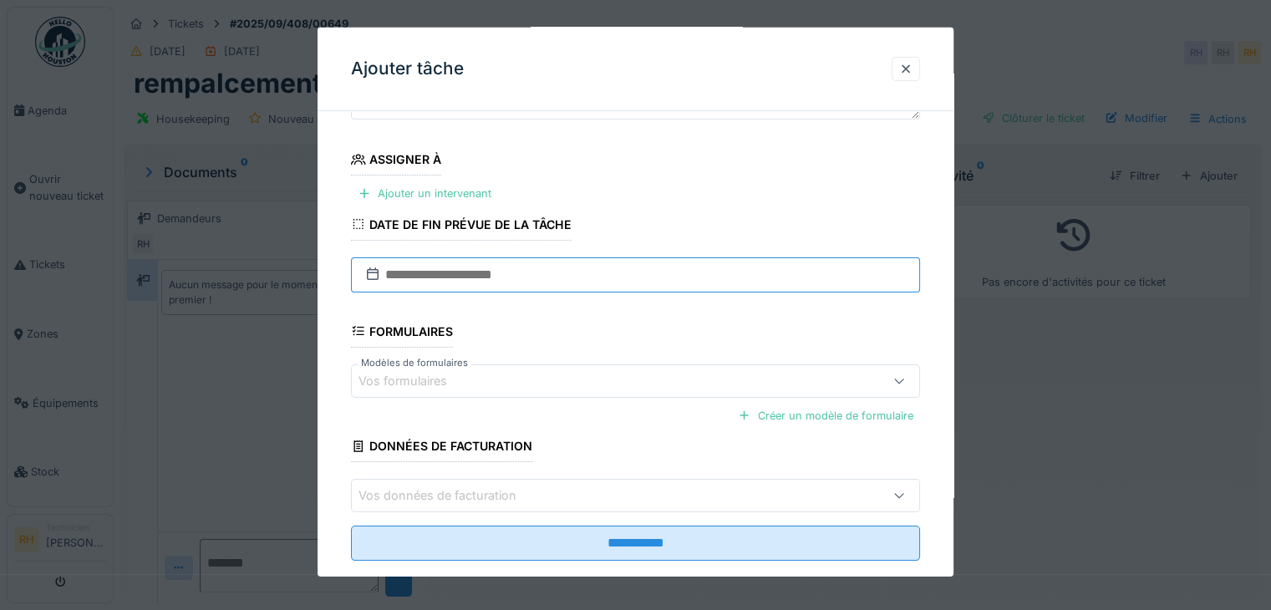
click at [542, 276] on input "text" at bounding box center [635, 274] width 569 height 35
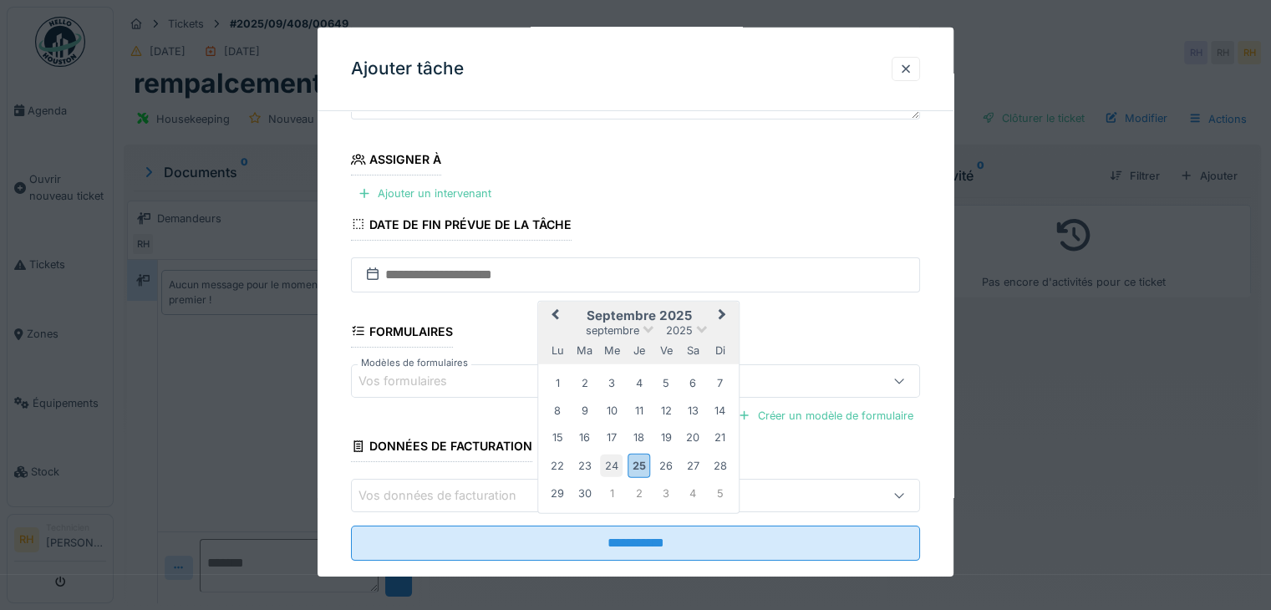
click at [614, 457] on div "24" at bounding box center [611, 465] width 23 height 23
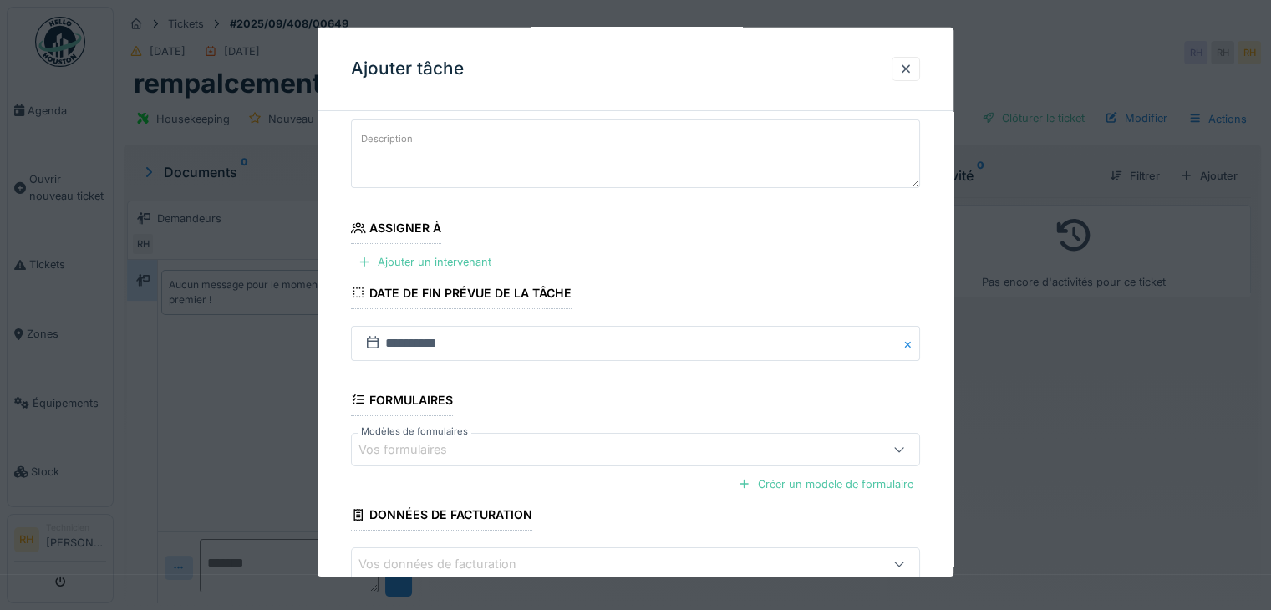
scroll to position [196, 0]
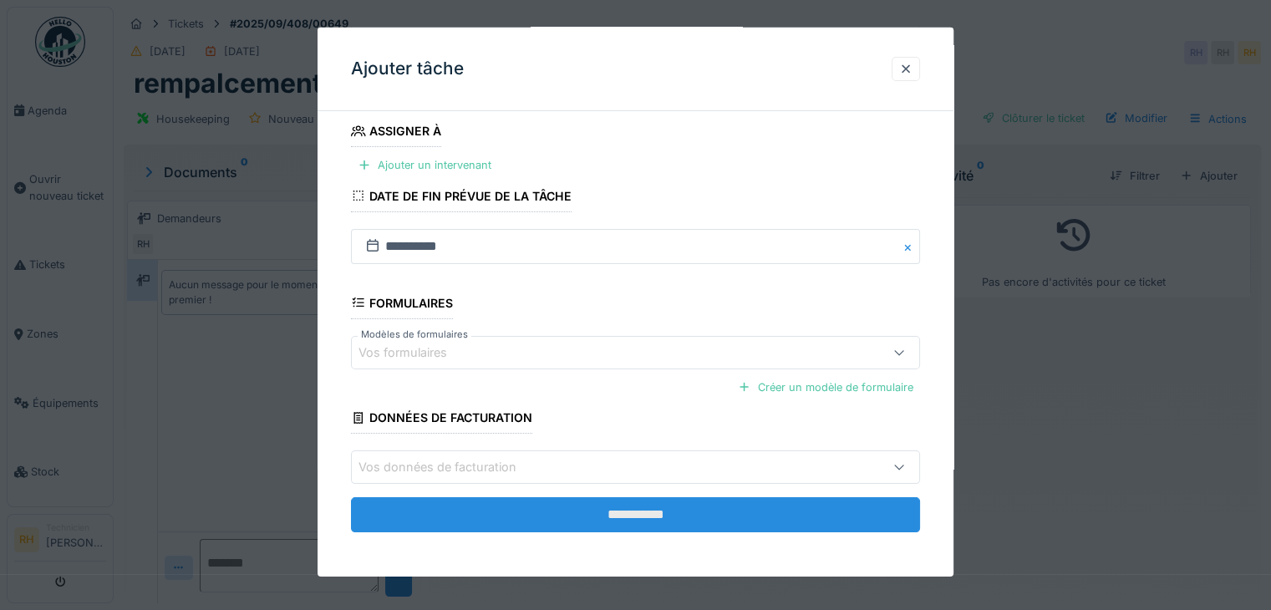
click at [532, 510] on input "**********" at bounding box center [635, 514] width 569 height 35
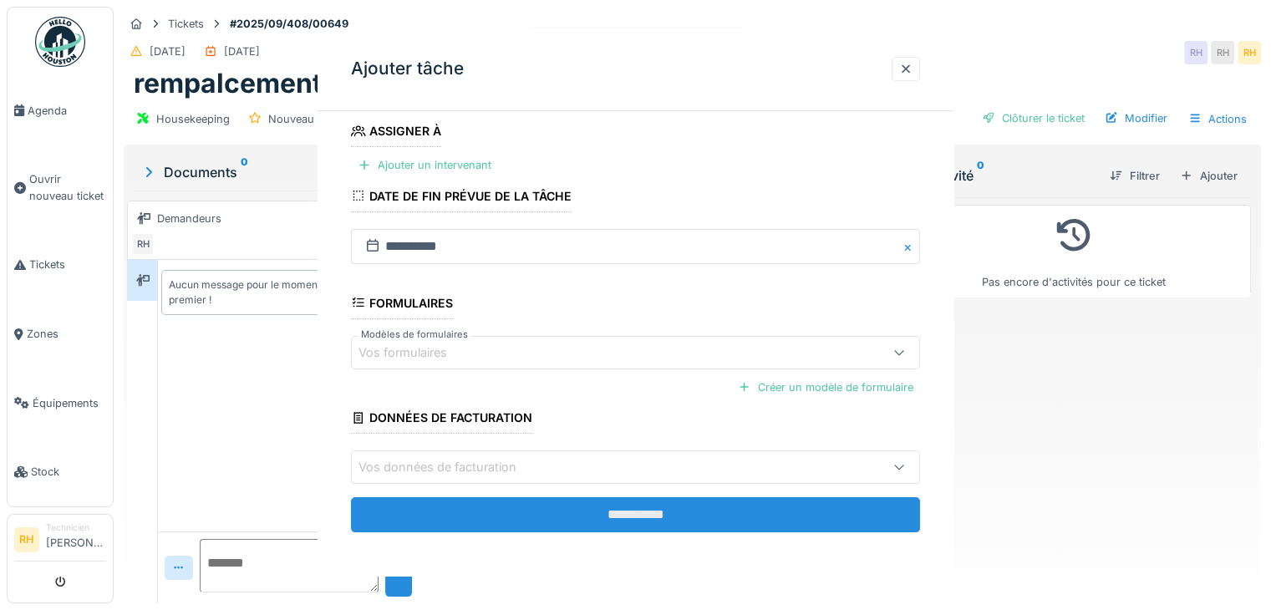
scroll to position [0, 0]
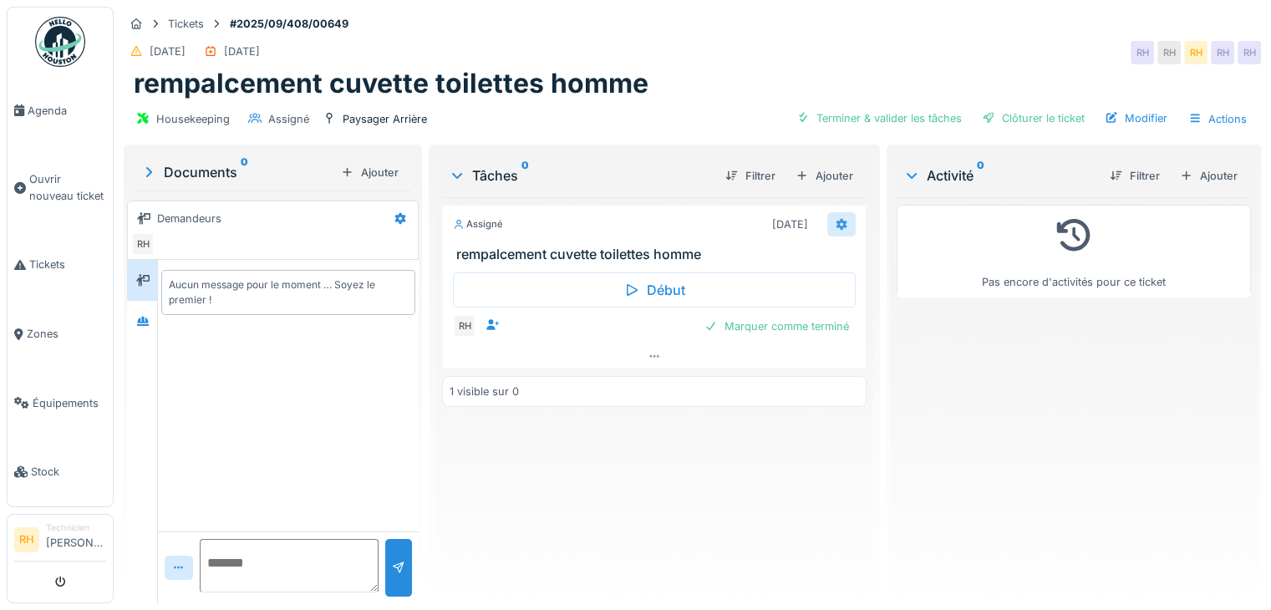
click at [835, 216] on div at bounding box center [841, 224] width 13 height 16
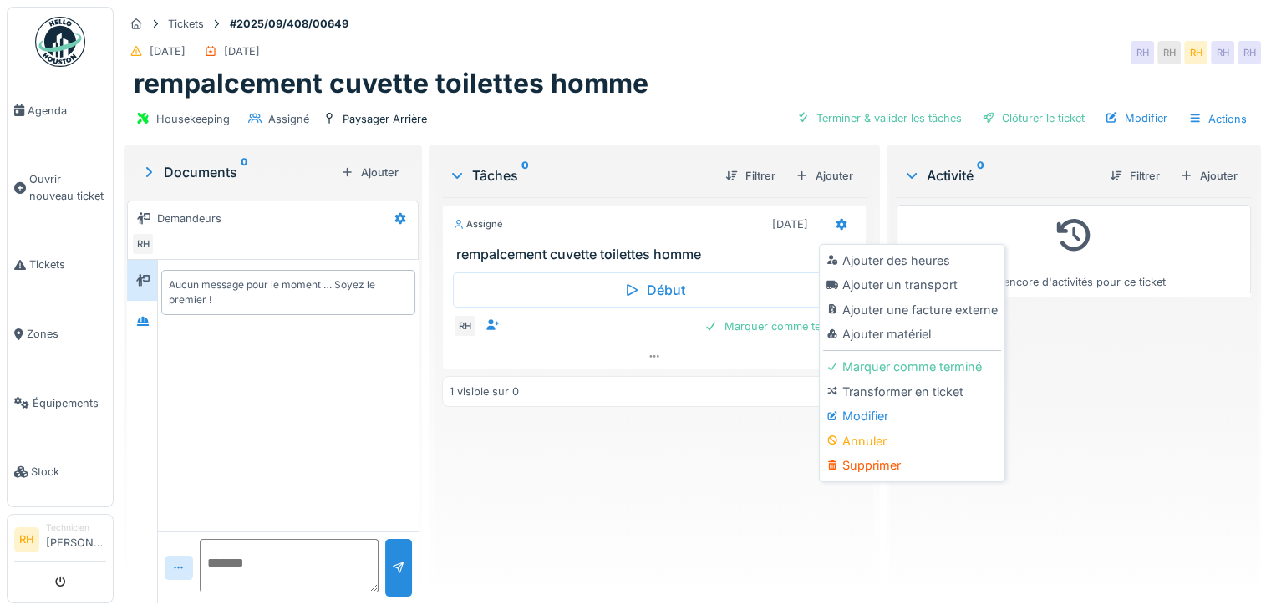
drag, startPoint x: 883, startPoint y: 257, endPoint x: 894, endPoint y: 251, distance: 12.8
click at [886, 255] on div "Ajouter des heures" at bounding box center [912, 260] width 178 height 25
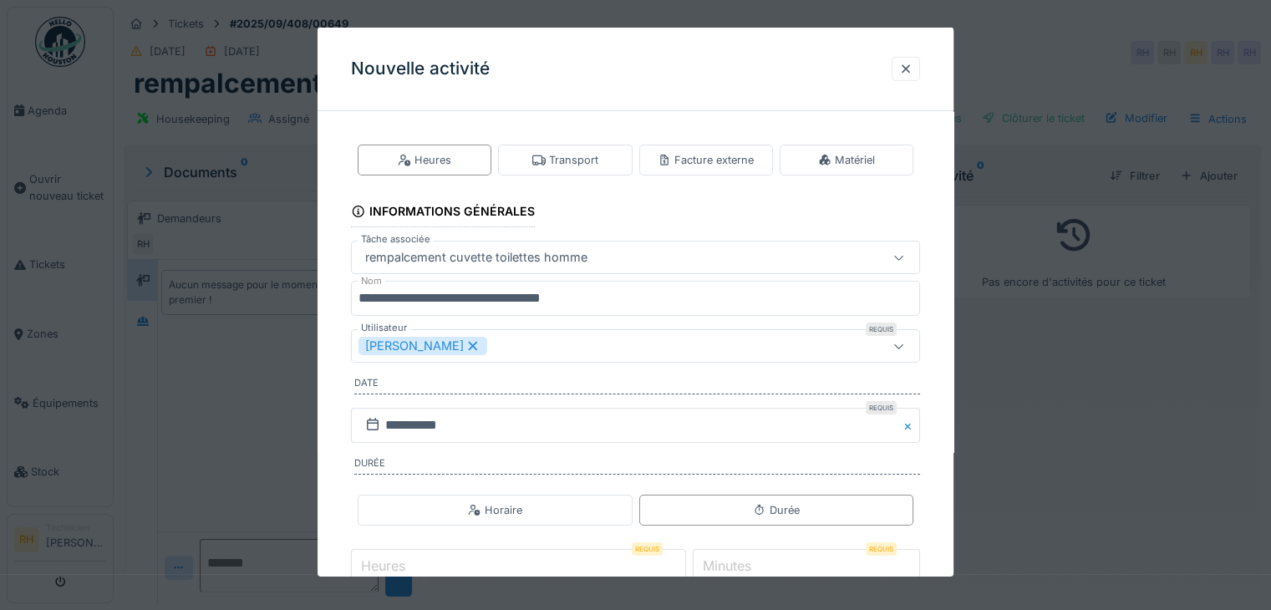
click at [466, 345] on icon at bounding box center [473, 346] width 15 height 12
click at [478, 340] on div "Utilisateurs" at bounding box center [601, 346] width 485 height 18
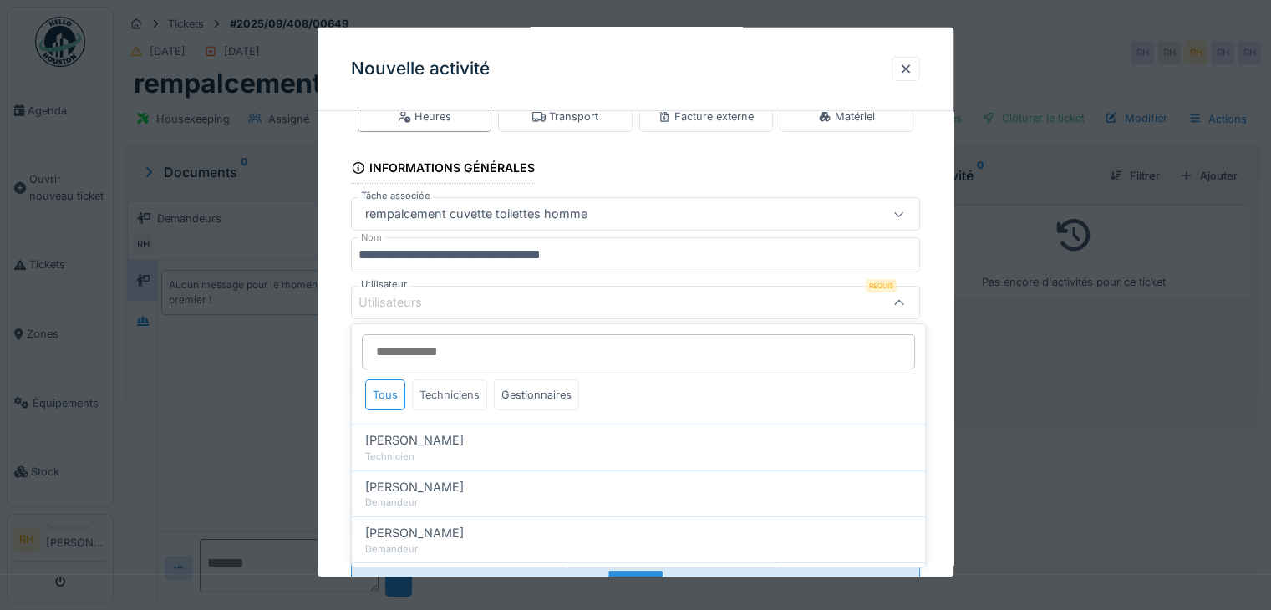
click at [455, 391] on div "Techniciens" at bounding box center [449, 394] width 75 height 31
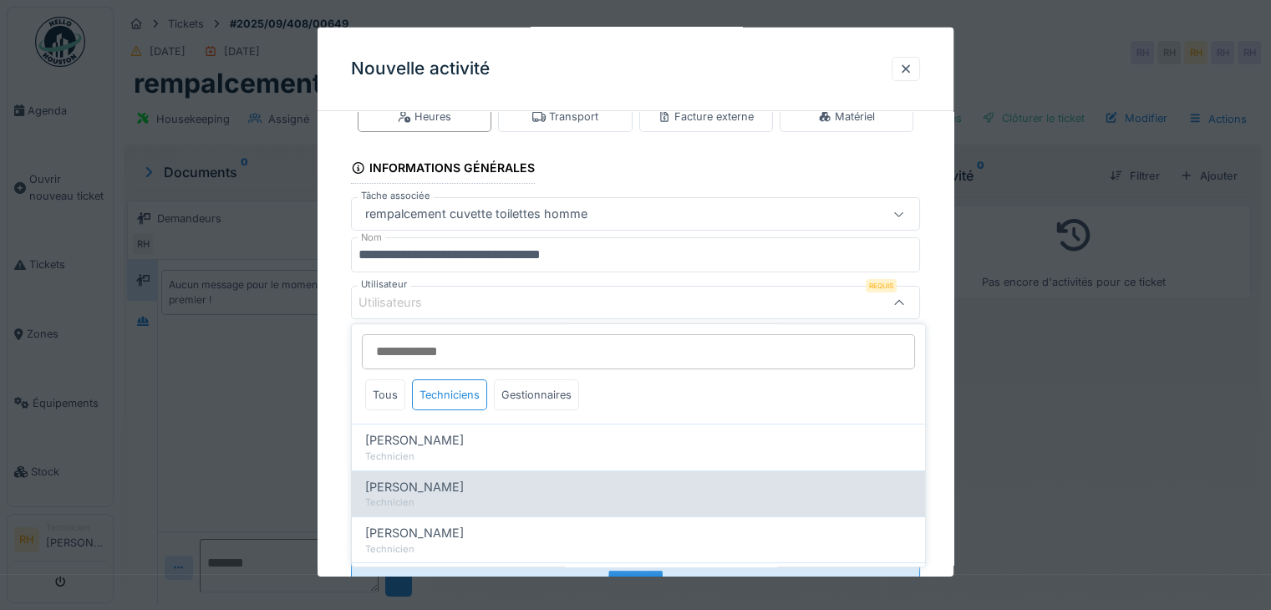
click at [466, 497] on div "Technicien" at bounding box center [638, 503] width 547 height 14
type input "****"
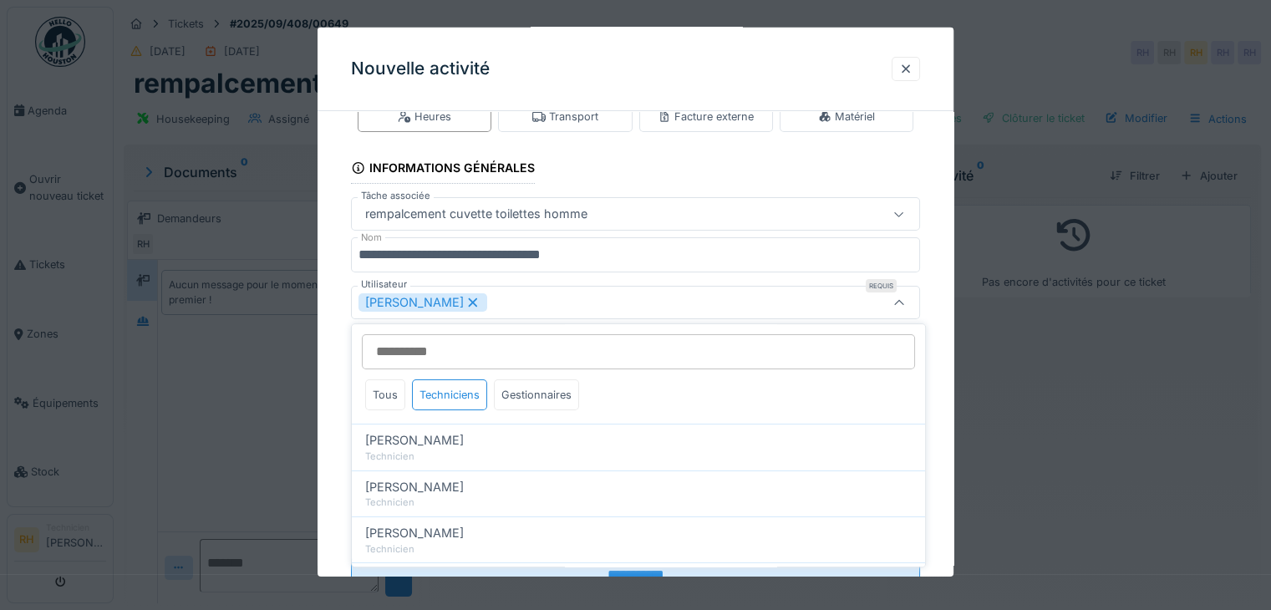
click at [929, 252] on div "**********" at bounding box center [636, 360] width 636 height 558
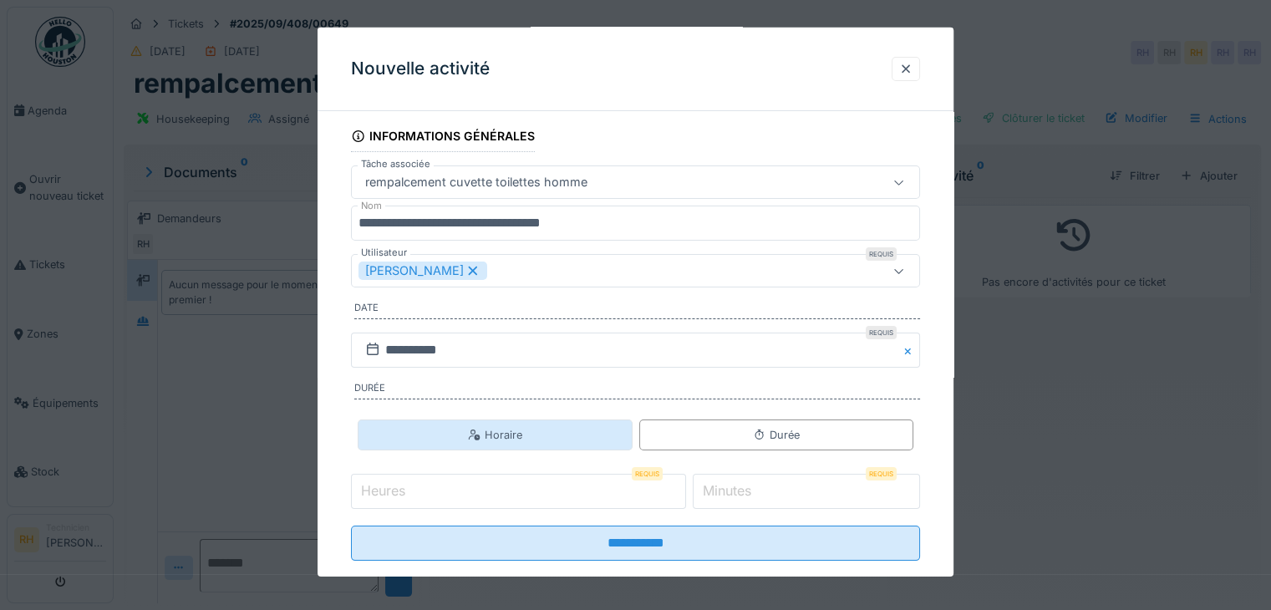
scroll to position [104, 0]
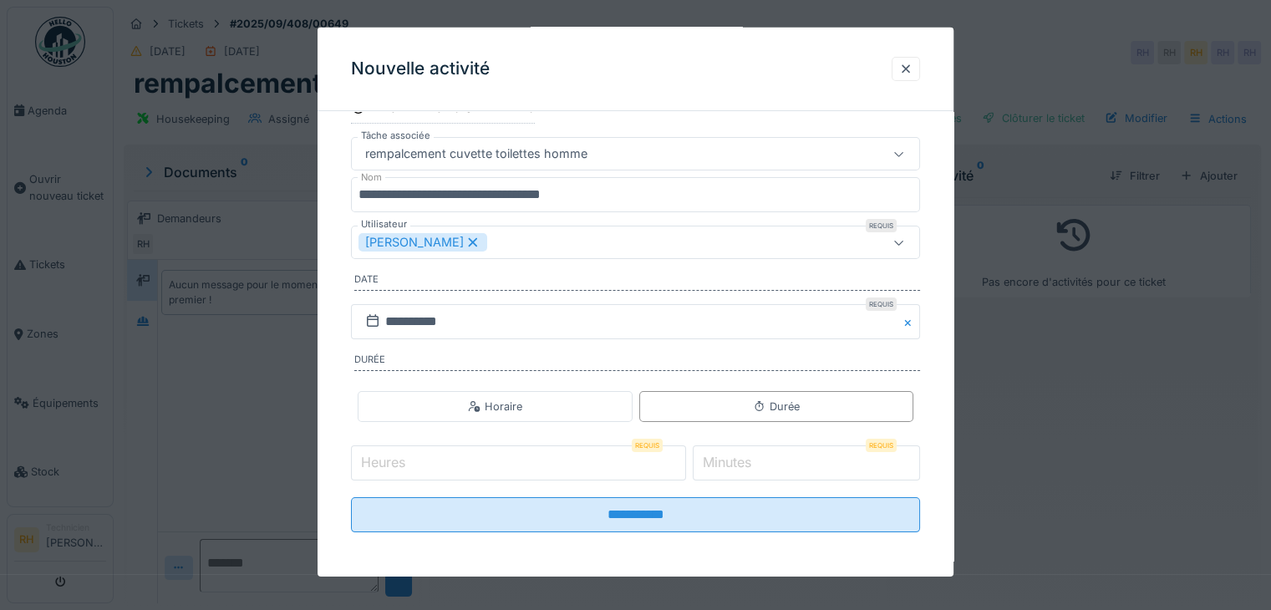
click at [532, 455] on input "Heures" at bounding box center [518, 463] width 335 height 35
click at [742, 459] on label "Minutes" at bounding box center [727, 462] width 55 height 20
click at [742, 459] on input "*" at bounding box center [806, 463] width 227 height 35
type input "**"
click at [613, 460] on input "Heures" at bounding box center [518, 463] width 335 height 35
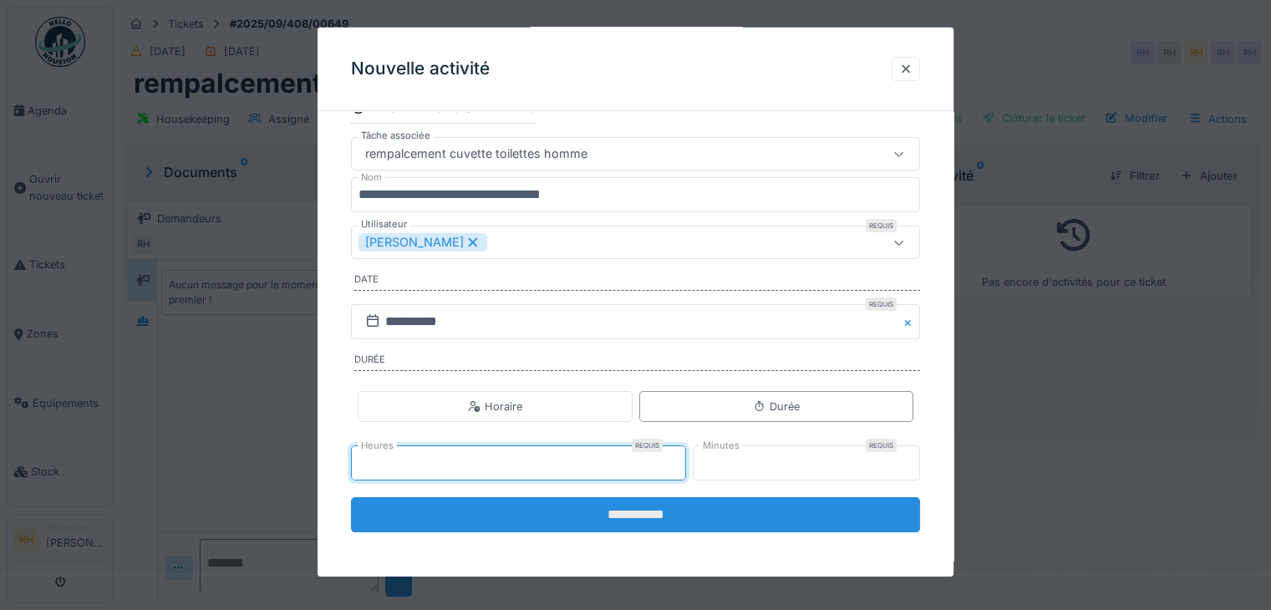
type input "*"
click at [630, 502] on input "**********" at bounding box center [635, 514] width 569 height 35
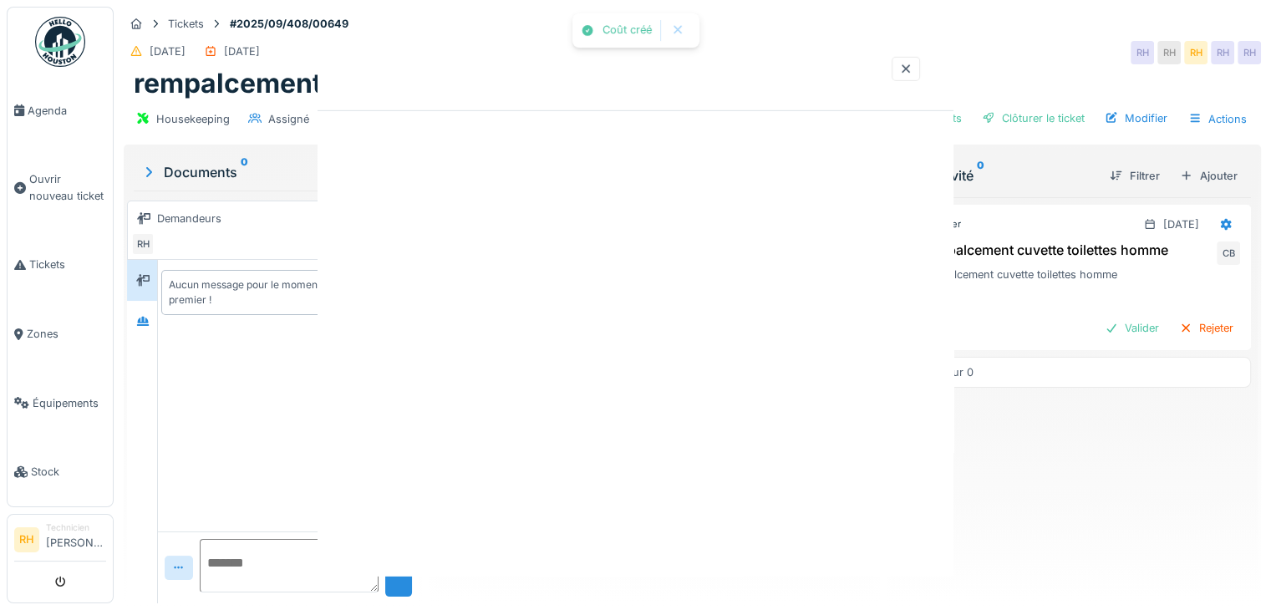
scroll to position [0, 0]
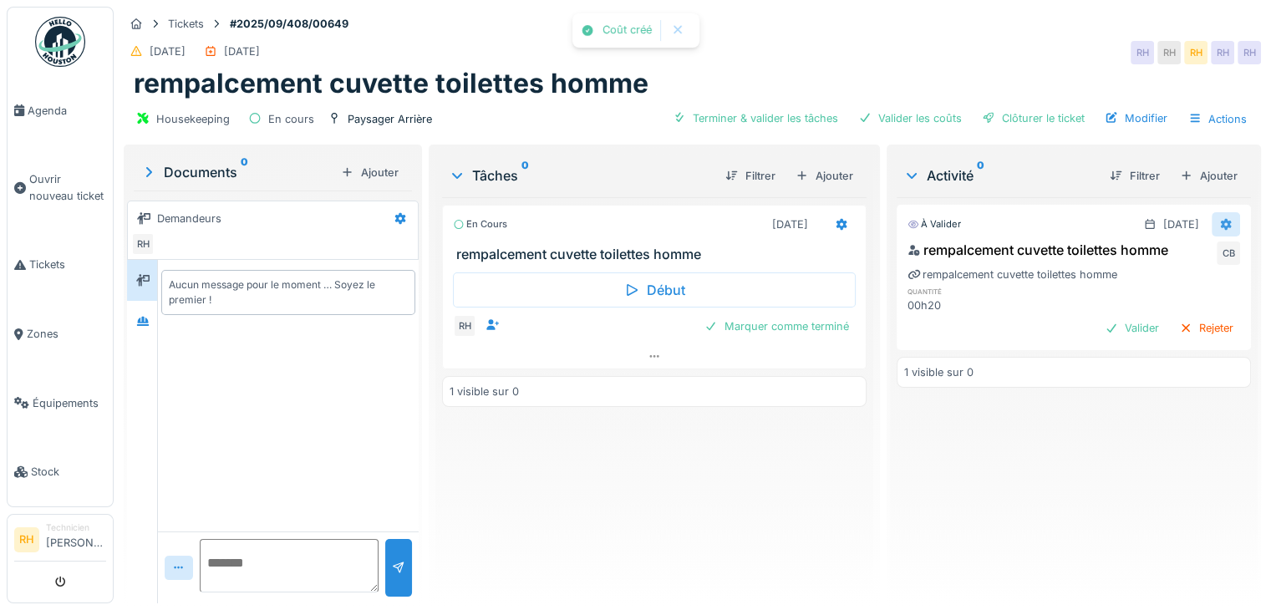
click at [1221, 221] on icon at bounding box center [1226, 224] width 11 height 12
click at [1159, 254] on div "Modifier" at bounding box center [1144, 260] width 81 height 25
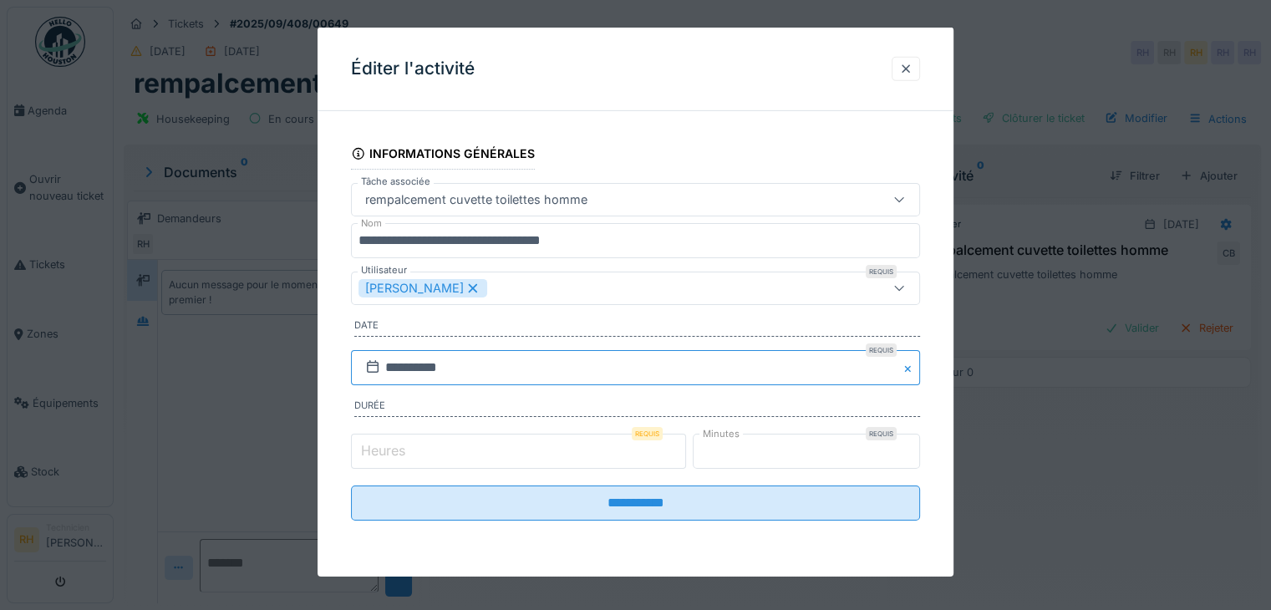
click at [522, 366] on input "**********" at bounding box center [635, 367] width 569 height 35
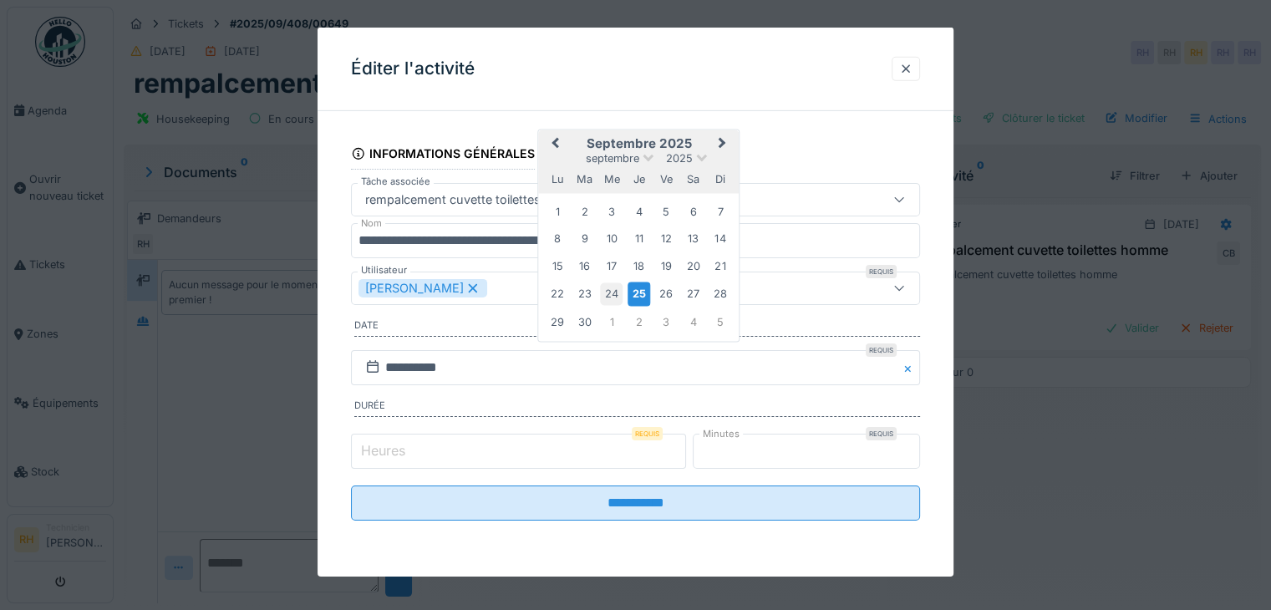
click at [605, 291] on div "24" at bounding box center [611, 294] width 23 height 23
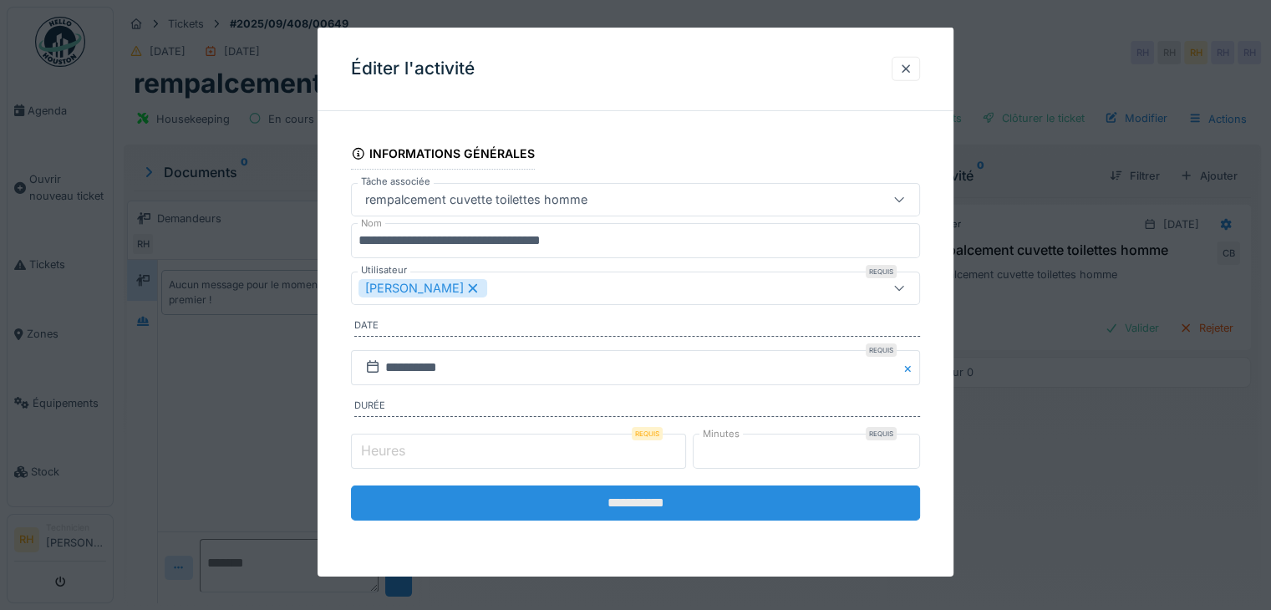
click at [609, 502] on input "**********" at bounding box center [635, 503] width 569 height 35
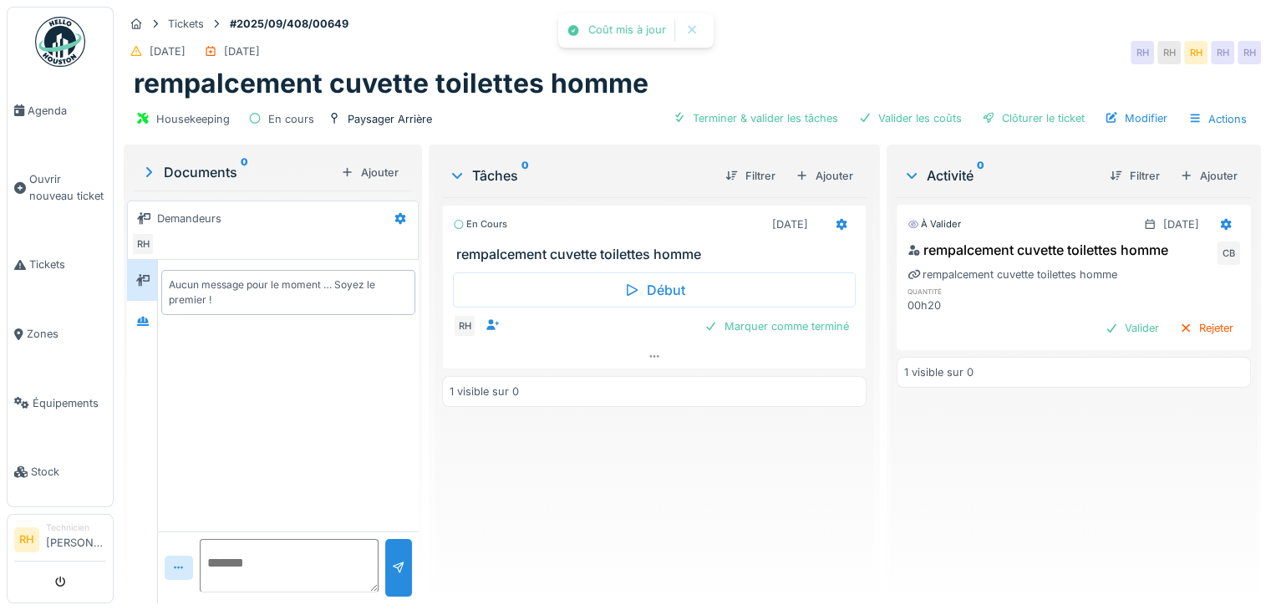
drag, startPoint x: 1032, startPoint y: 482, endPoint x: 1043, endPoint y: 456, distance: 28.9
click at [1033, 481] on div "À valider 24/09/2025 rempalcement cuvette toilettes homme CB rempalcement cuvet…" at bounding box center [1074, 393] width 354 height 393
click at [809, 318] on div "Marquer comme terminé" at bounding box center [777, 326] width 158 height 23
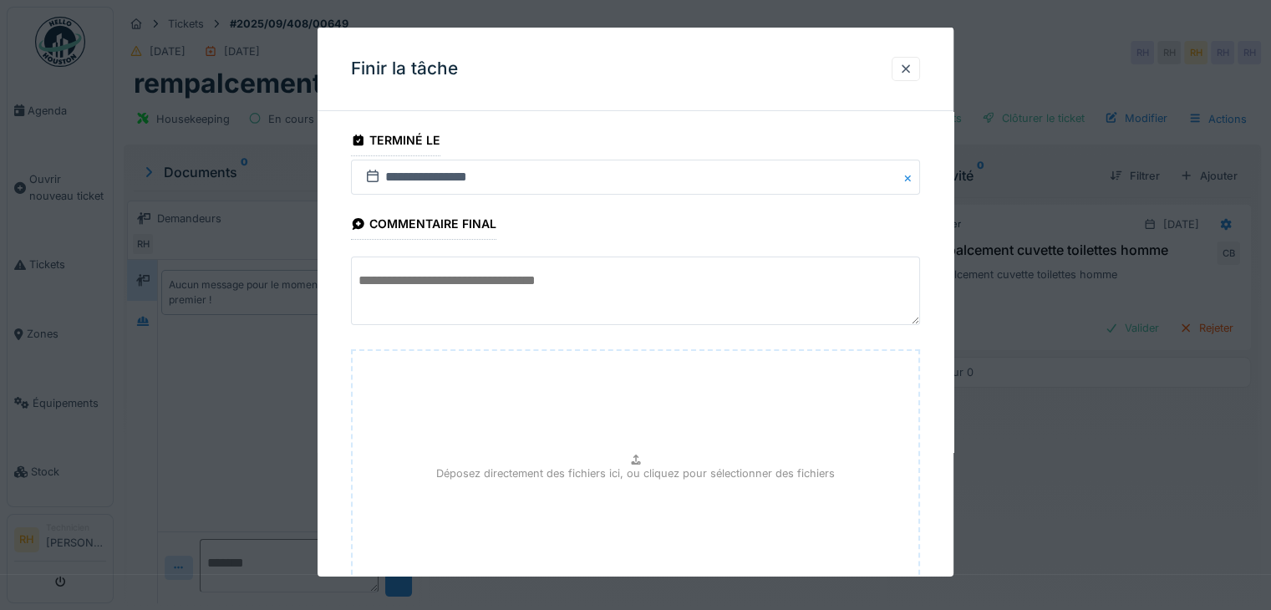
click at [575, 291] on textarea at bounding box center [635, 291] width 569 height 69
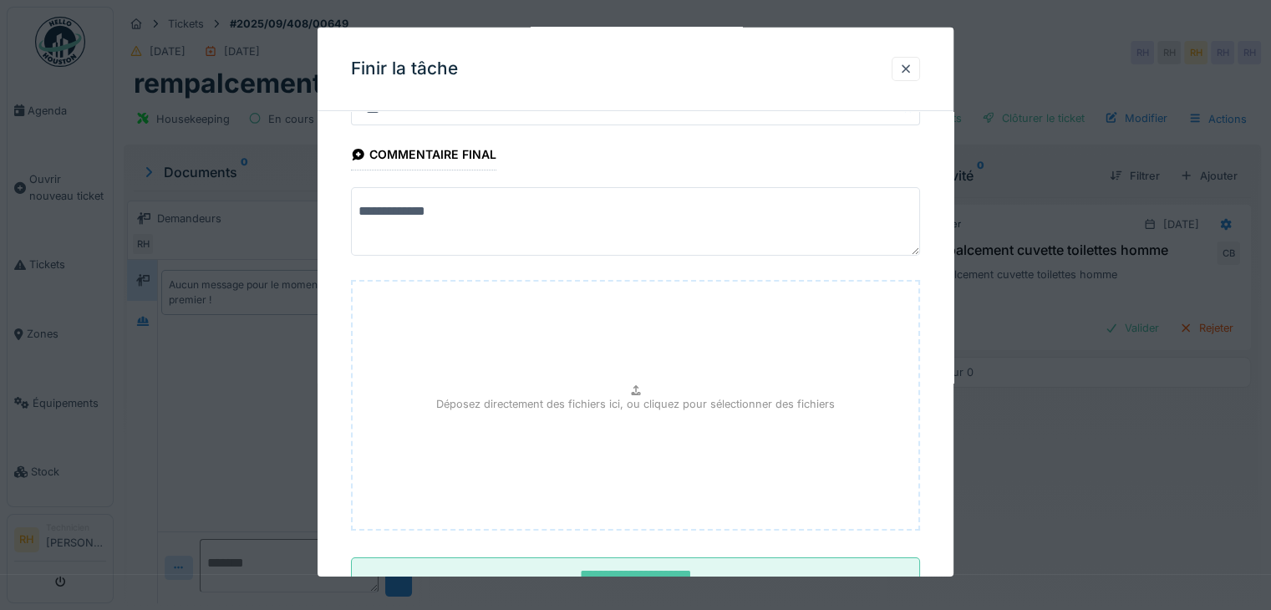
scroll to position [130, 0]
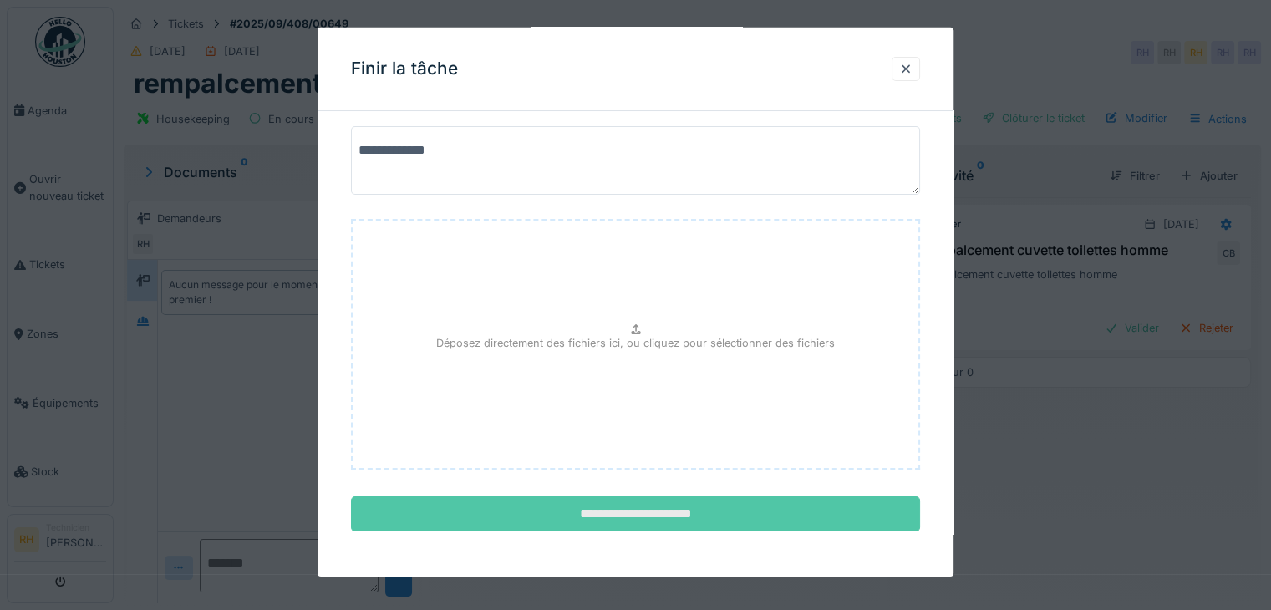
type textarea "**********"
click at [621, 518] on input "**********" at bounding box center [635, 513] width 569 height 35
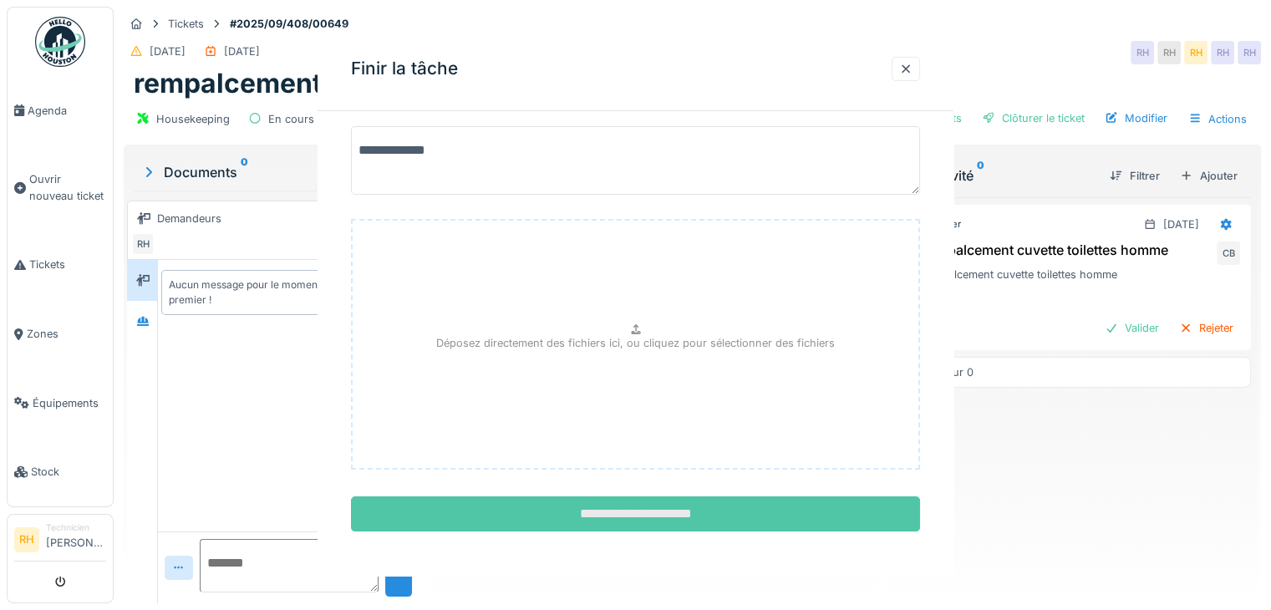
scroll to position [0, 0]
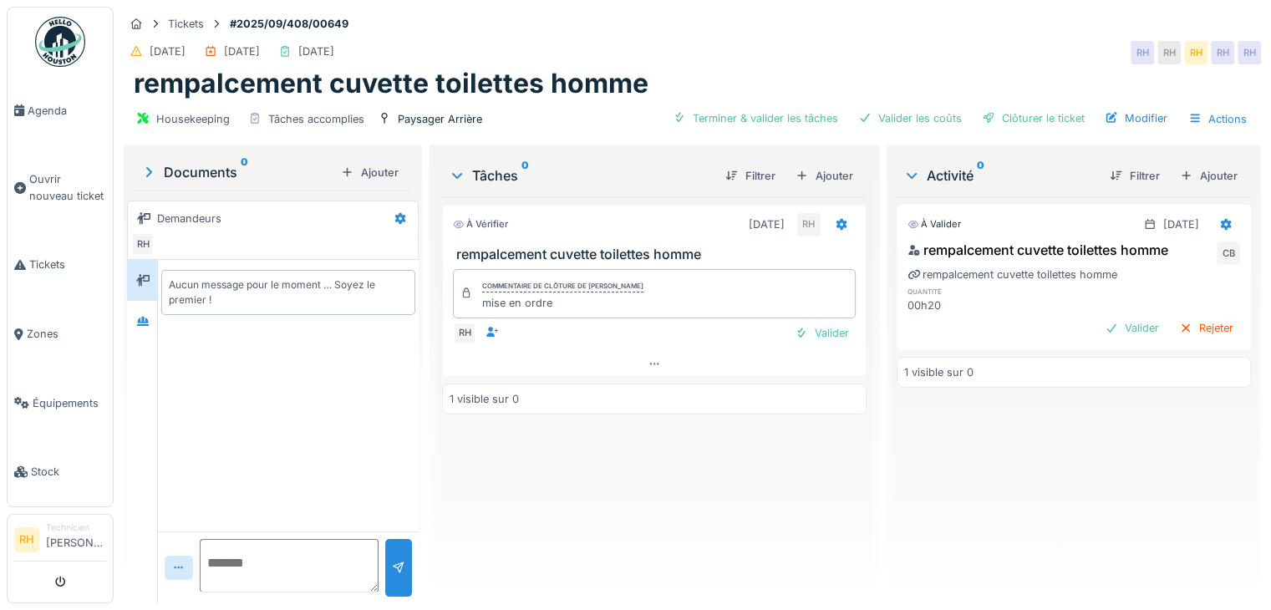
drag, startPoint x: 705, startPoint y: 48, endPoint x: 675, endPoint y: 16, distance: 43.8
click at [705, 44] on div "24/09/2025 24/09/2025 25/09/2025 RH RH RH RH RH" at bounding box center [693, 53] width 1138 height 30
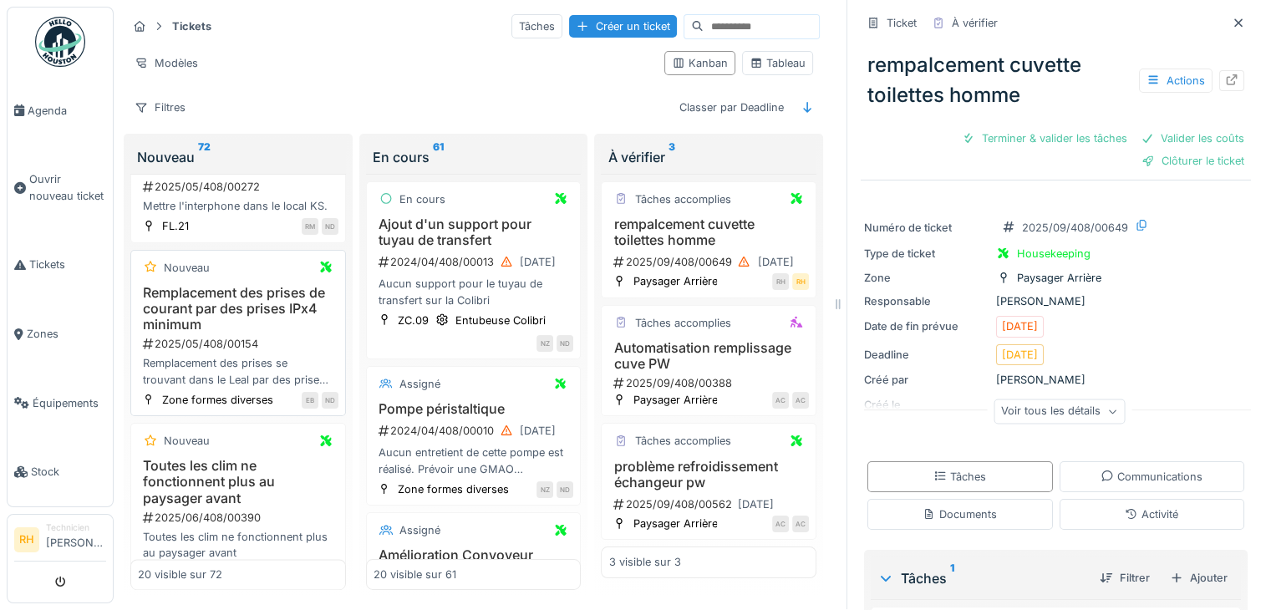
scroll to position [2591, 0]
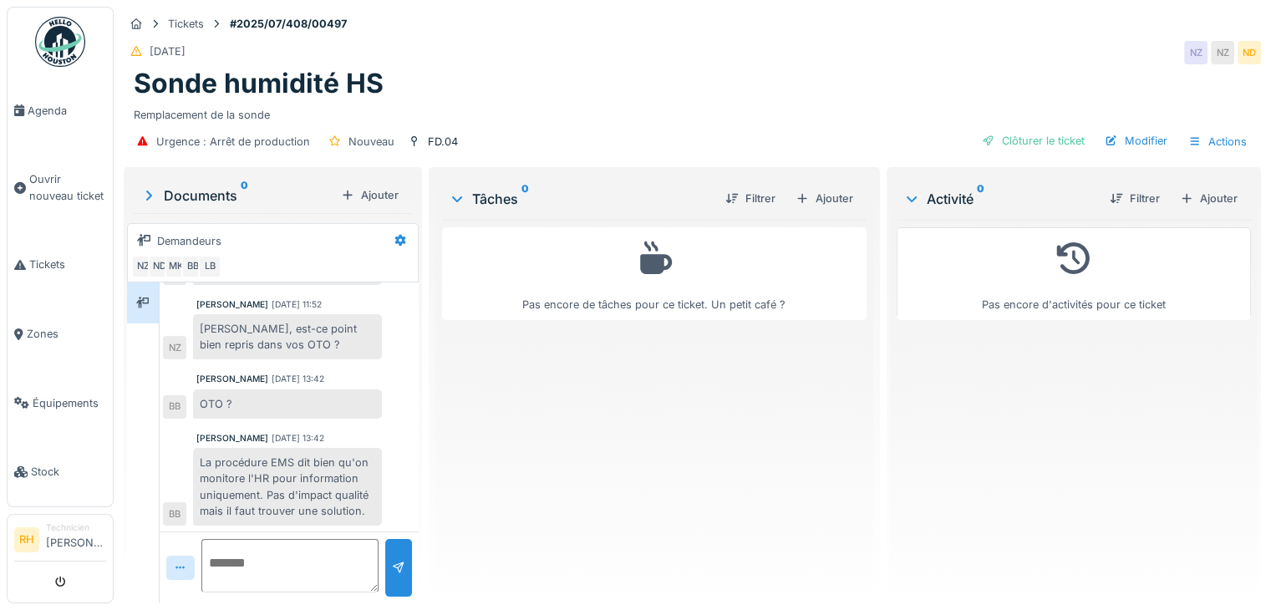
scroll to position [13, 0]
